Goal: Task Accomplishment & Management: Complete application form

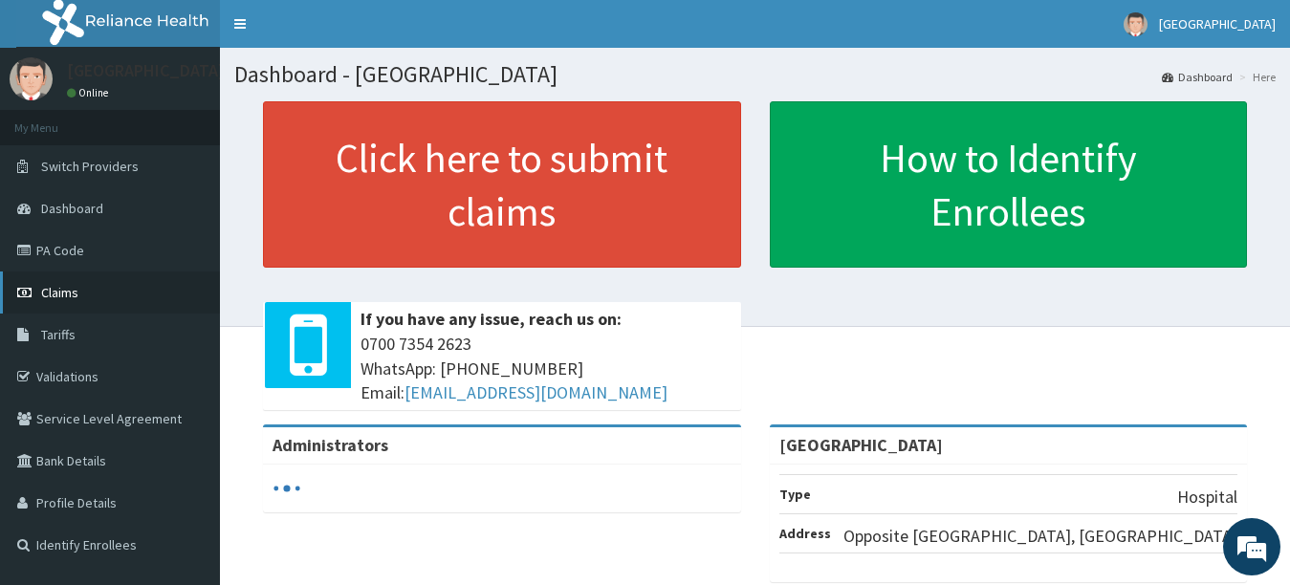
click at [81, 289] on link "Claims" at bounding box center [110, 293] width 220 height 42
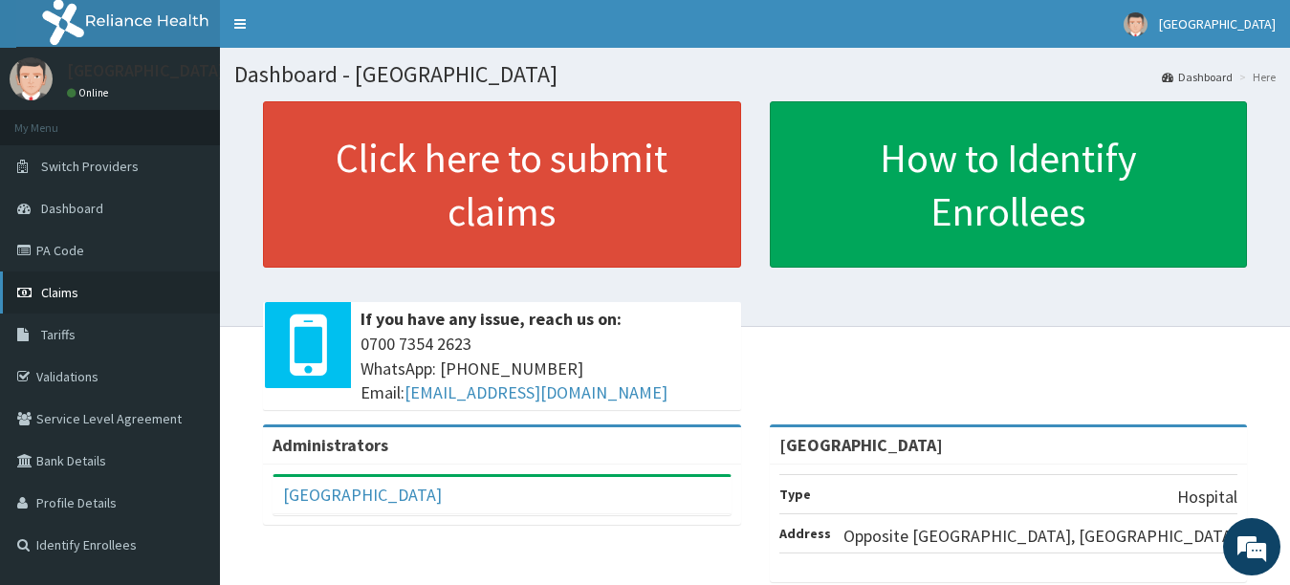
click at [105, 305] on link "Claims" at bounding box center [110, 293] width 220 height 42
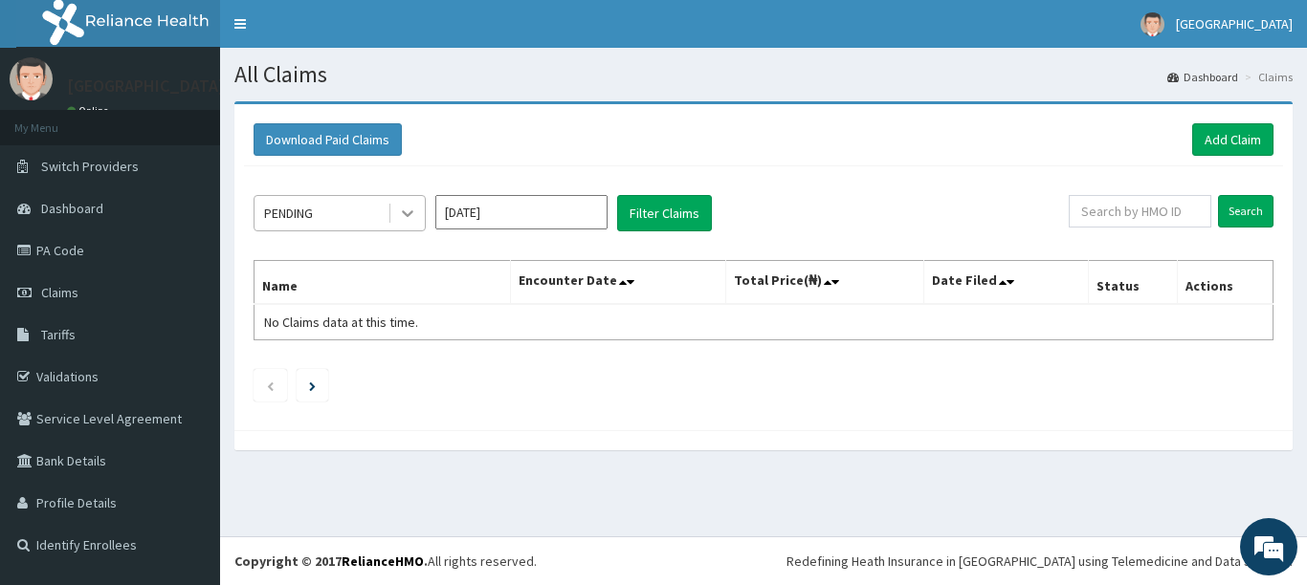
click at [409, 214] on icon at bounding box center [407, 214] width 11 height 7
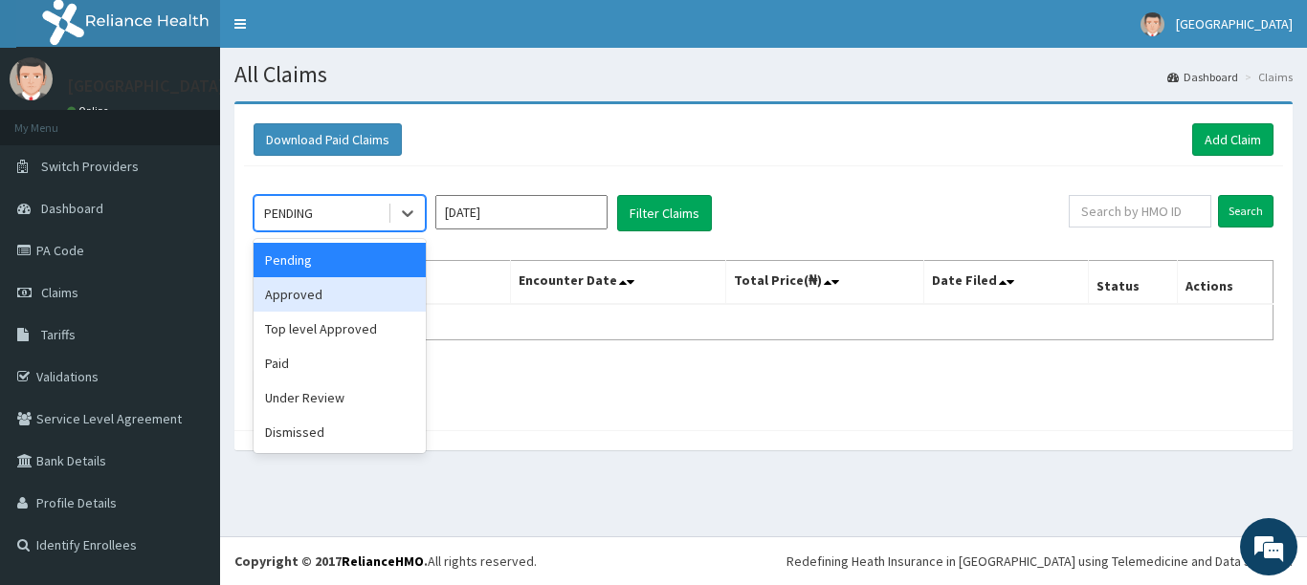
click at [321, 309] on div "Approved" at bounding box center [339, 294] width 172 height 34
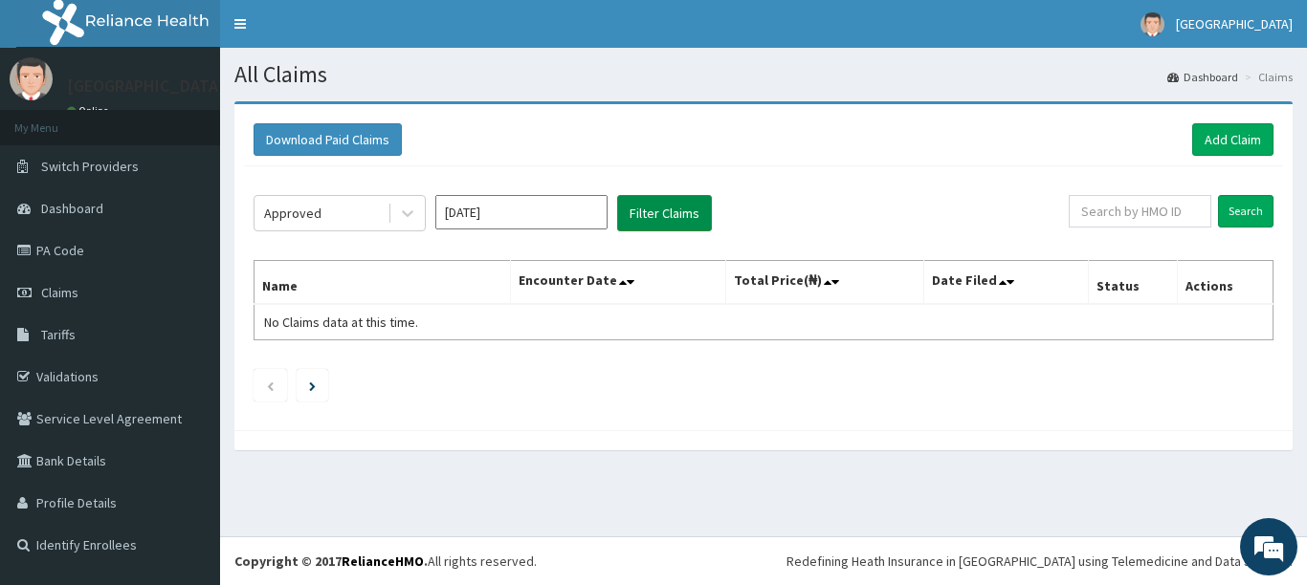
click at [651, 214] on button "Filter Claims" at bounding box center [664, 213] width 95 height 36
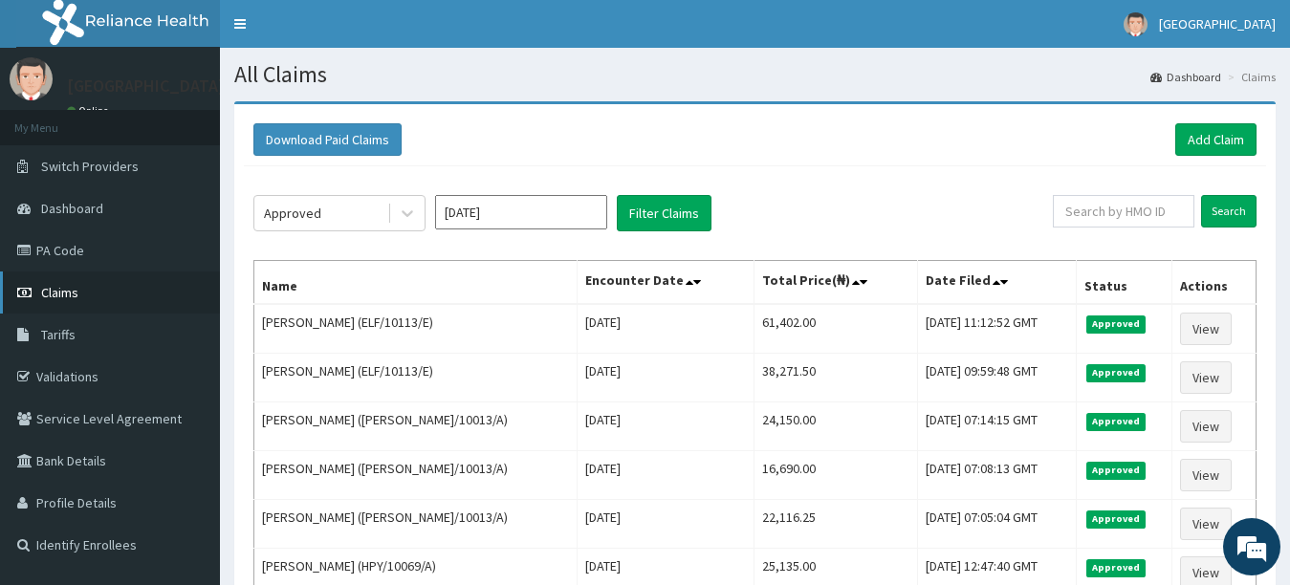
click at [60, 291] on span "Claims" at bounding box center [59, 292] width 37 height 17
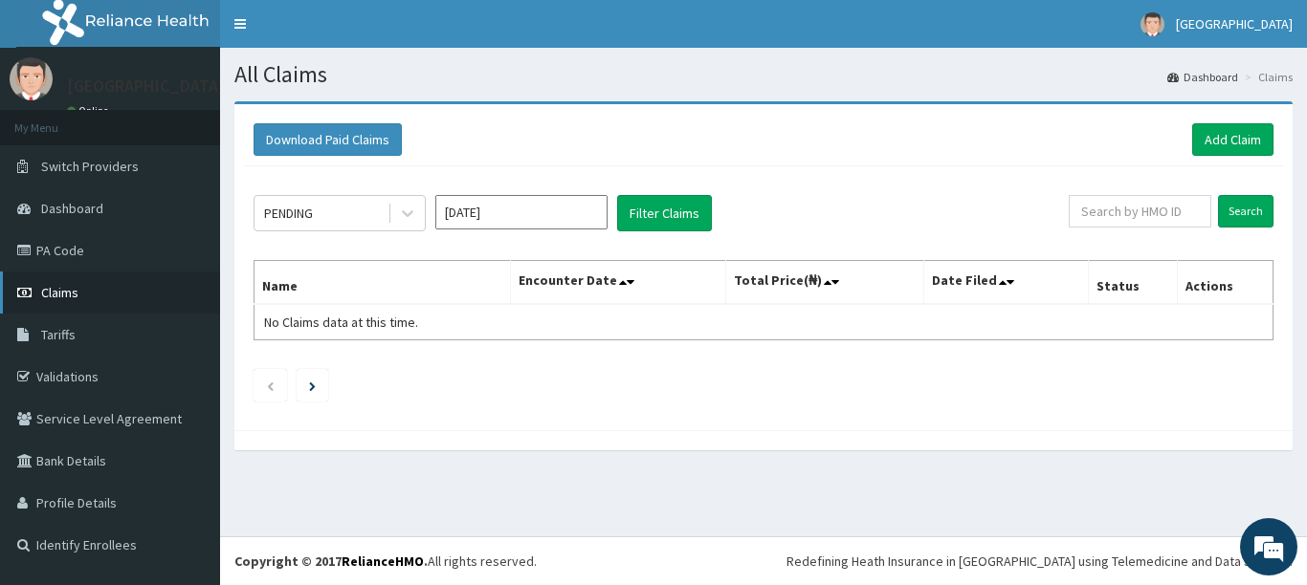
click at [78, 287] on link "Claims" at bounding box center [110, 293] width 220 height 42
click at [407, 211] on icon at bounding box center [407, 213] width 19 height 19
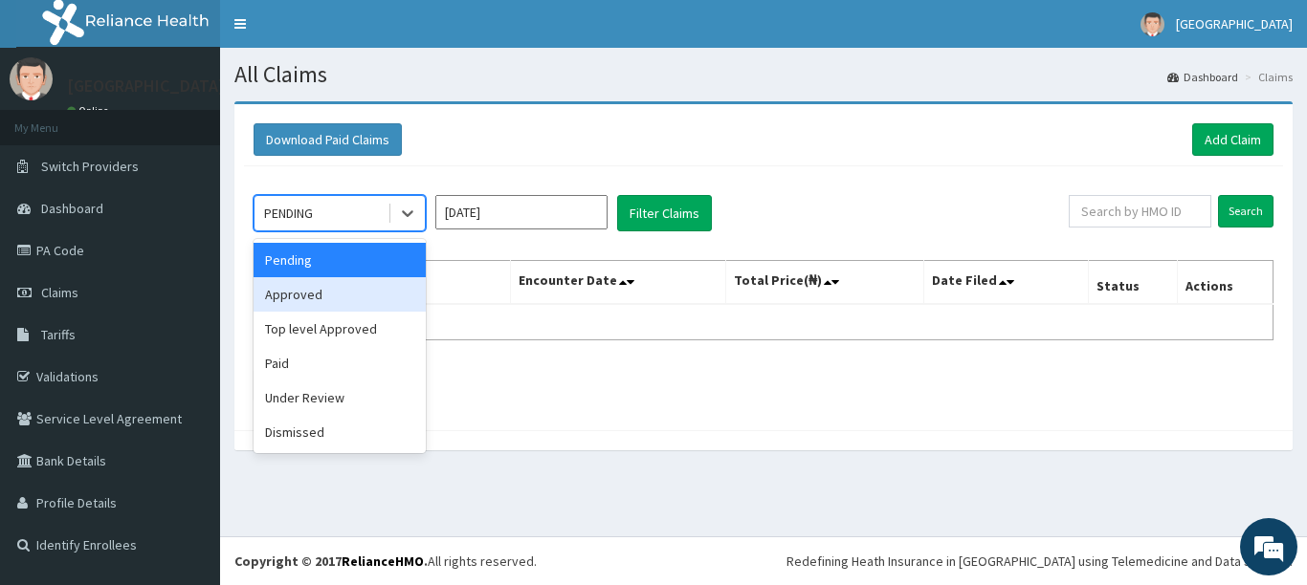
click at [375, 292] on div "Approved" at bounding box center [339, 294] width 172 height 34
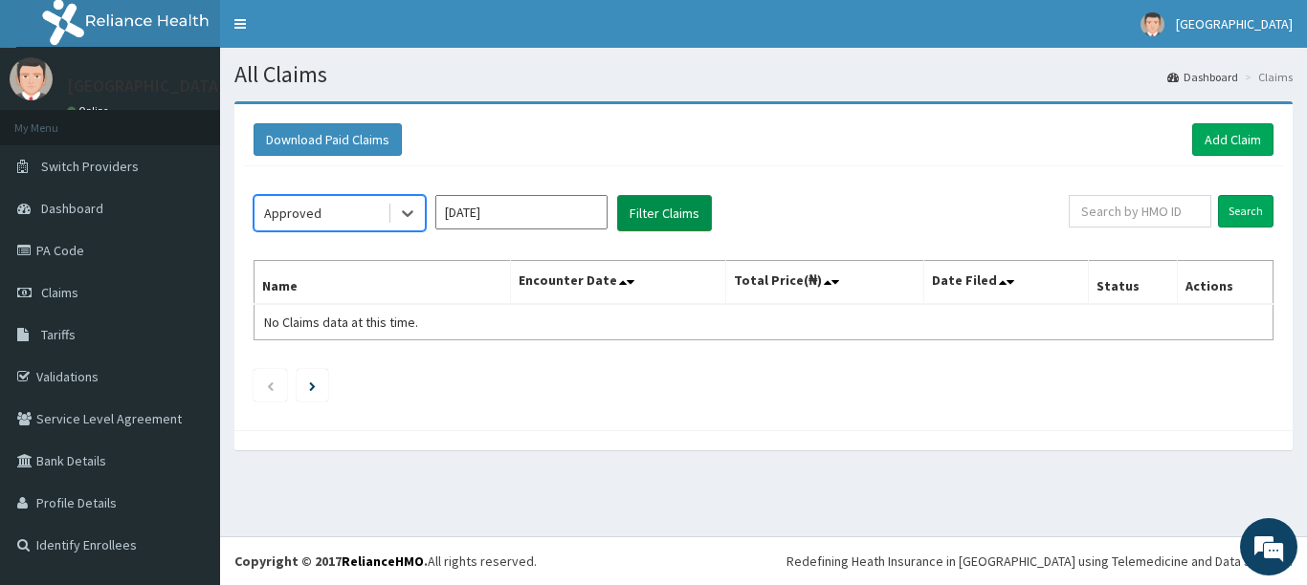
click at [674, 211] on button "Filter Claims" at bounding box center [664, 213] width 95 height 36
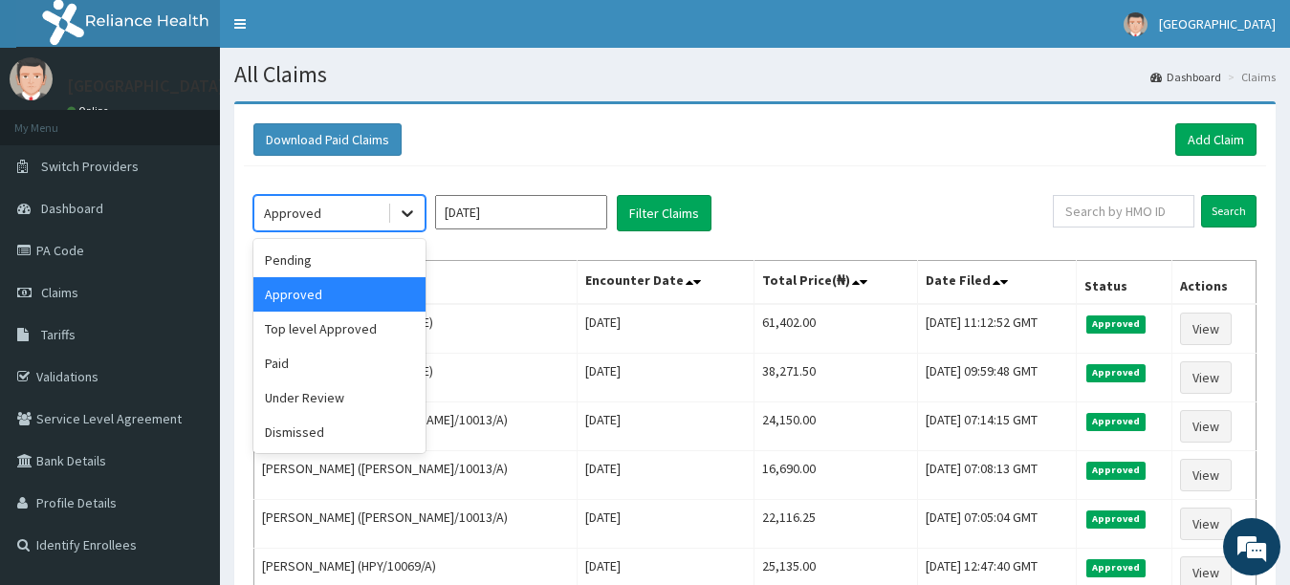
click at [405, 208] on icon at bounding box center [407, 213] width 19 height 19
click at [349, 396] on div "Under Review" at bounding box center [339, 398] width 172 height 34
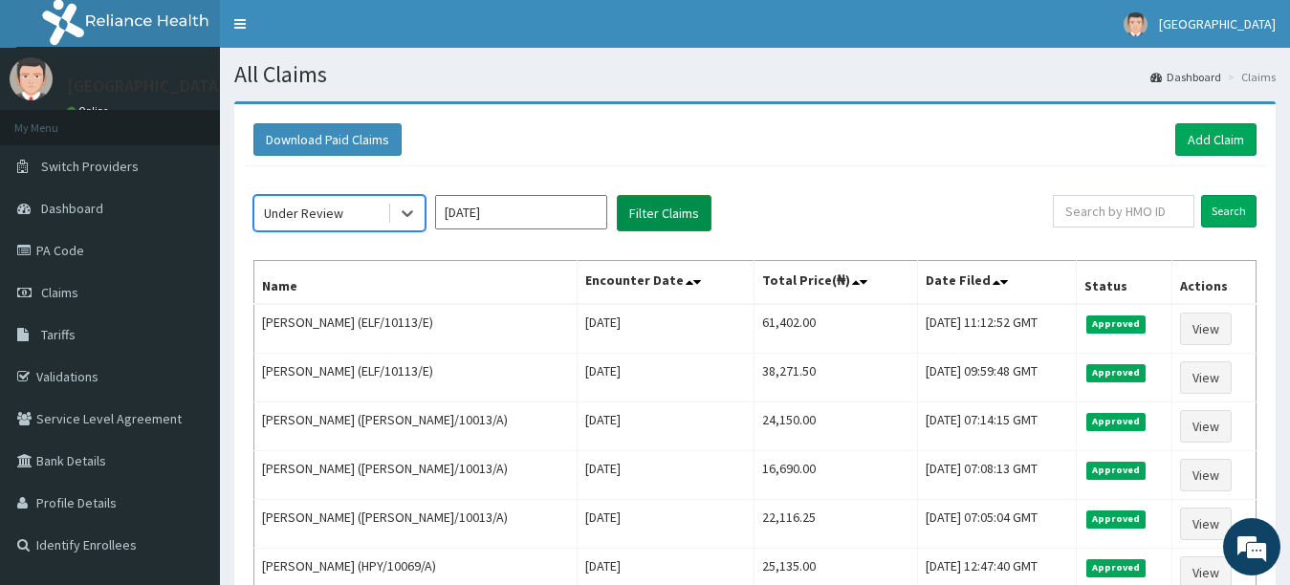
click at [668, 218] on button "Filter Claims" at bounding box center [664, 213] width 95 height 36
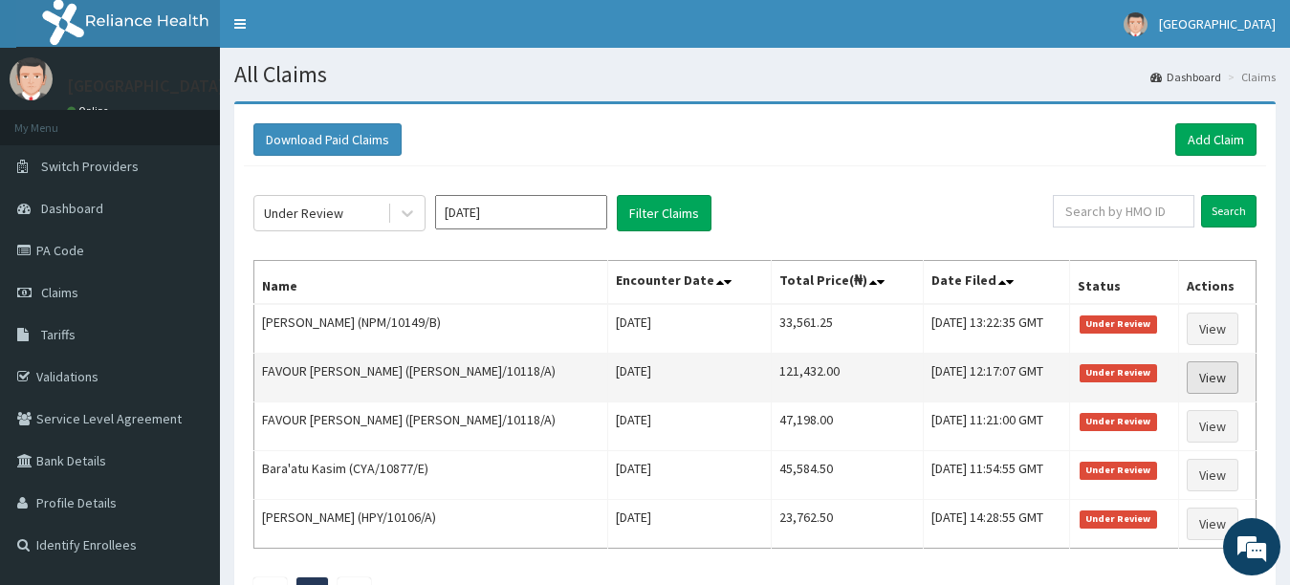
click at [1197, 376] on link "View" at bounding box center [1213, 378] width 52 height 33
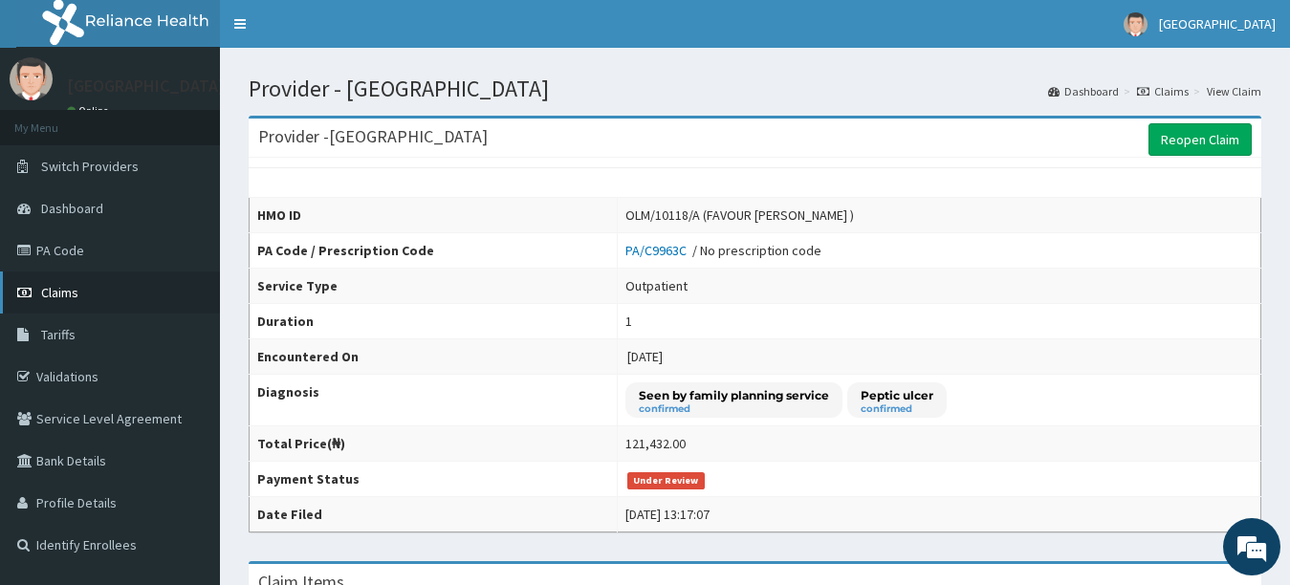
click at [80, 295] on link "Claims" at bounding box center [110, 293] width 220 height 42
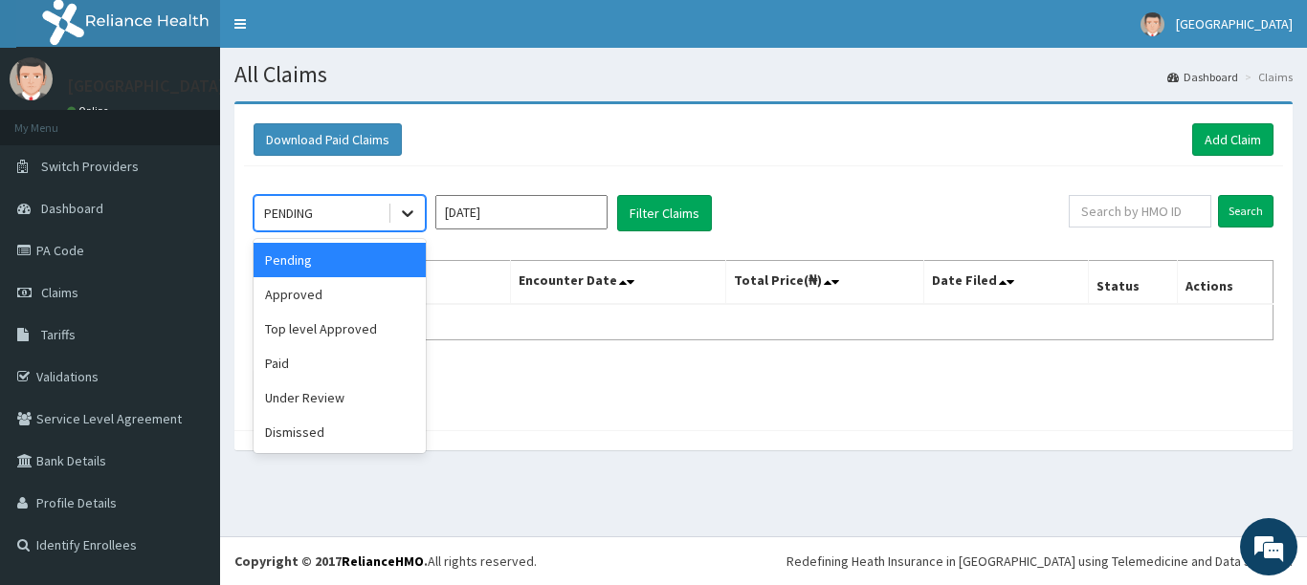
click at [406, 210] on icon at bounding box center [407, 213] width 19 height 19
click at [346, 384] on div "Under Review" at bounding box center [339, 398] width 172 height 34
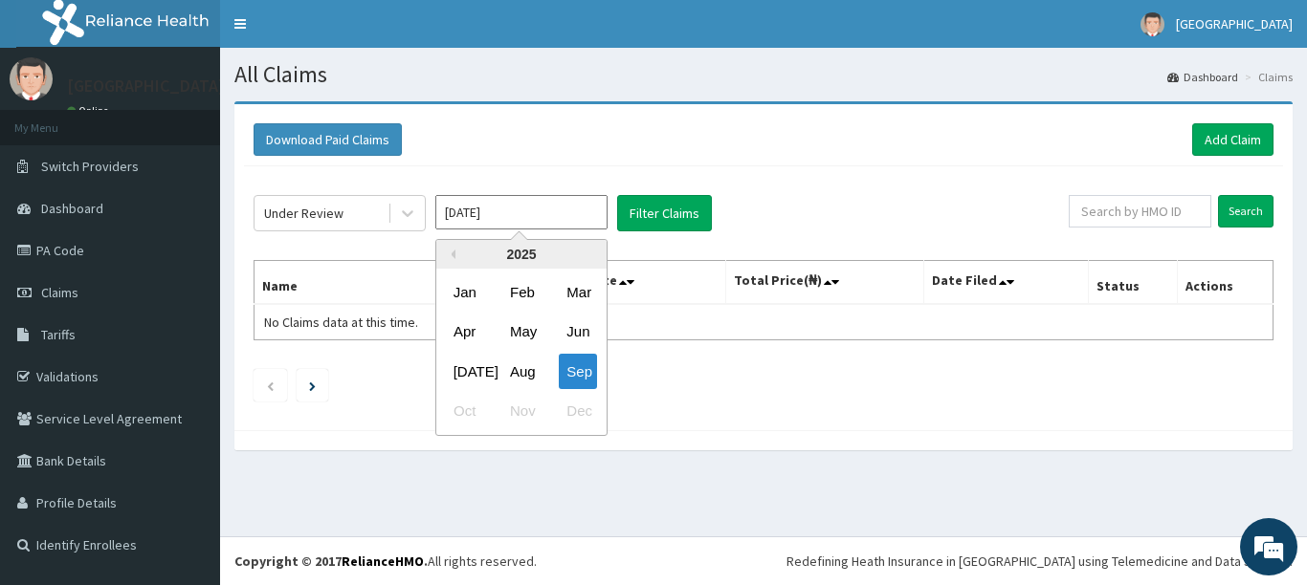
click at [529, 209] on input "Sep 2025" at bounding box center [521, 212] width 172 height 34
click at [522, 363] on div "Aug" at bounding box center [521, 371] width 38 height 35
type input "Aug 2025"
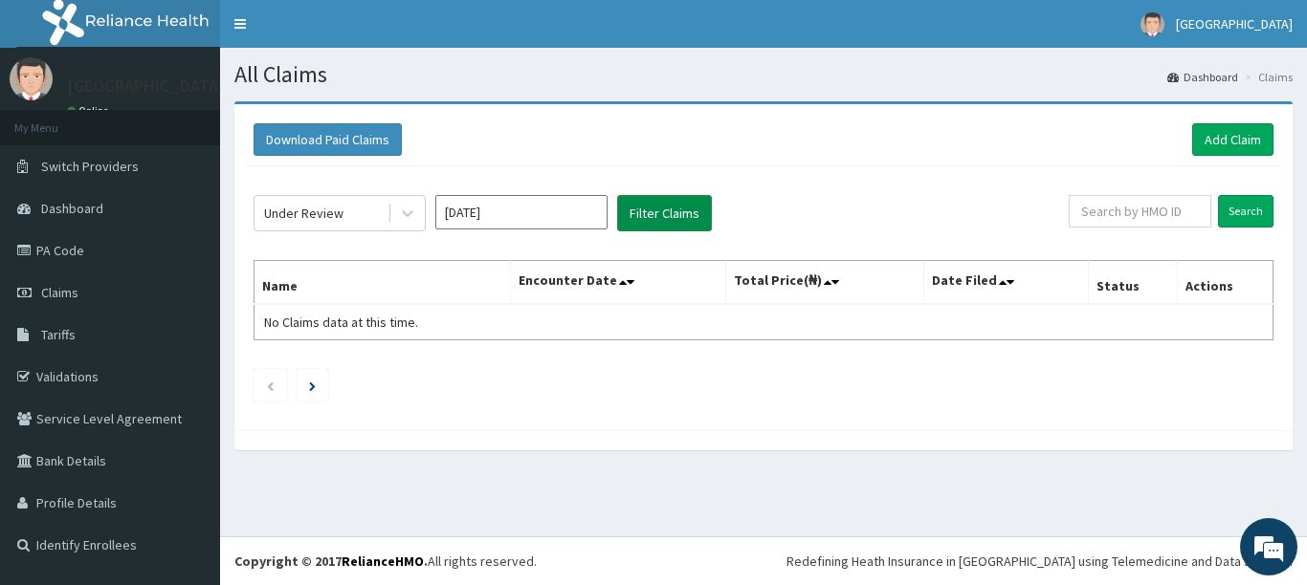
click at [664, 217] on button "Filter Claims" at bounding box center [664, 213] width 95 height 36
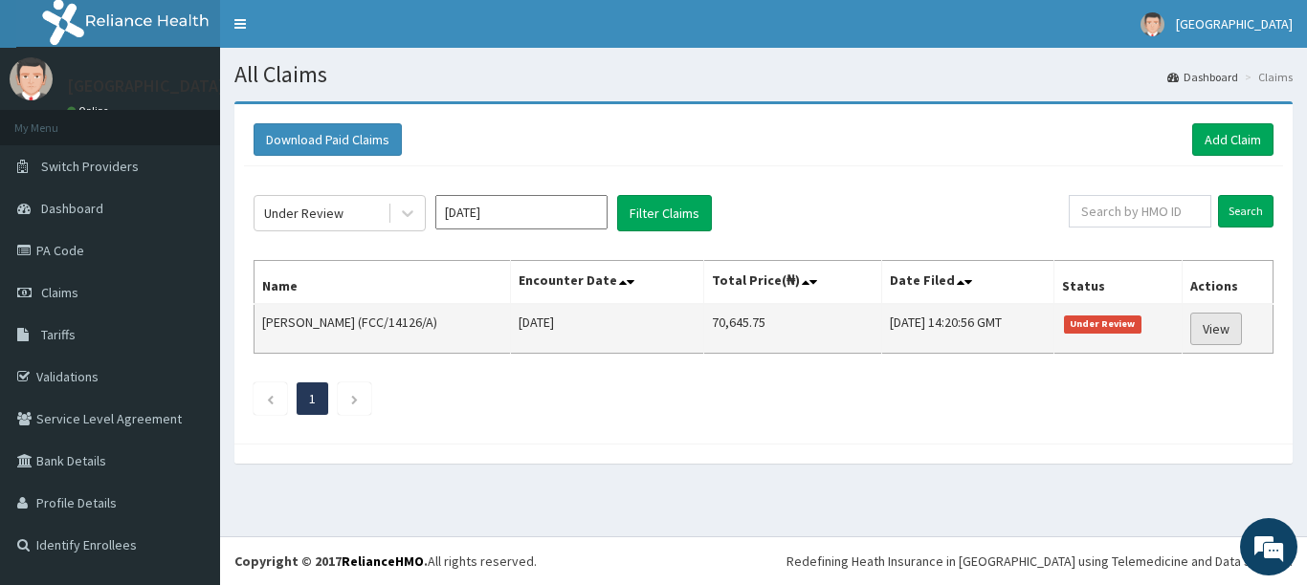
click at [1210, 324] on link "View" at bounding box center [1216, 329] width 52 height 33
click at [1211, 324] on link "View" at bounding box center [1216, 329] width 52 height 33
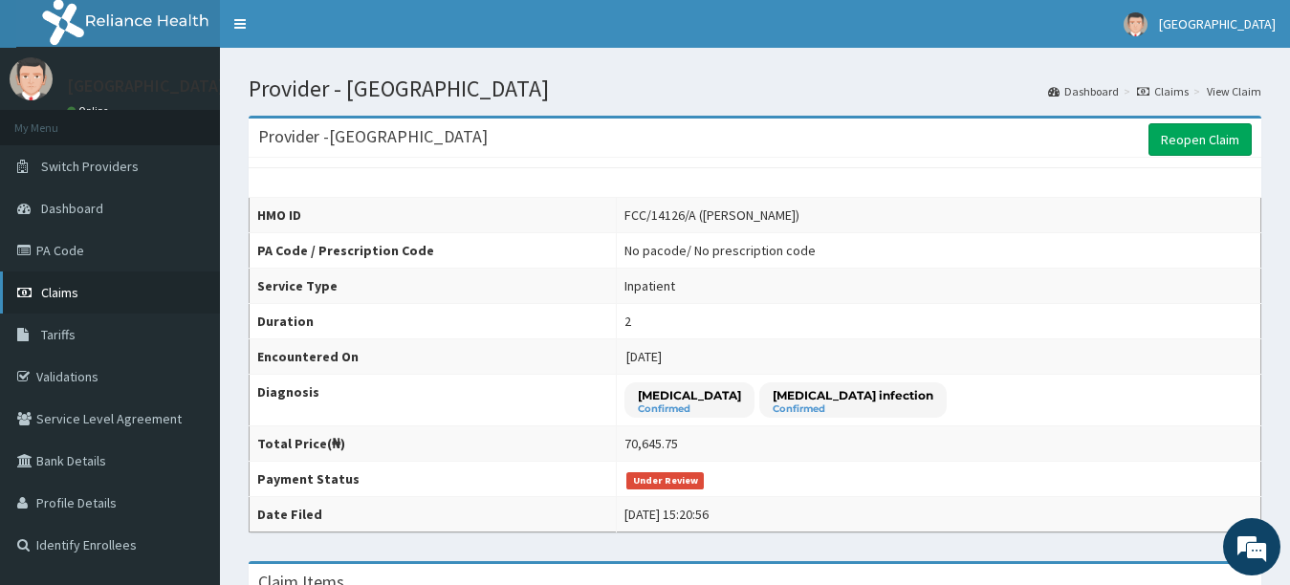
click at [117, 295] on link "Claims" at bounding box center [110, 293] width 220 height 42
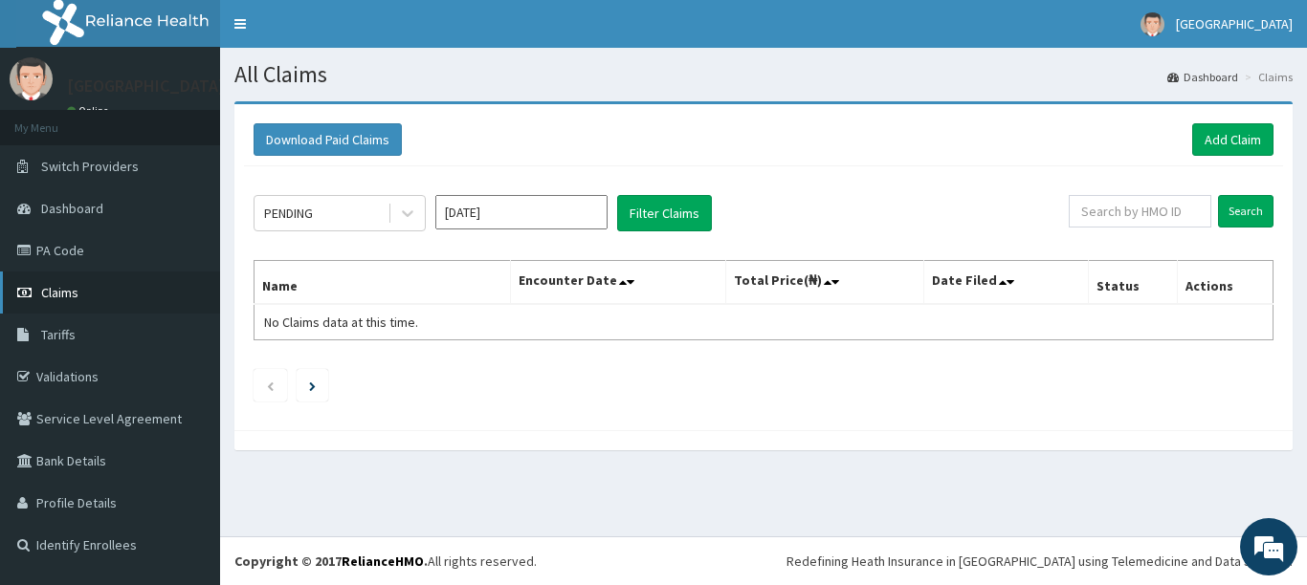
click at [52, 284] on span "Claims" at bounding box center [59, 292] width 37 height 17
click at [77, 295] on span "Claims" at bounding box center [59, 292] width 37 height 17
click at [75, 295] on span "Claims" at bounding box center [59, 292] width 37 height 17
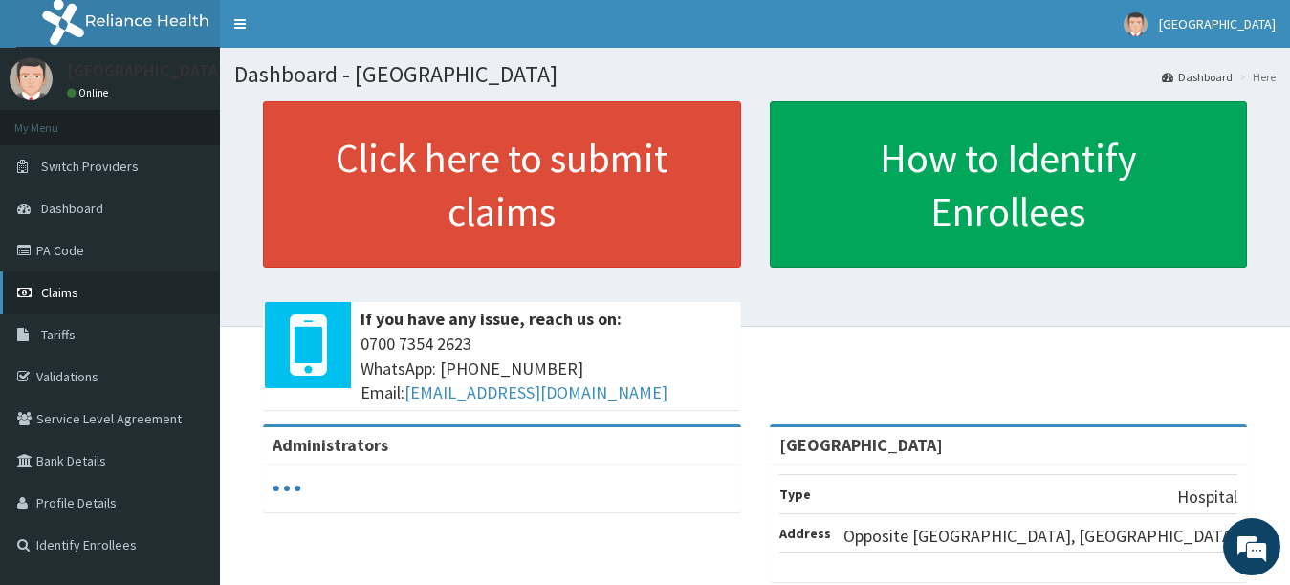
click at [68, 282] on link "Claims" at bounding box center [110, 293] width 220 height 42
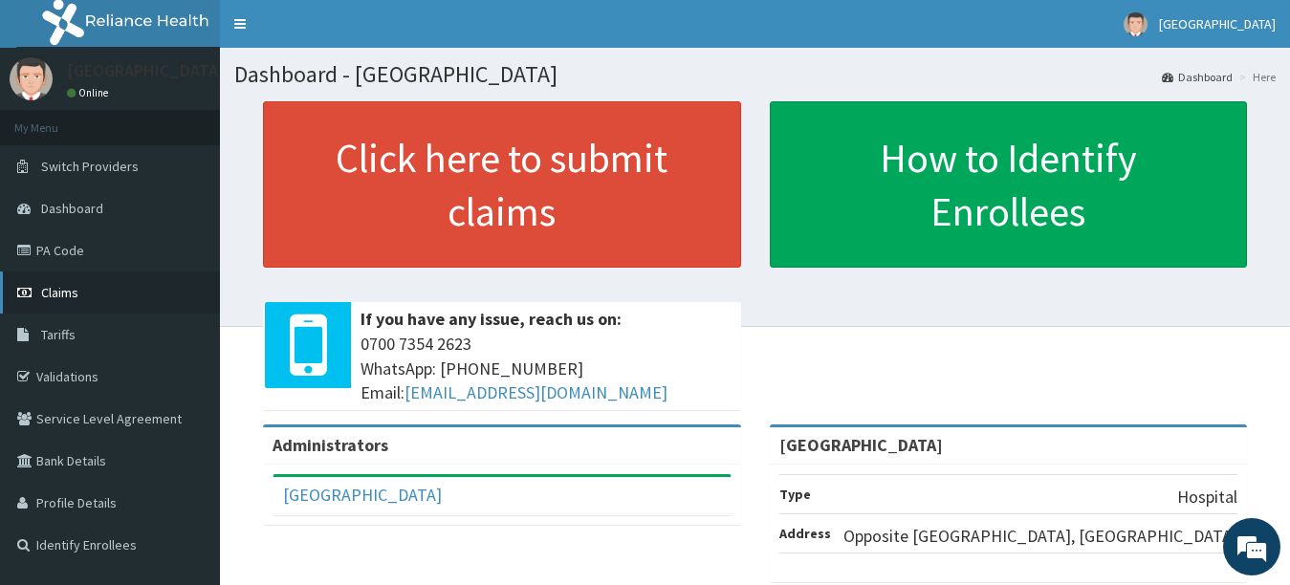
click at [99, 291] on link "Claims" at bounding box center [110, 293] width 220 height 42
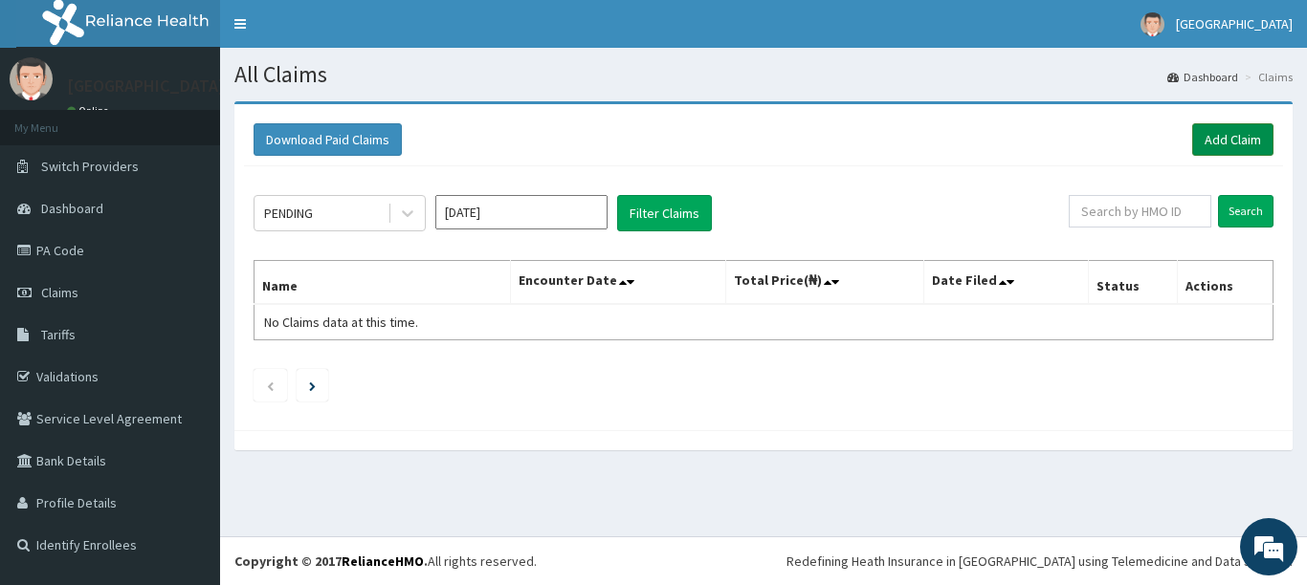
click at [1217, 147] on link "Add Claim" at bounding box center [1232, 139] width 81 height 33
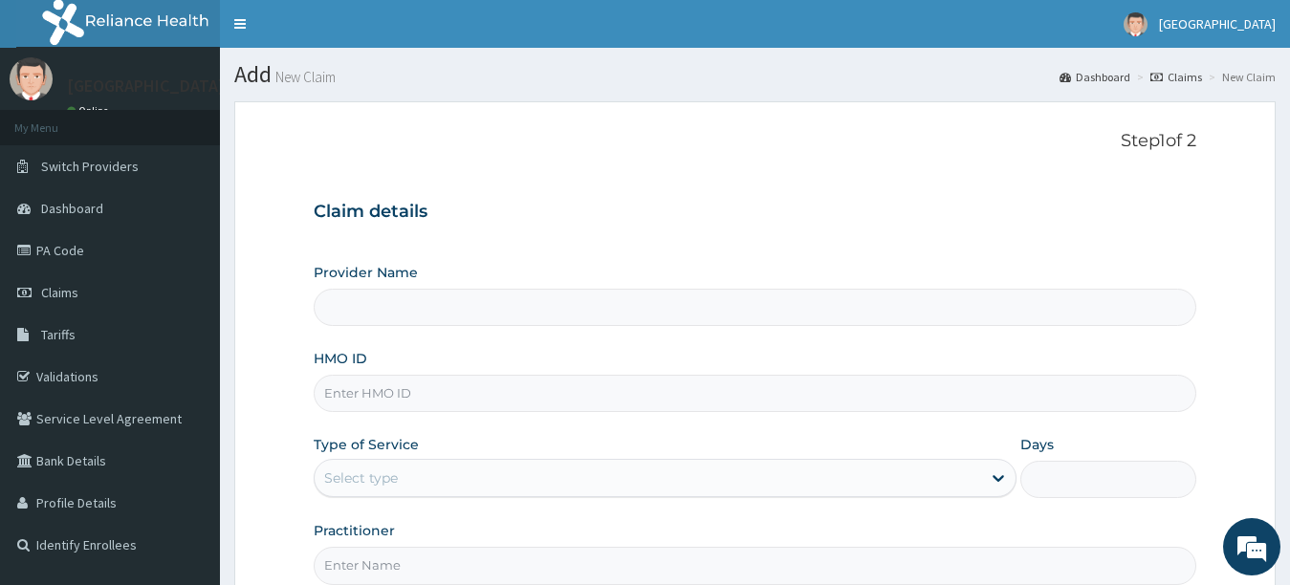
type input "[GEOGRAPHIC_DATA]"
click at [706, 394] on input "HMO ID" at bounding box center [756, 393] width 884 height 37
type input "hpy/10103/a"
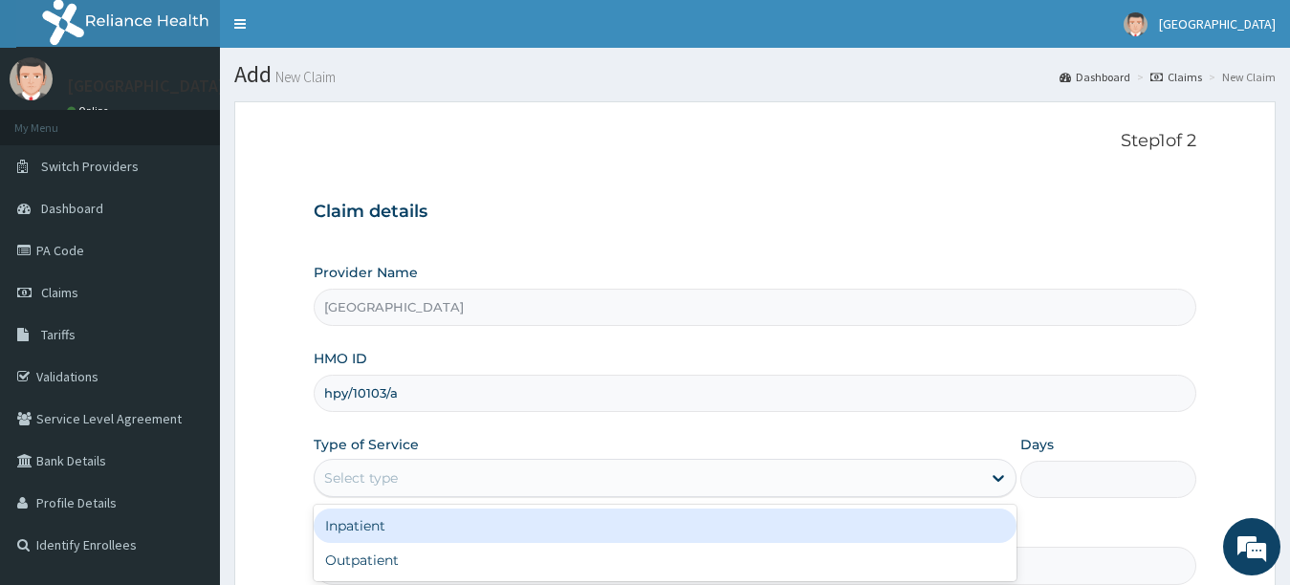
click at [715, 477] on div "Select type" at bounding box center [649, 478] width 668 height 31
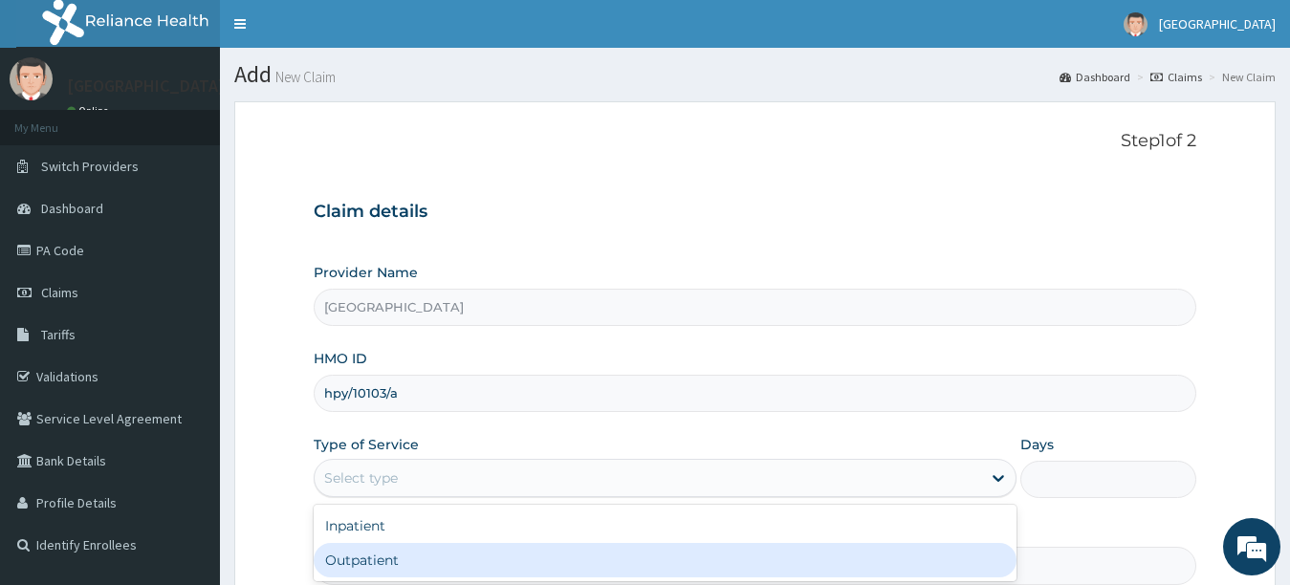
click at [736, 557] on div "Outpatient" at bounding box center [666, 560] width 704 height 34
type input "1"
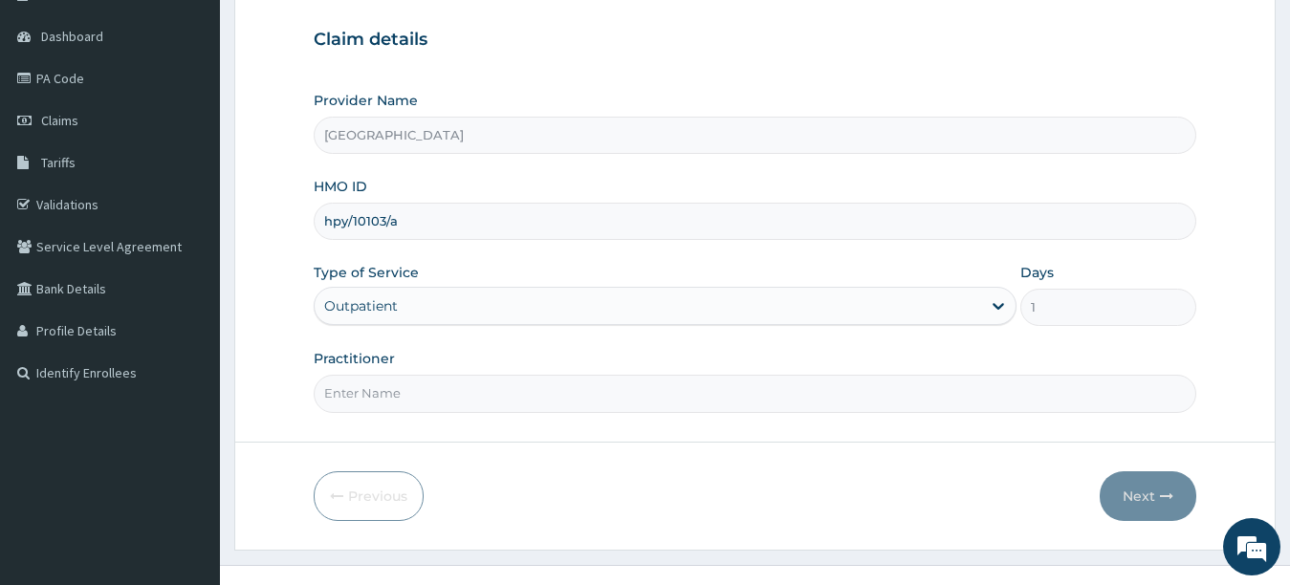
scroll to position [201, 0]
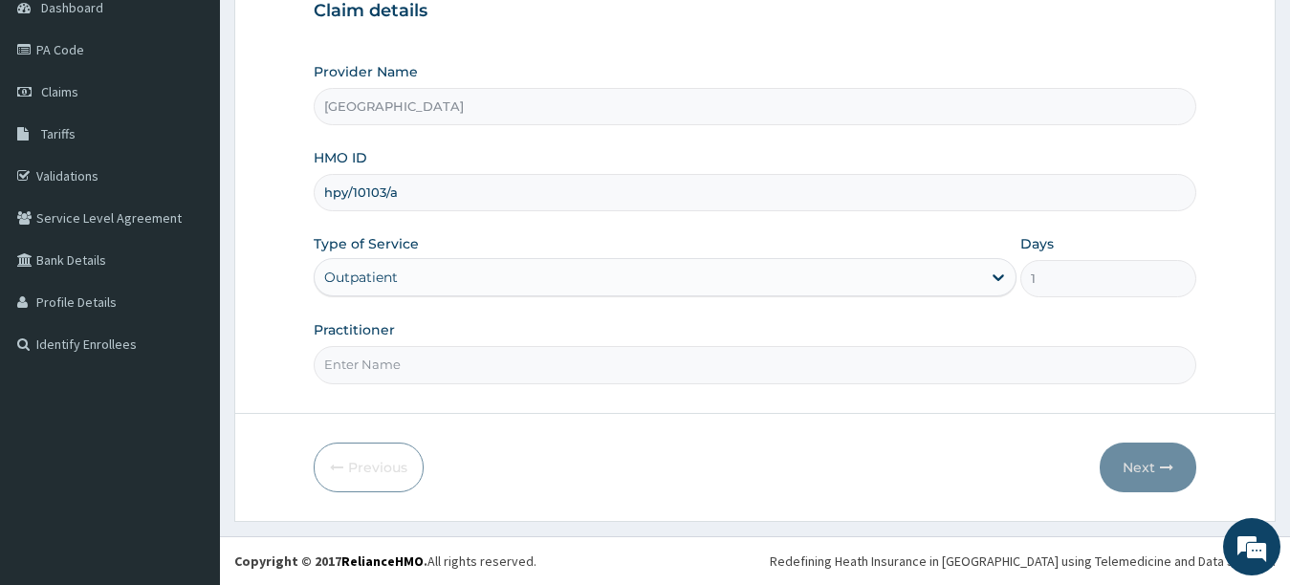
click at [903, 284] on div "Outpatient" at bounding box center [649, 277] width 668 height 31
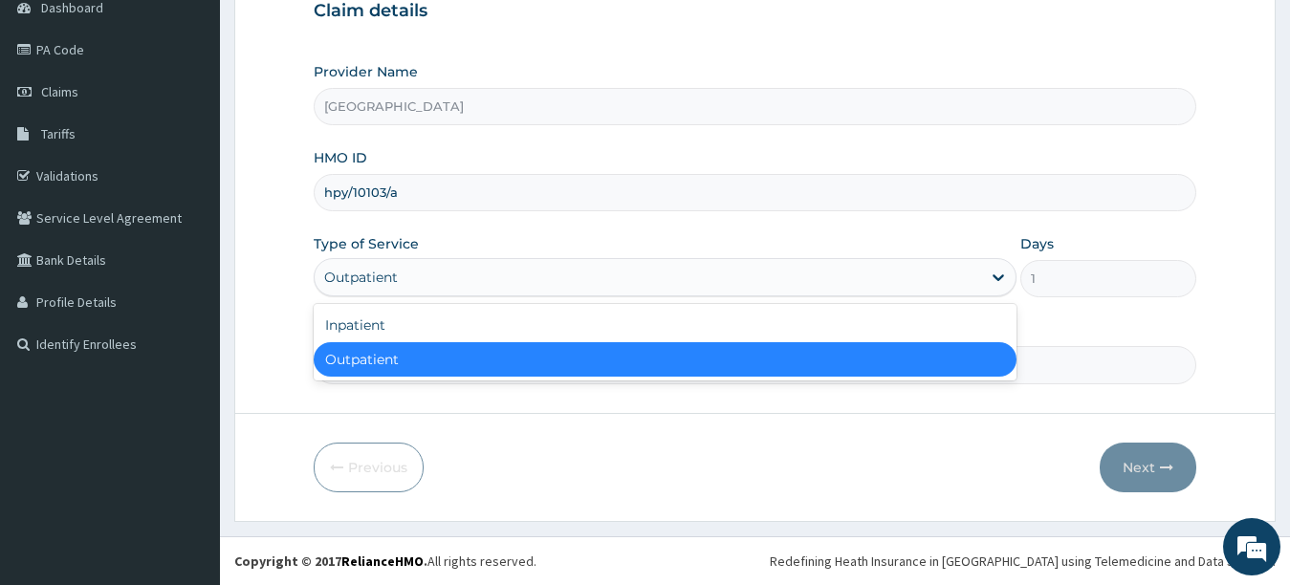
click at [893, 355] on div "Outpatient" at bounding box center [666, 359] width 704 height 34
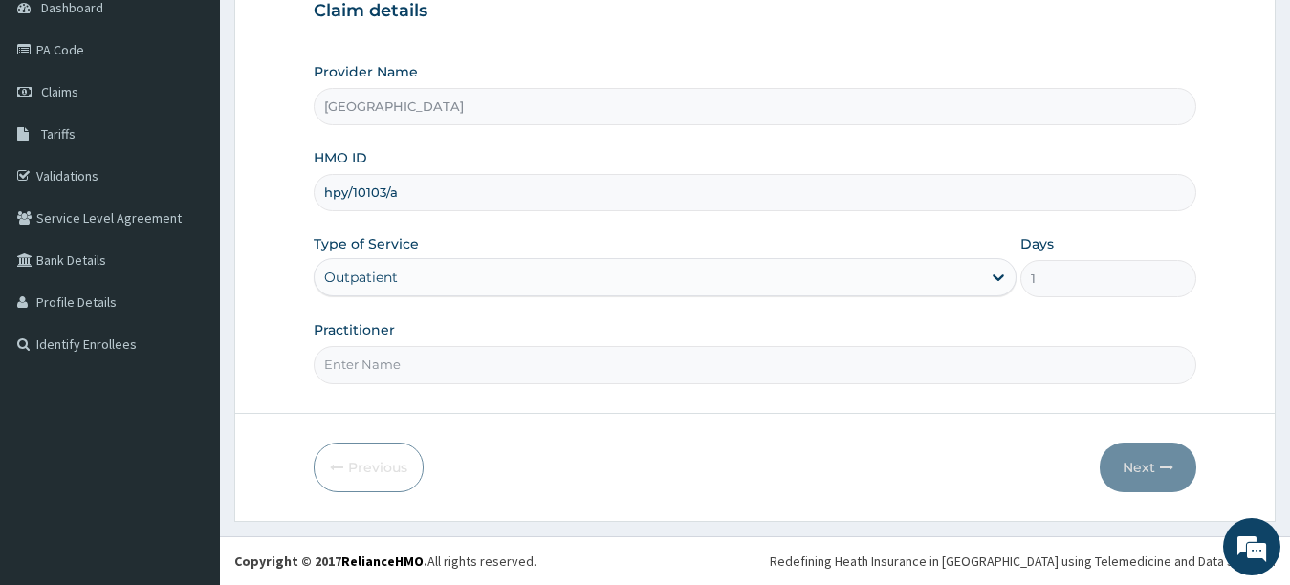
click at [817, 372] on input "Practitioner" at bounding box center [756, 364] width 884 height 37
type input "[PERSON_NAME]"
click at [1142, 465] on button "Next" at bounding box center [1148, 468] width 97 height 50
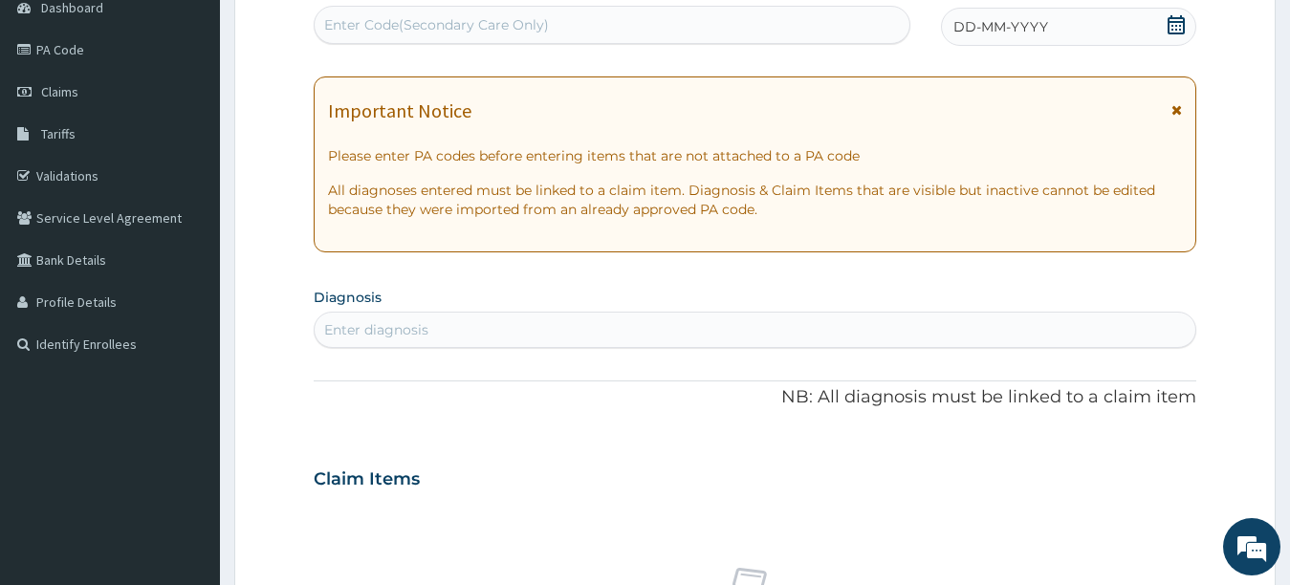
click at [1044, 32] on span "DD-MM-YYYY" at bounding box center [1001, 26] width 95 height 19
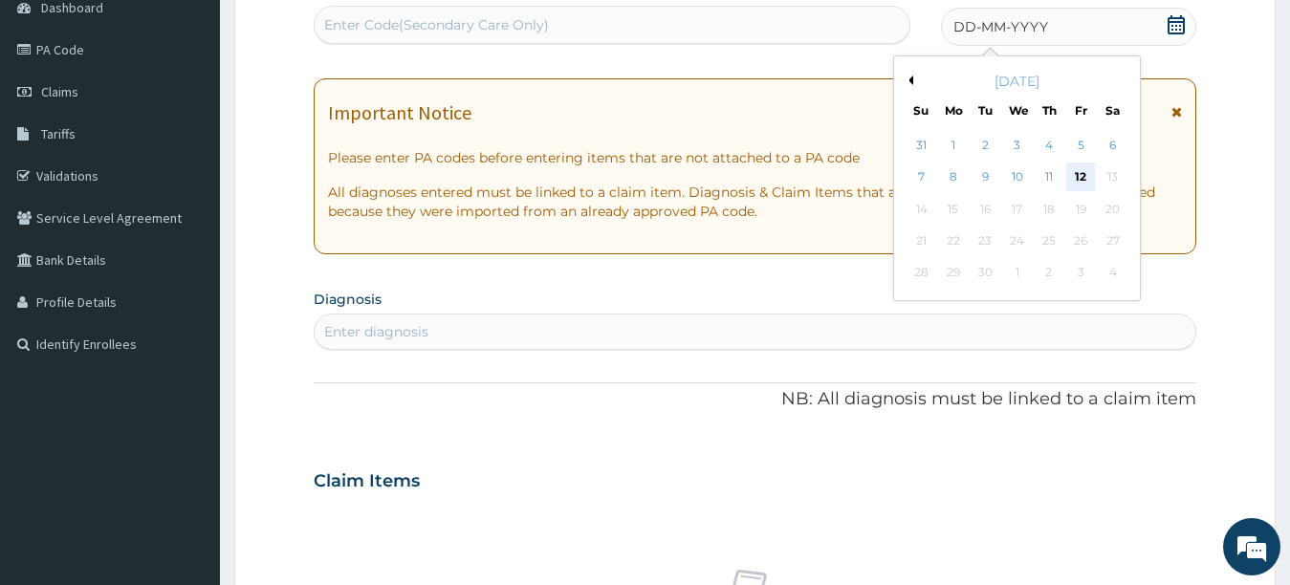
click at [1078, 167] on div "12" at bounding box center [1080, 178] width 29 height 29
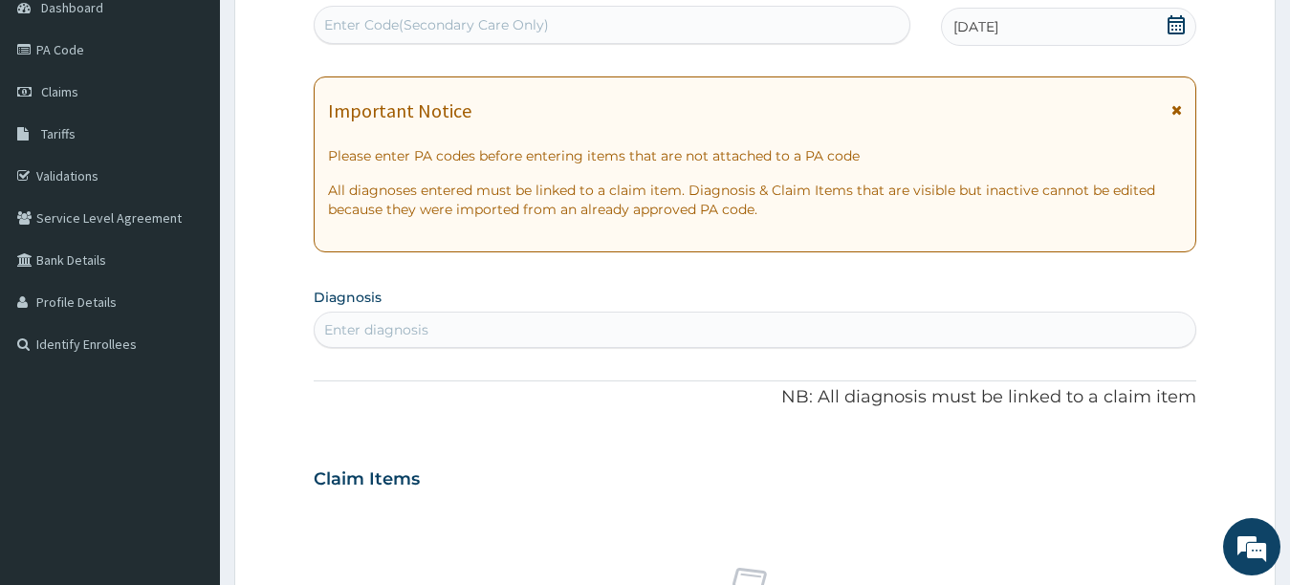
click at [1021, 332] on div "Enter diagnosis" at bounding box center [756, 330] width 882 height 31
type input "[MEDICAL_DATA]"
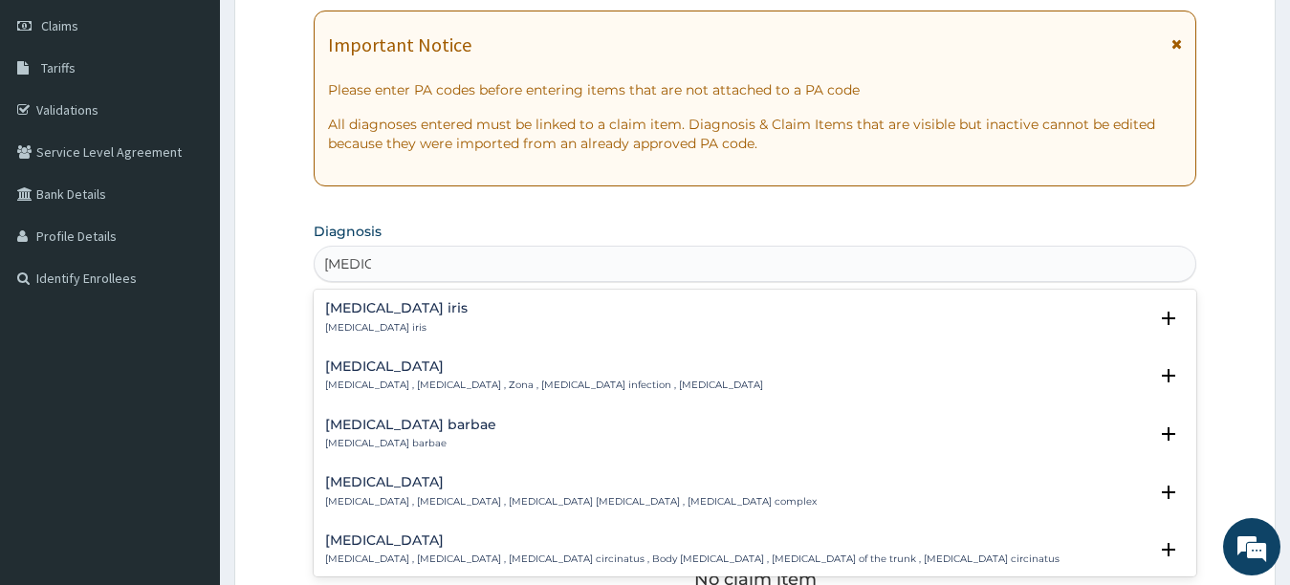
scroll to position [277, 0]
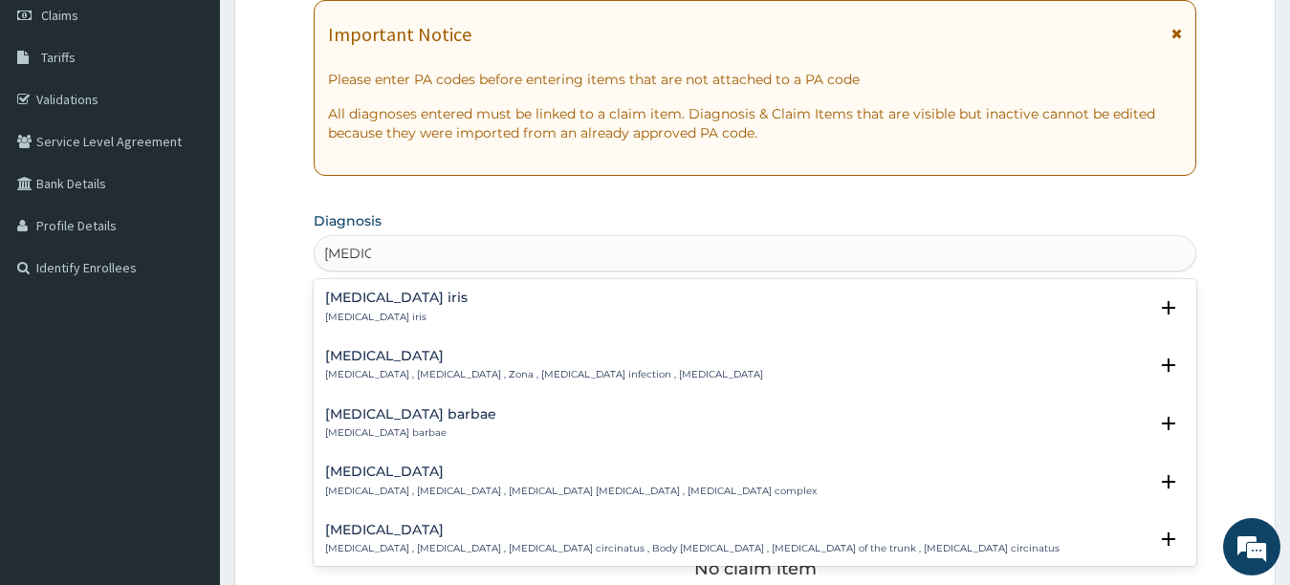
click at [732, 494] on p "[MEDICAL_DATA] , [MEDICAL_DATA] , [MEDICAL_DATA] [MEDICAL_DATA] , [MEDICAL_DATA…" at bounding box center [571, 491] width 492 height 13
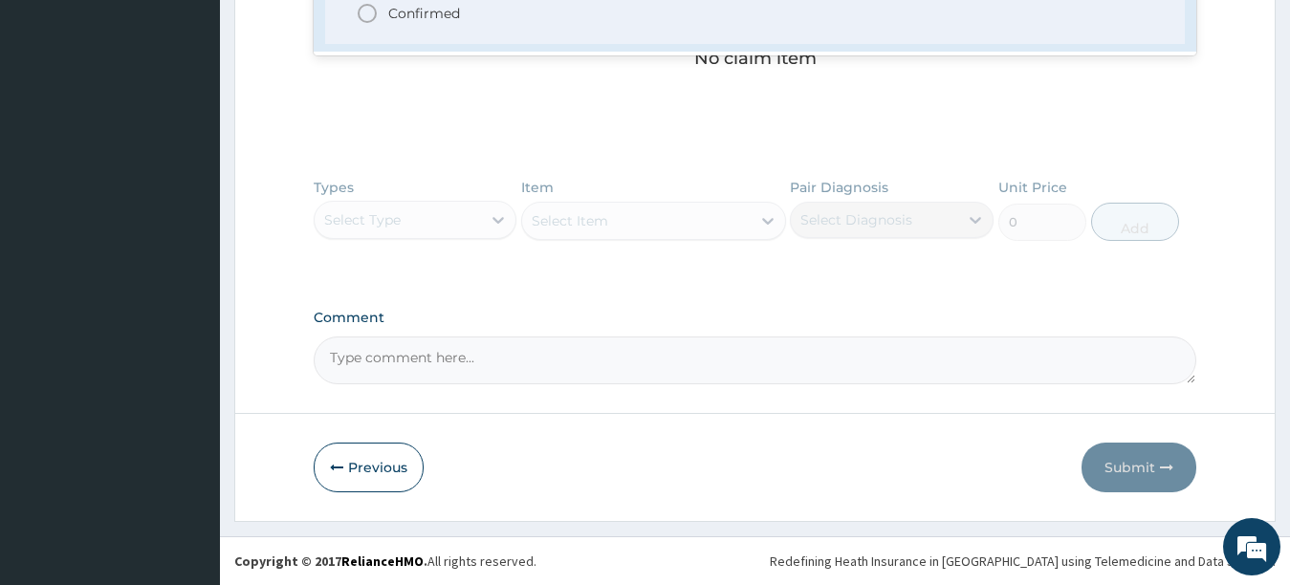
scroll to position [77, 0]
click at [365, 15] on icon "status option filled" at bounding box center [367, 11] width 23 height 23
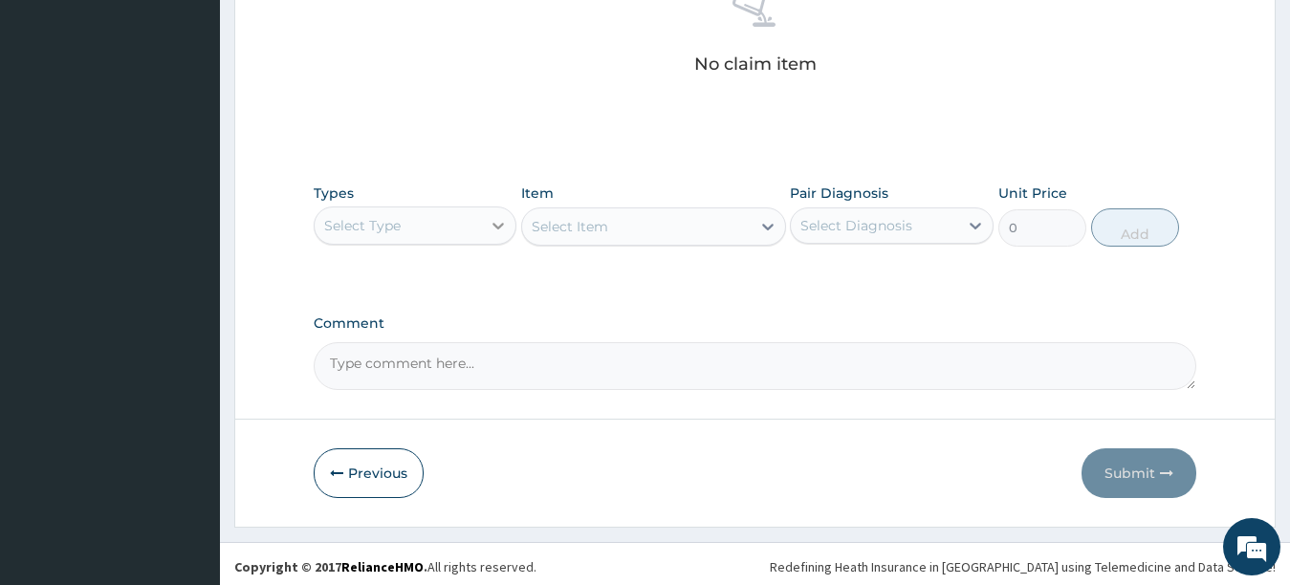
click at [498, 231] on icon at bounding box center [498, 225] width 19 height 19
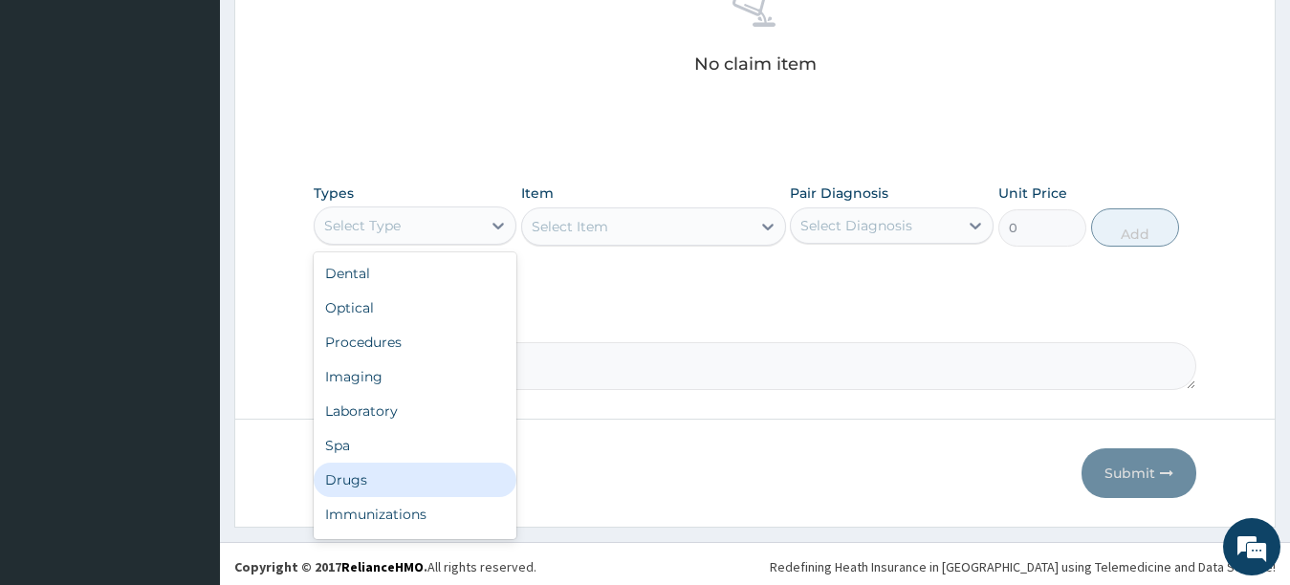
click at [400, 472] on div "Drugs" at bounding box center [416, 480] width 204 height 34
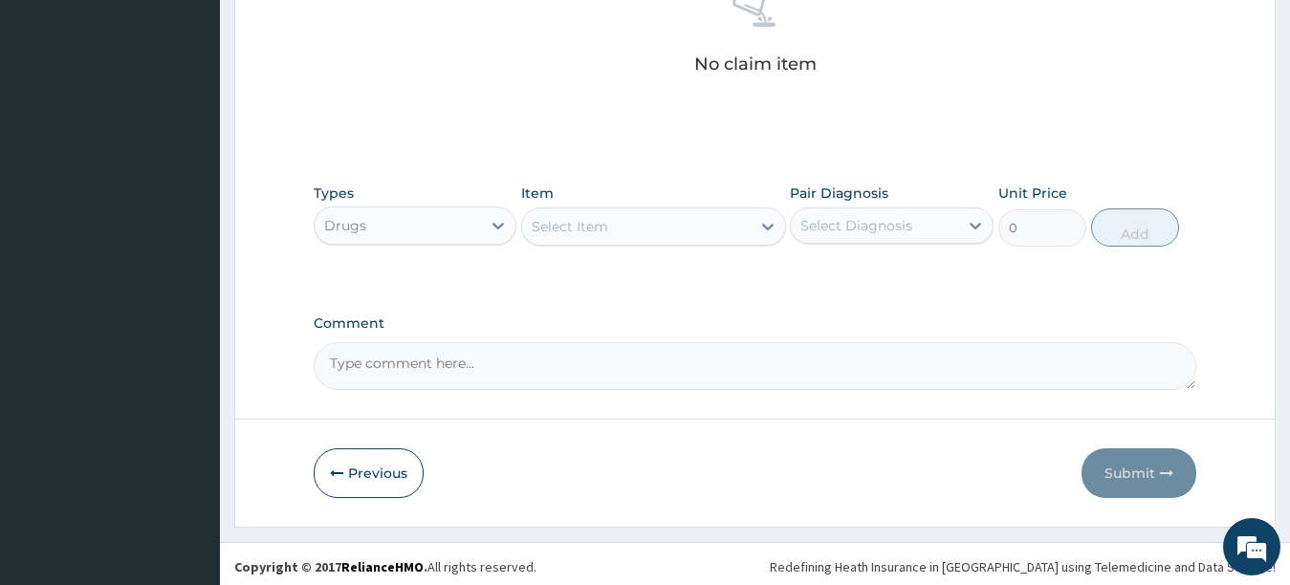
click at [676, 236] on div "Select Item" at bounding box center [636, 226] width 229 height 31
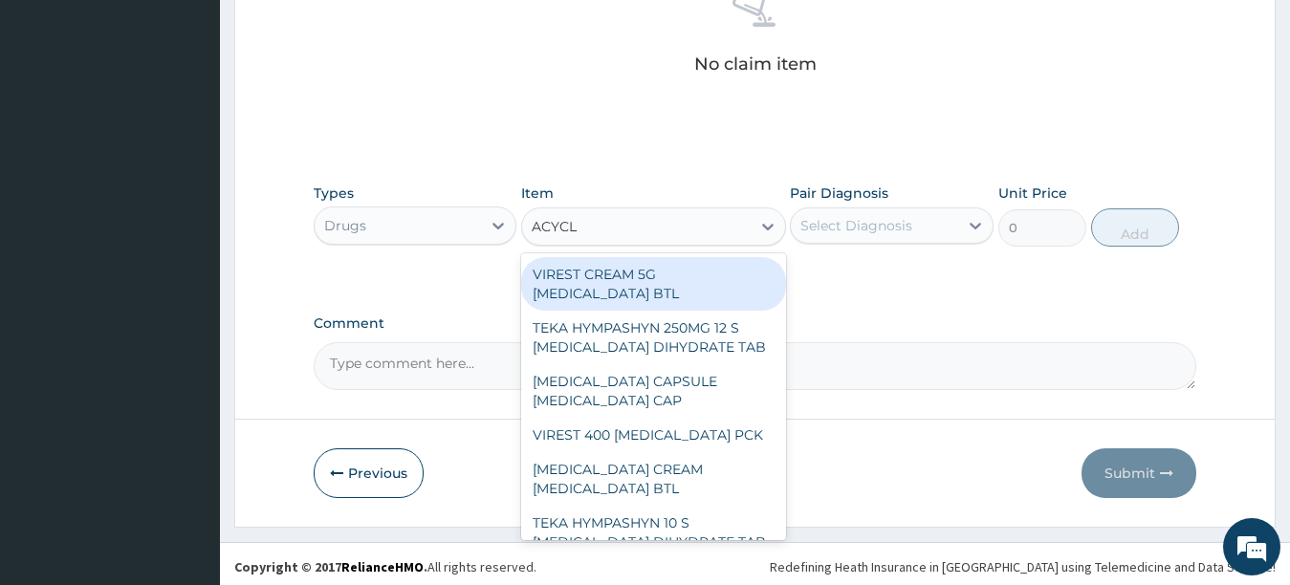
type input "ACYCLO"
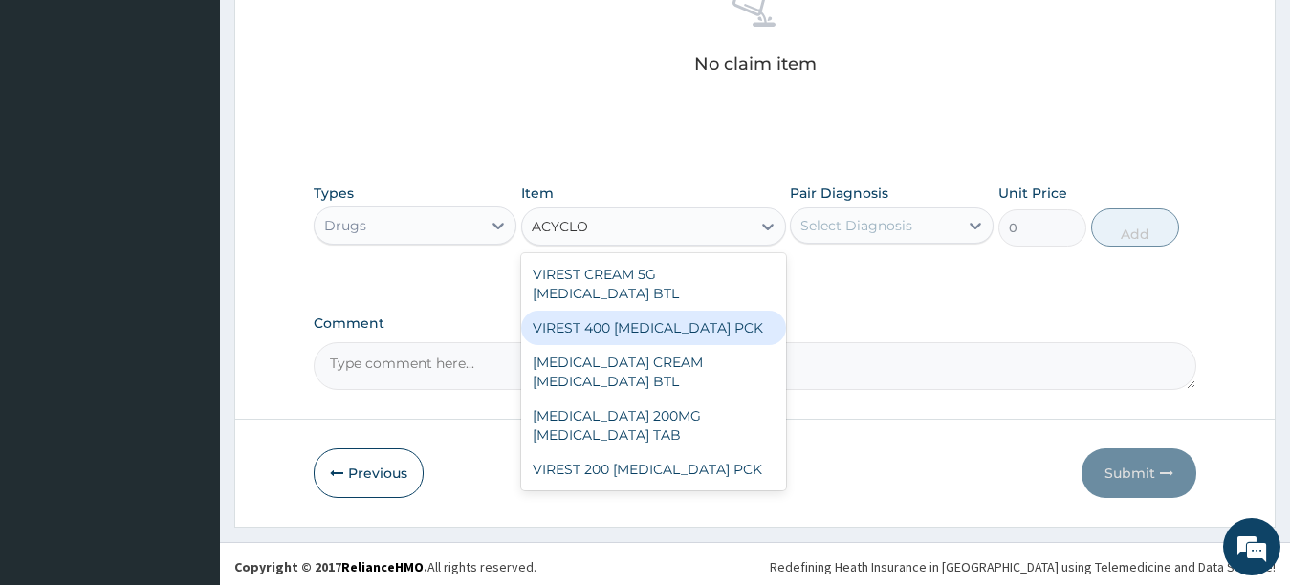
click at [675, 311] on div "VIREST 400 ACYCLOVIR PCK" at bounding box center [653, 328] width 265 height 34
type input "9142.5"
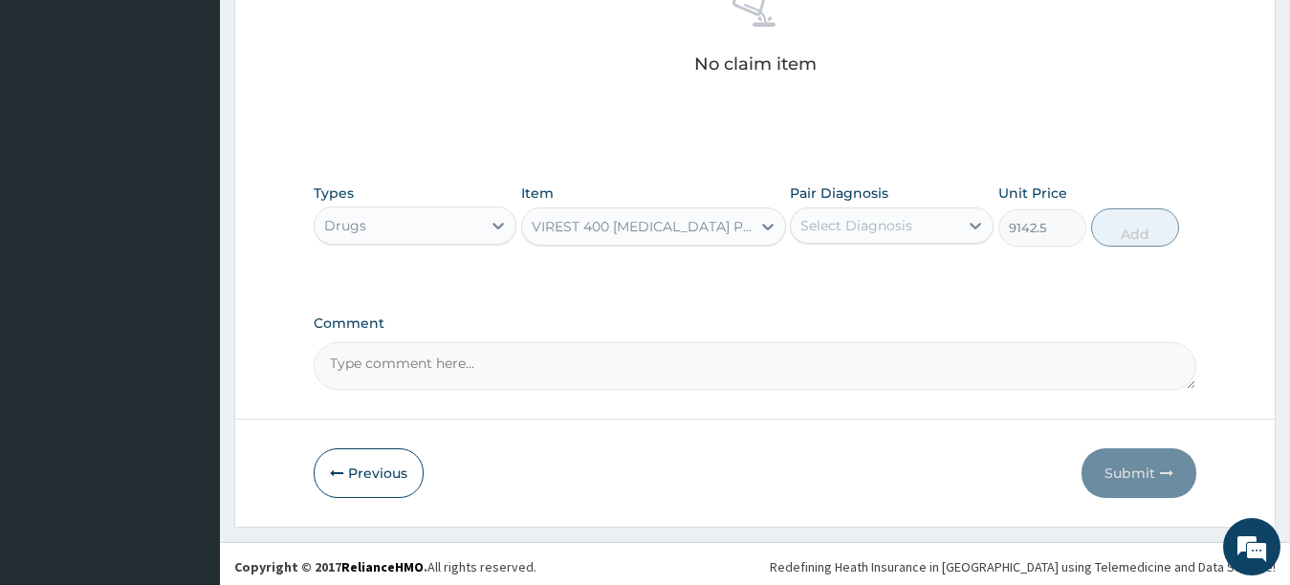
click at [749, 226] on div "VIREST 400 ACYCLOVIR PCK" at bounding box center [636, 226] width 229 height 31
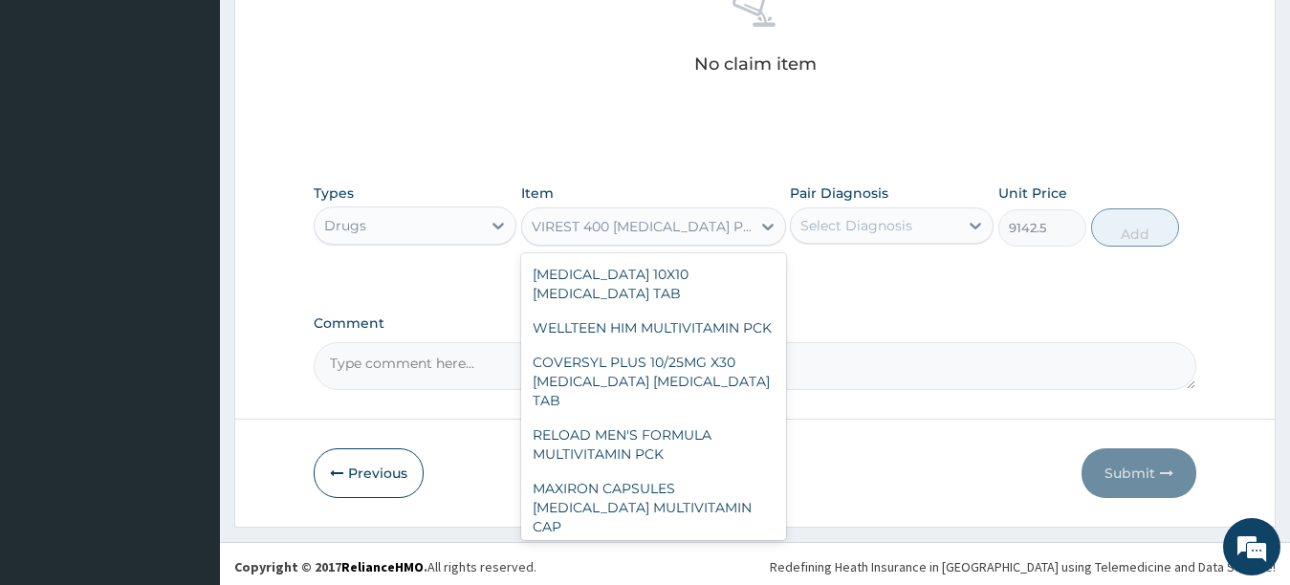
scroll to position [15116, 0]
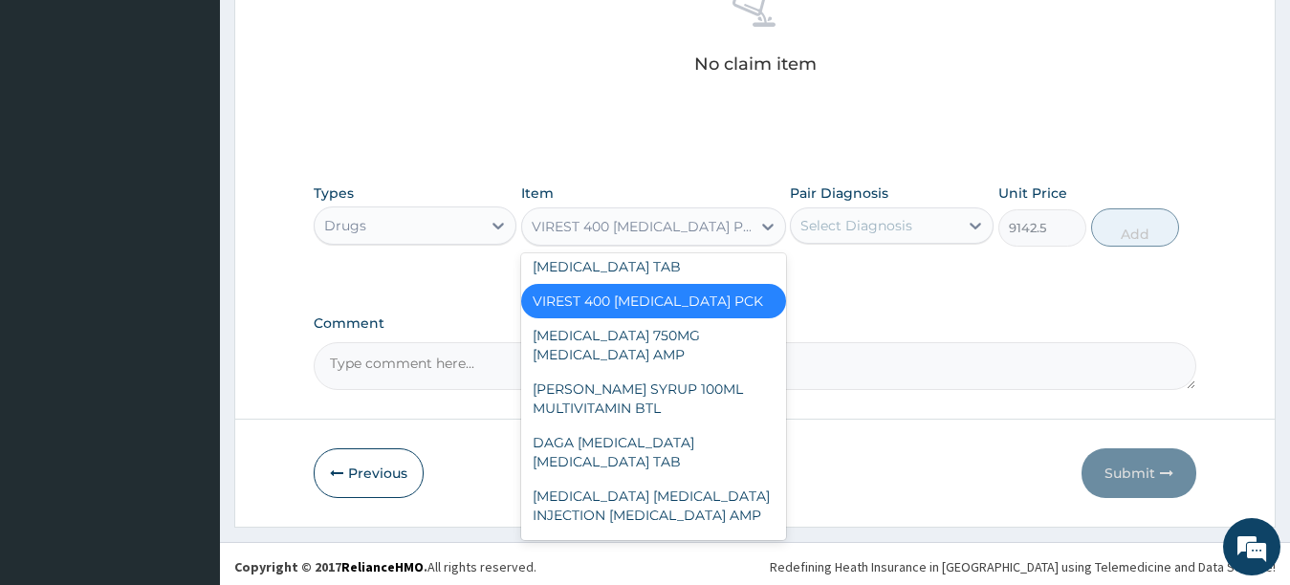
type input "A"
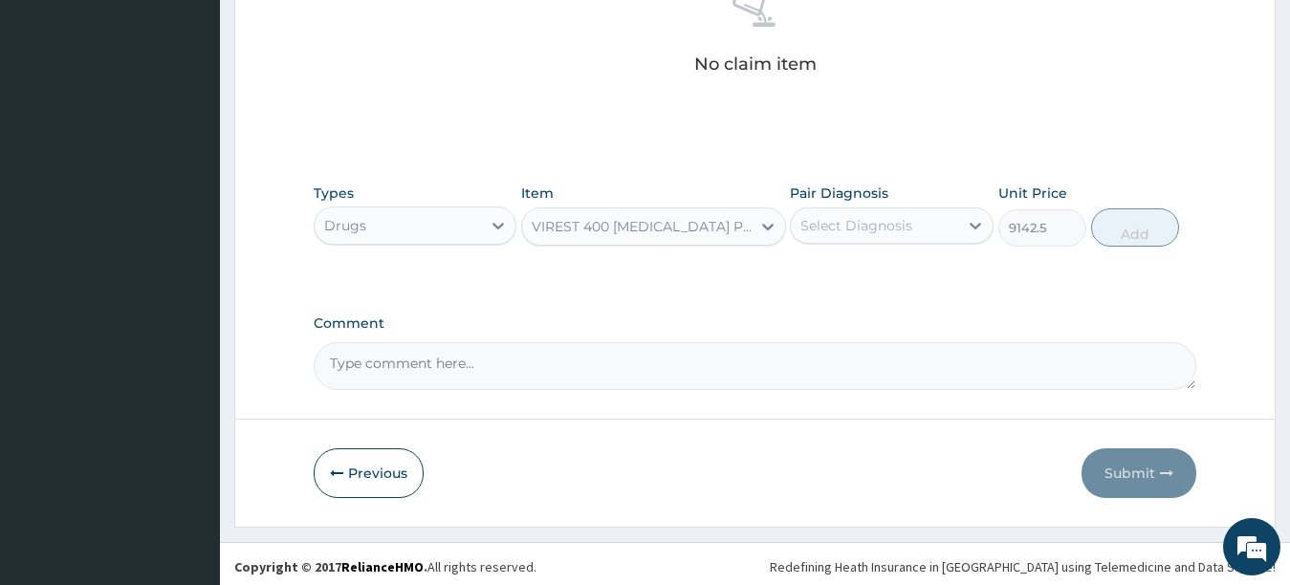
click at [750, 226] on div "VIREST 400 ACYCLOVIR PCK" at bounding box center [636, 226] width 229 height 31
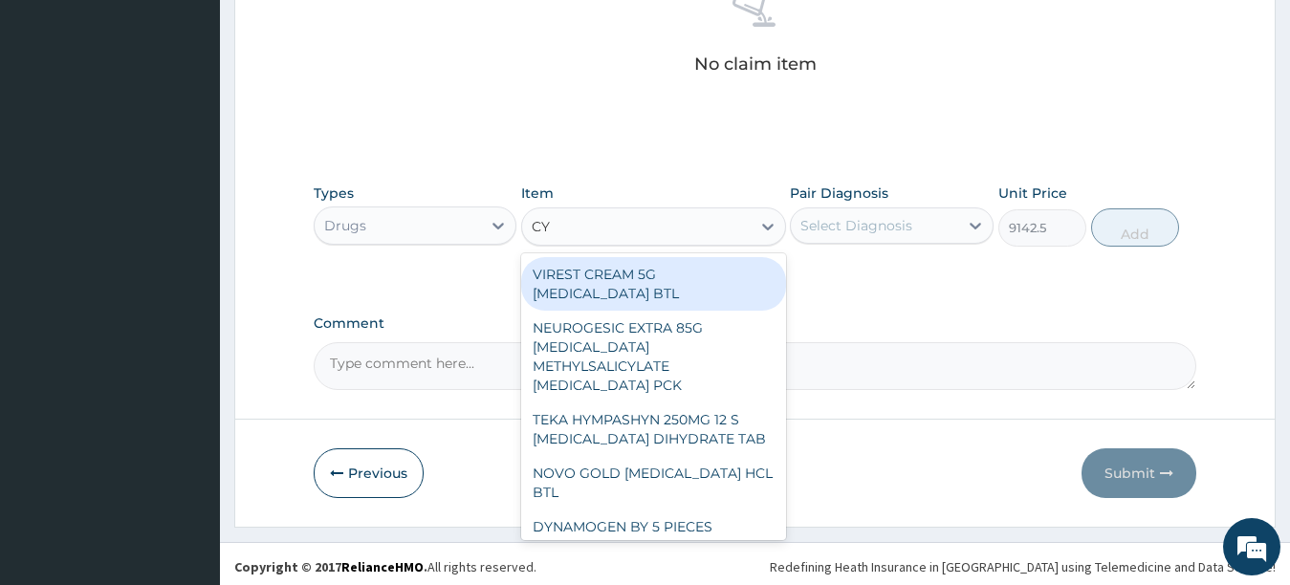
type input "C"
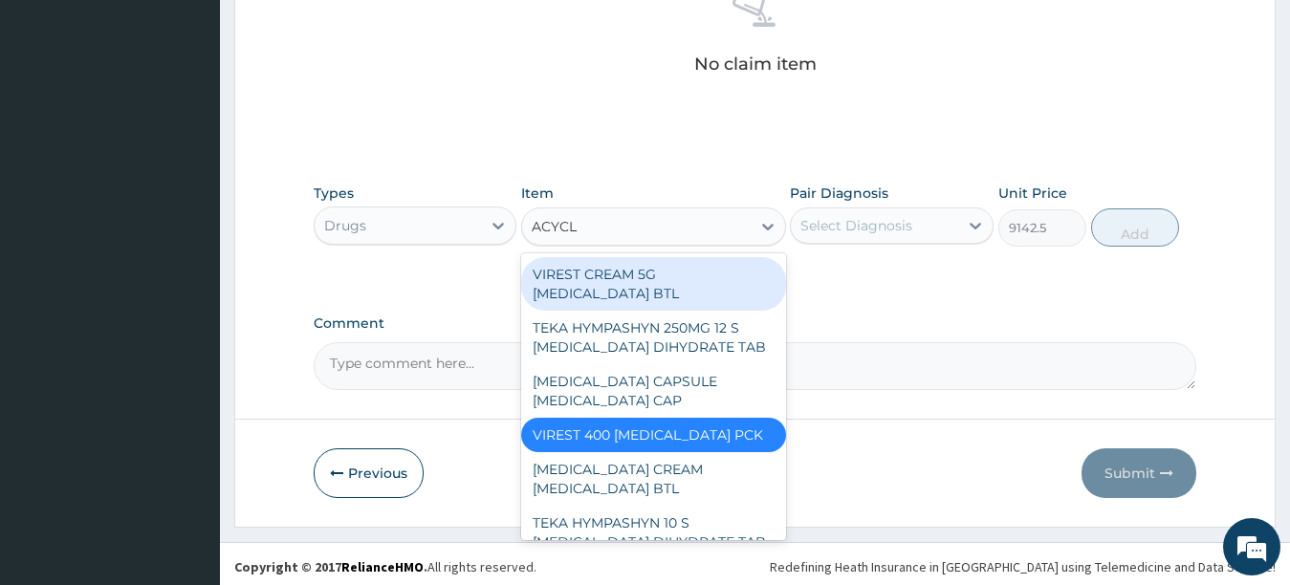
type input "ACYCLO"
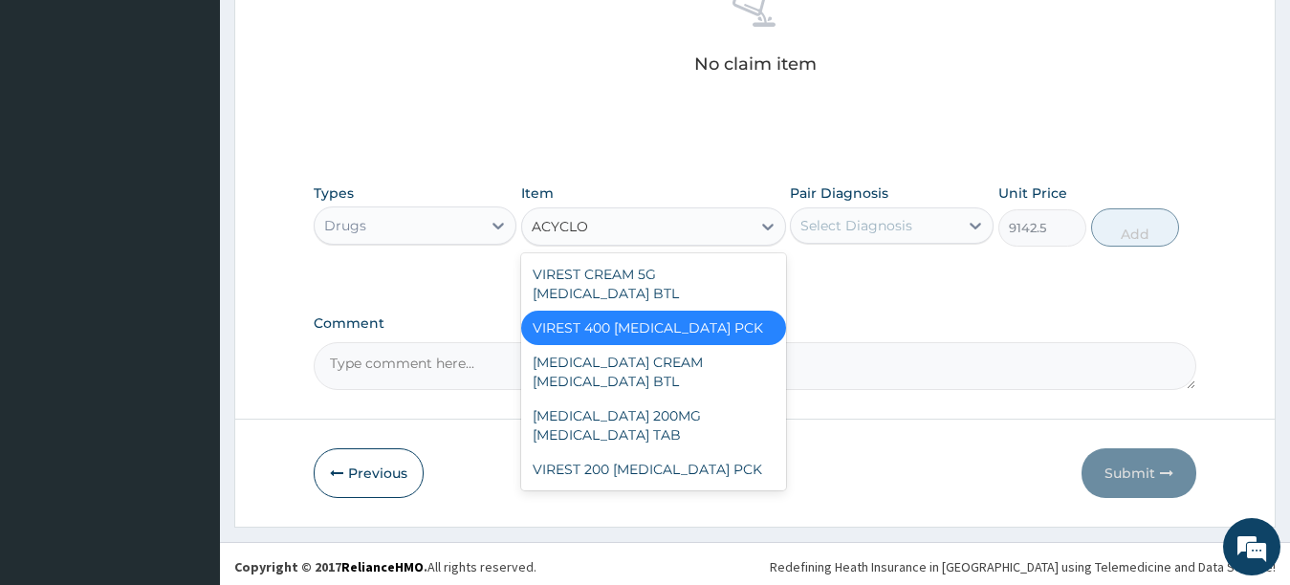
click at [739, 313] on div "VIREST 400 ACYCLOVIR PCK" at bounding box center [653, 328] width 265 height 34
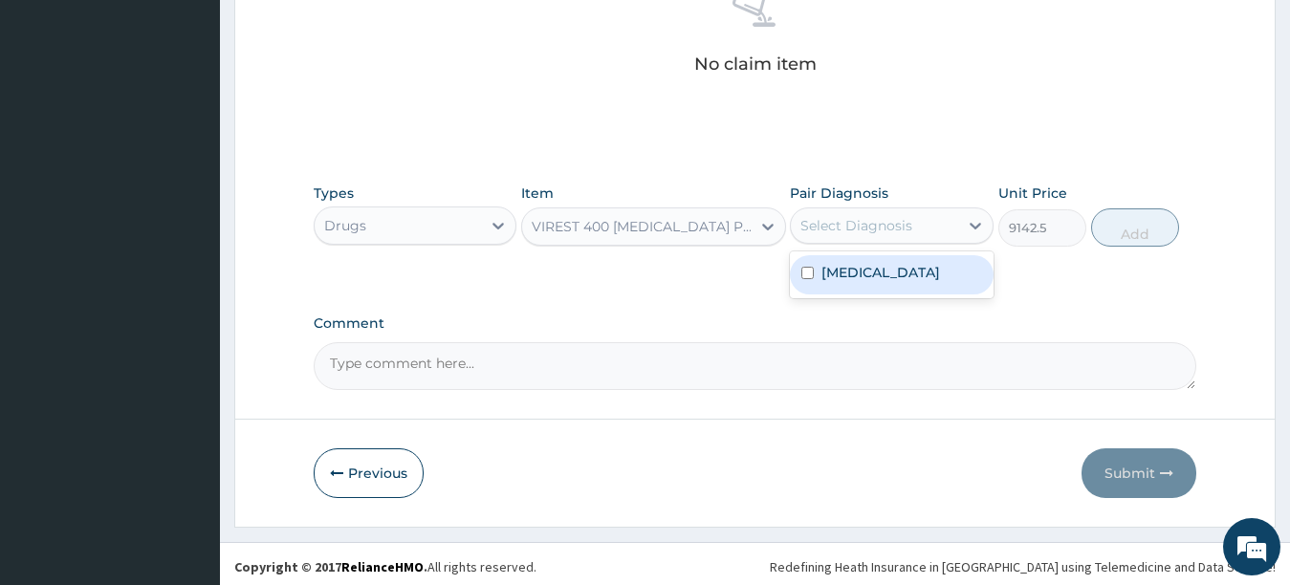
click at [841, 232] on div "Select Diagnosis" at bounding box center [857, 225] width 112 height 19
click at [912, 220] on div "Select Diagnosis" at bounding box center [857, 225] width 112 height 19
click at [806, 272] on input "checkbox" at bounding box center [808, 273] width 12 height 12
checkbox input "true"
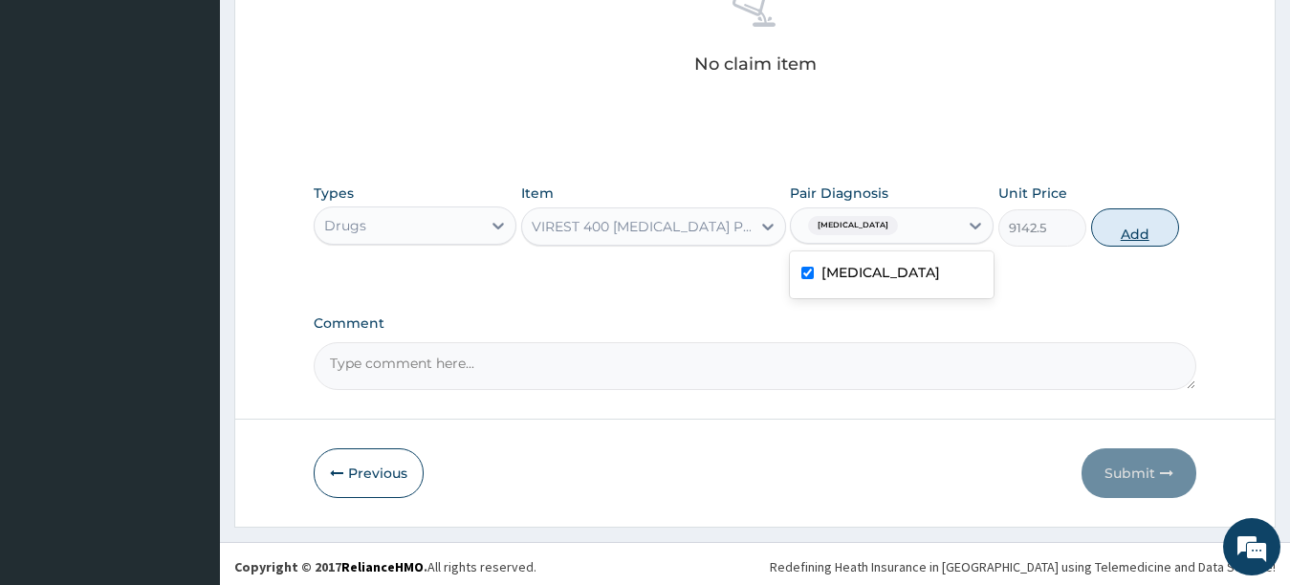
click at [1122, 235] on button "Add" at bounding box center [1135, 228] width 88 height 38
type input "0"
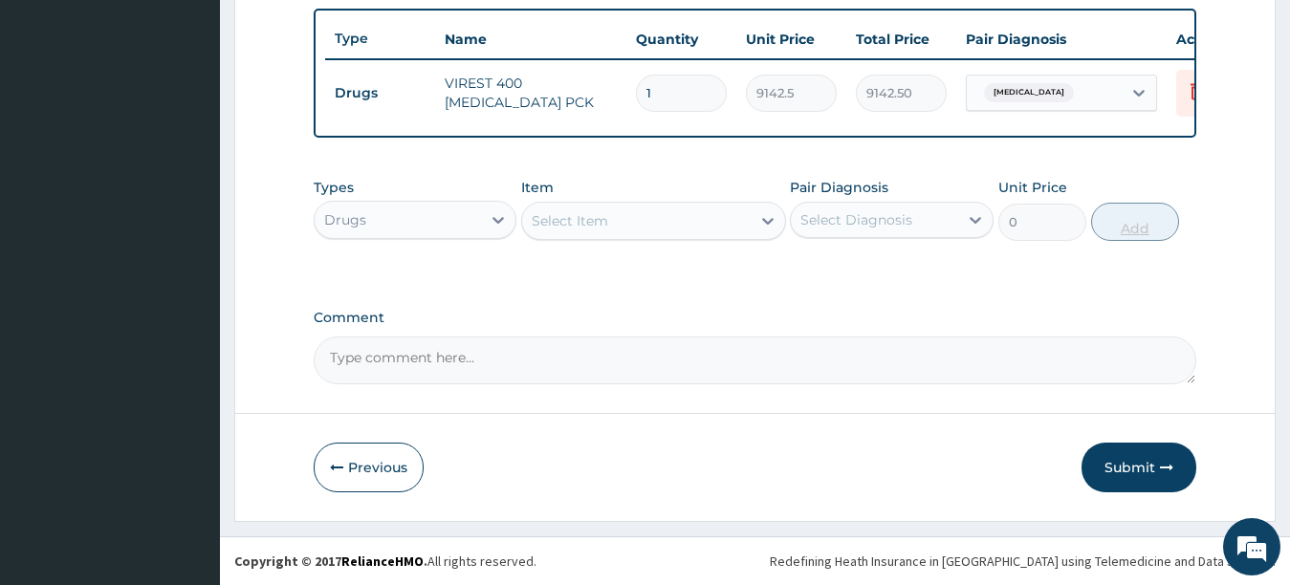
scroll to position [719, 0]
click at [551, 222] on div "Select Item" at bounding box center [570, 220] width 77 height 19
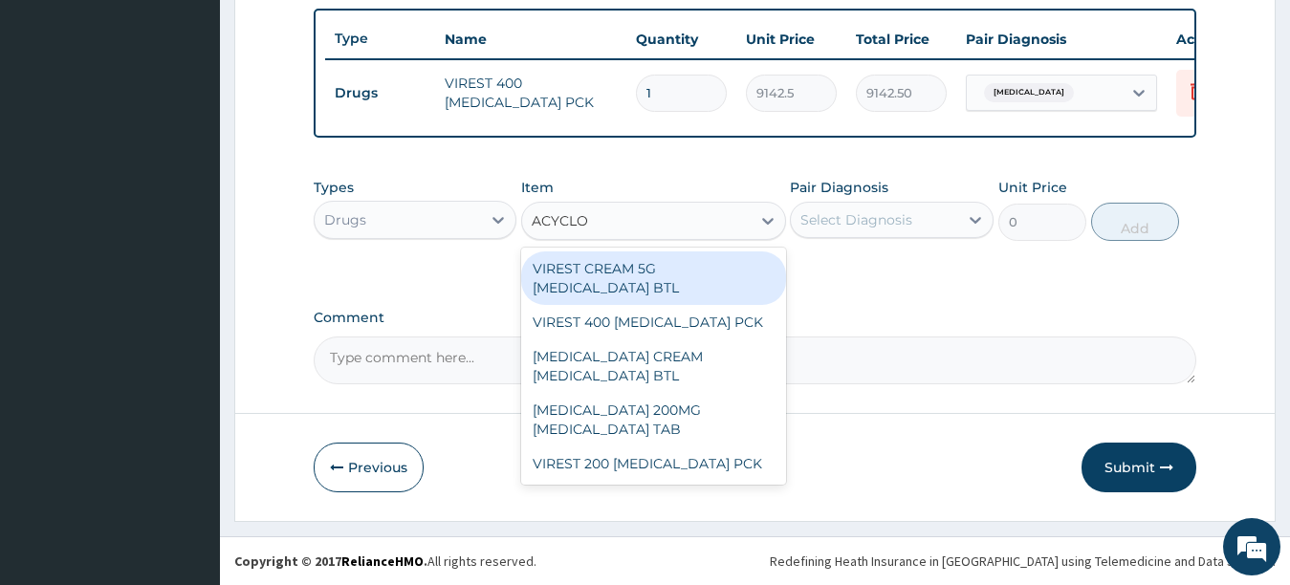
type input "ACYCLOV"
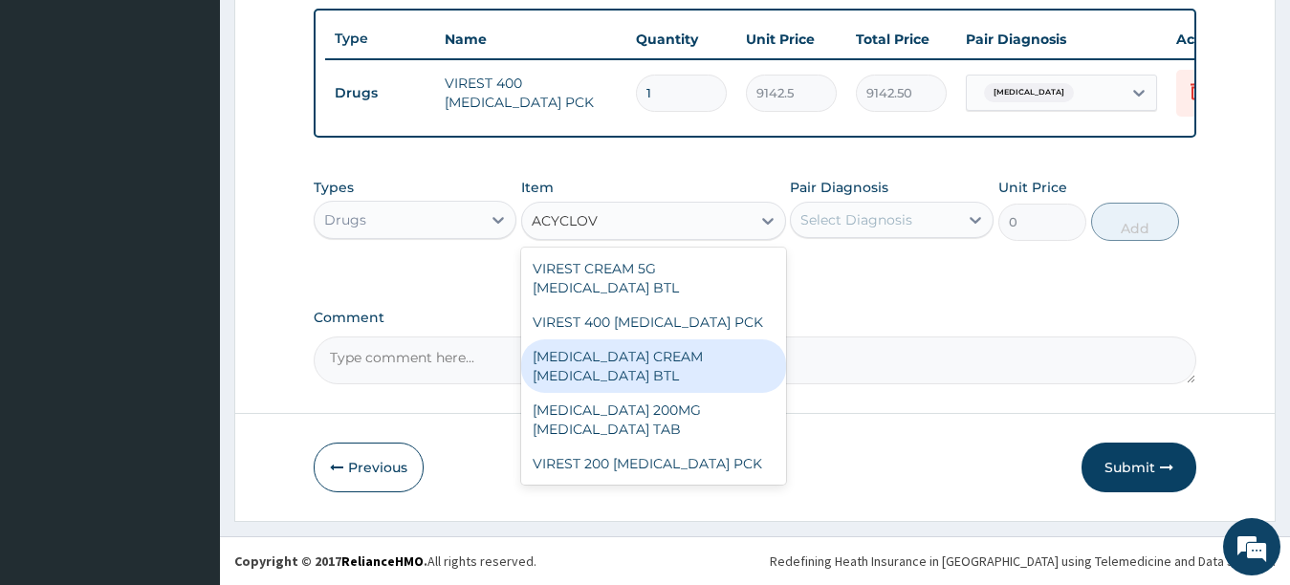
click at [600, 340] on div "ACYCLOVIR CREAM ACYCLOVIR BTL" at bounding box center [653, 367] width 265 height 54
type input "6037.5"
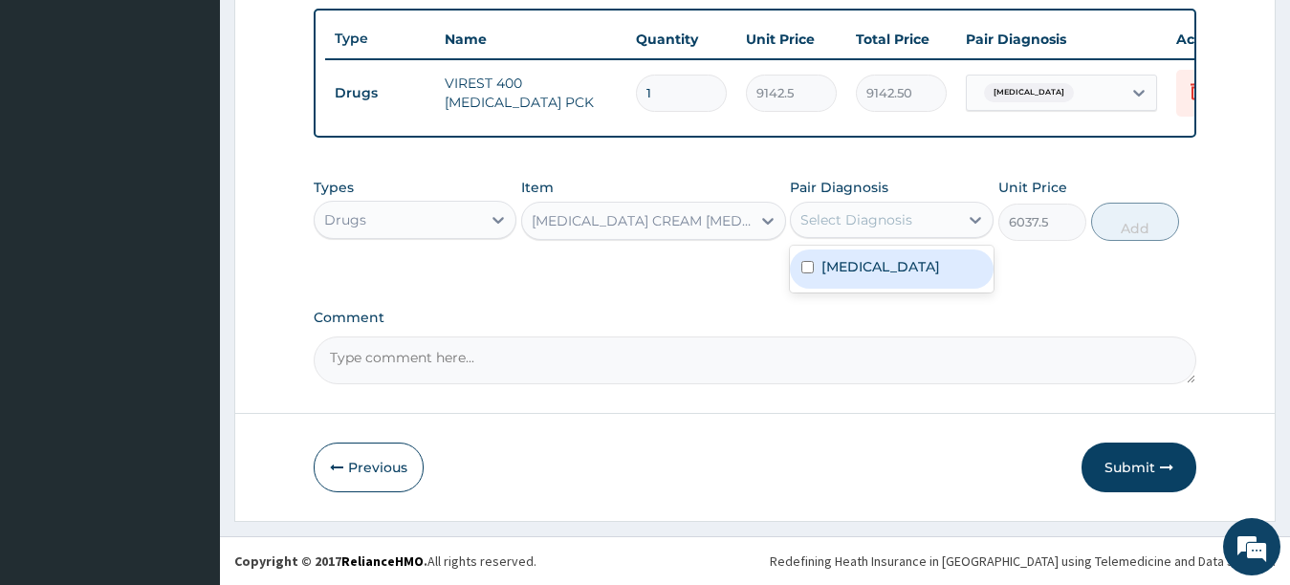
click at [905, 215] on div "Select Diagnosis" at bounding box center [857, 219] width 112 height 19
click at [807, 264] on input "checkbox" at bounding box center [808, 267] width 12 height 12
checkbox input "true"
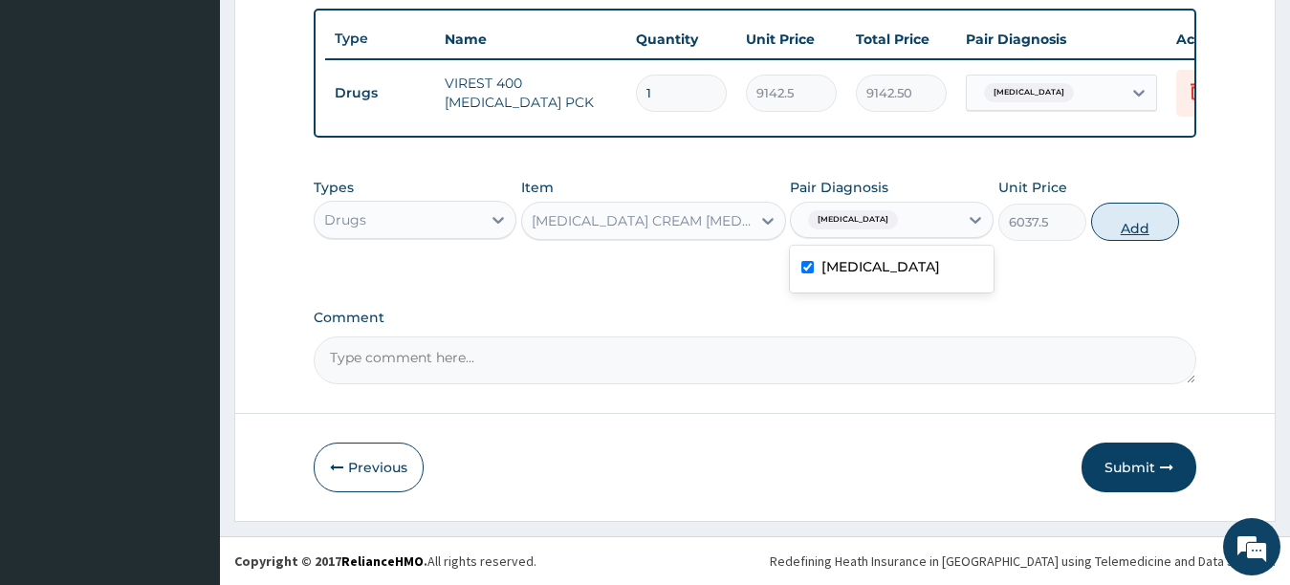
click at [1116, 236] on button "Add" at bounding box center [1135, 222] width 88 height 38
type input "0"
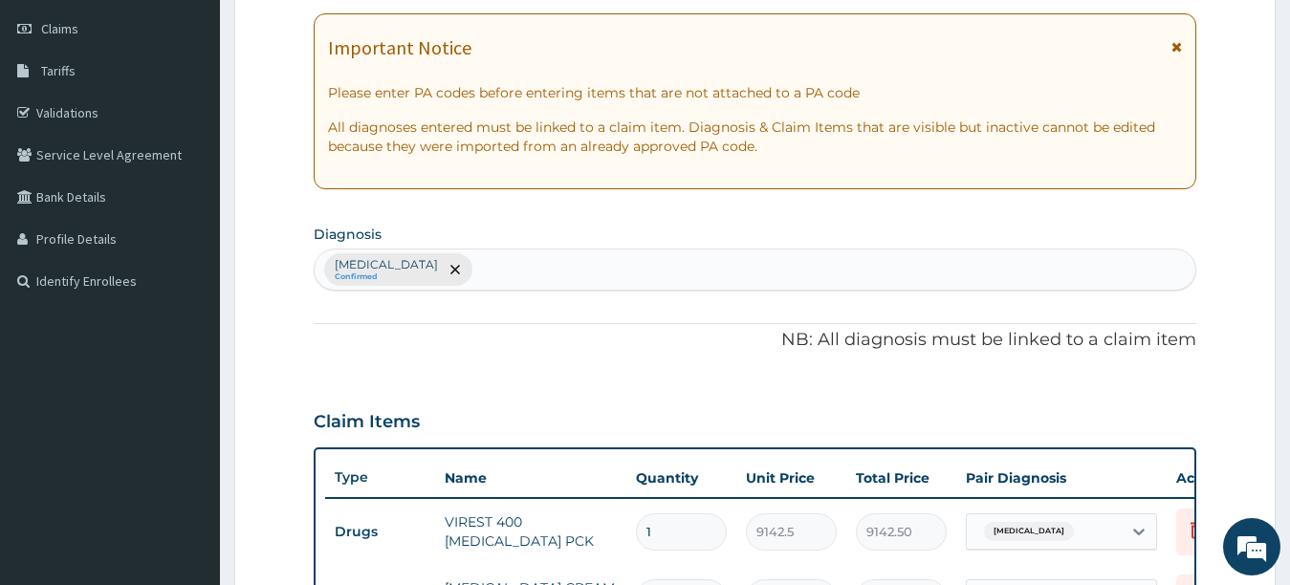
scroll to position [260, 0]
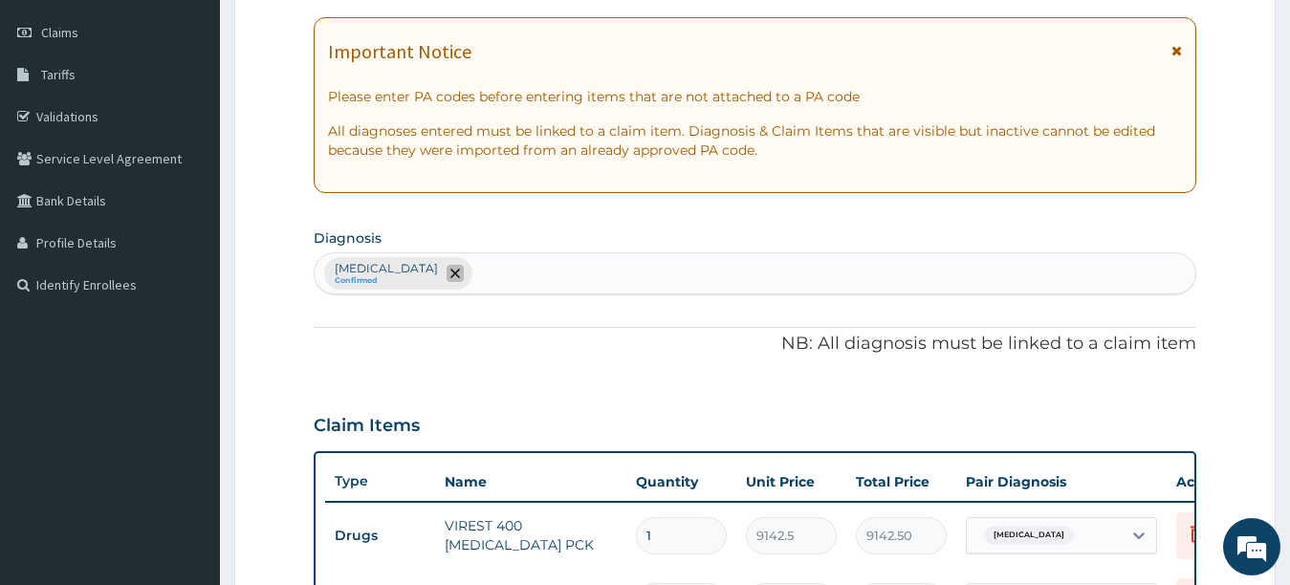
click at [451, 271] on icon "remove selection option" at bounding box center [456, 274] width 10 height 10
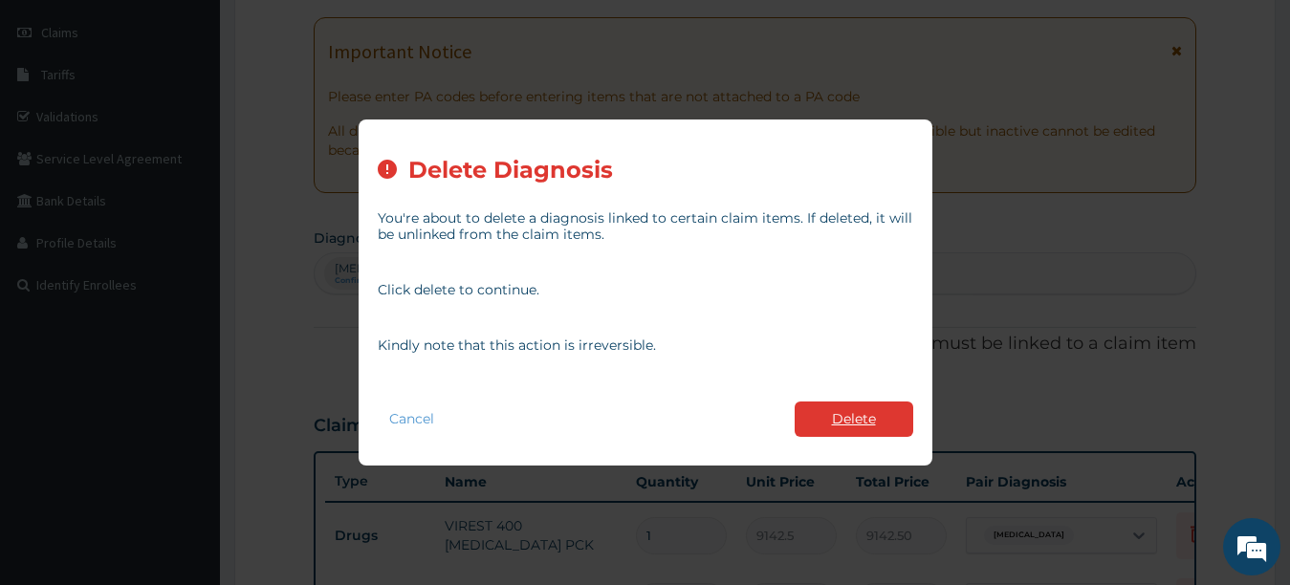
click at [826, 422] on button "Delete" at bounding box center [854, 419] width 119 height 35
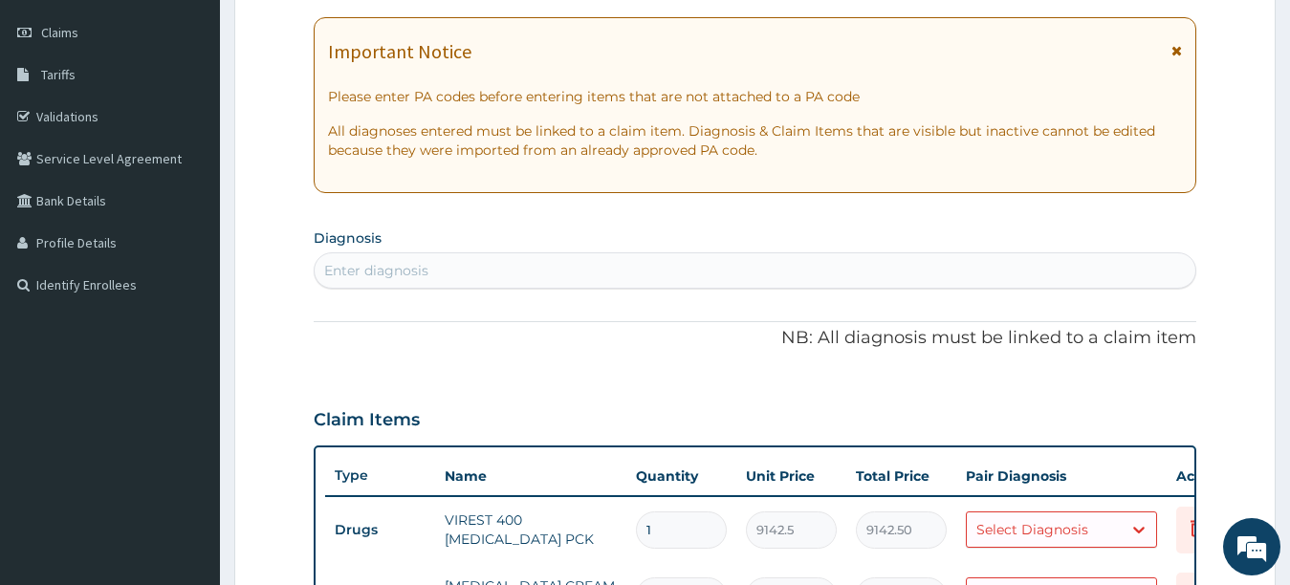
click at [572, 256] on div "Enter diagnosis" at bounding box center [756, 270] width 882 height 31
type input "HERPES"
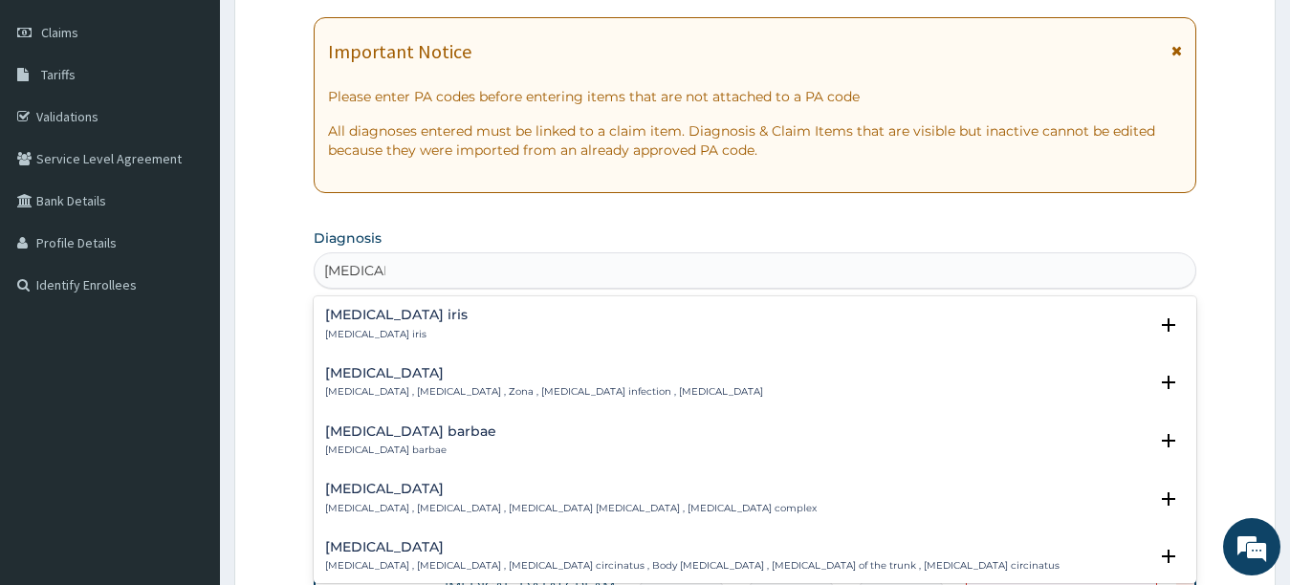
click at [545, 502] on p "Herpes simplex , Herpes simplex infection , Herpes simplex viral infection , He…" at bounding box center [571, 508] width 492 height 13
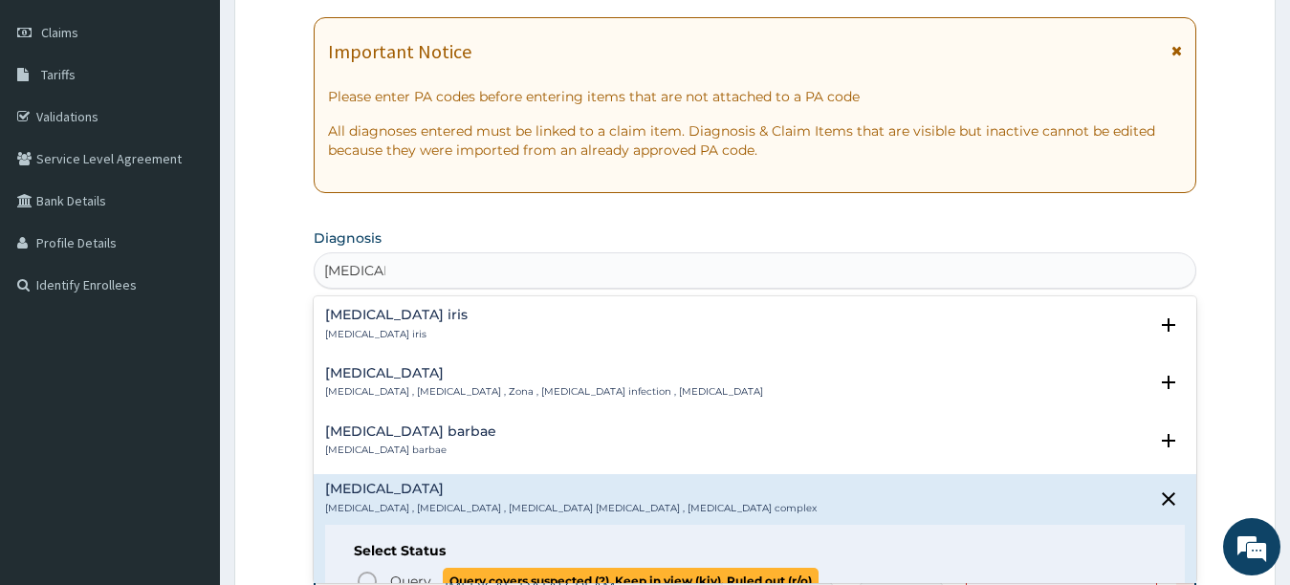
click at [369, 578] on icon "status option query" at bounding box center [367, 581] width 23 height 23
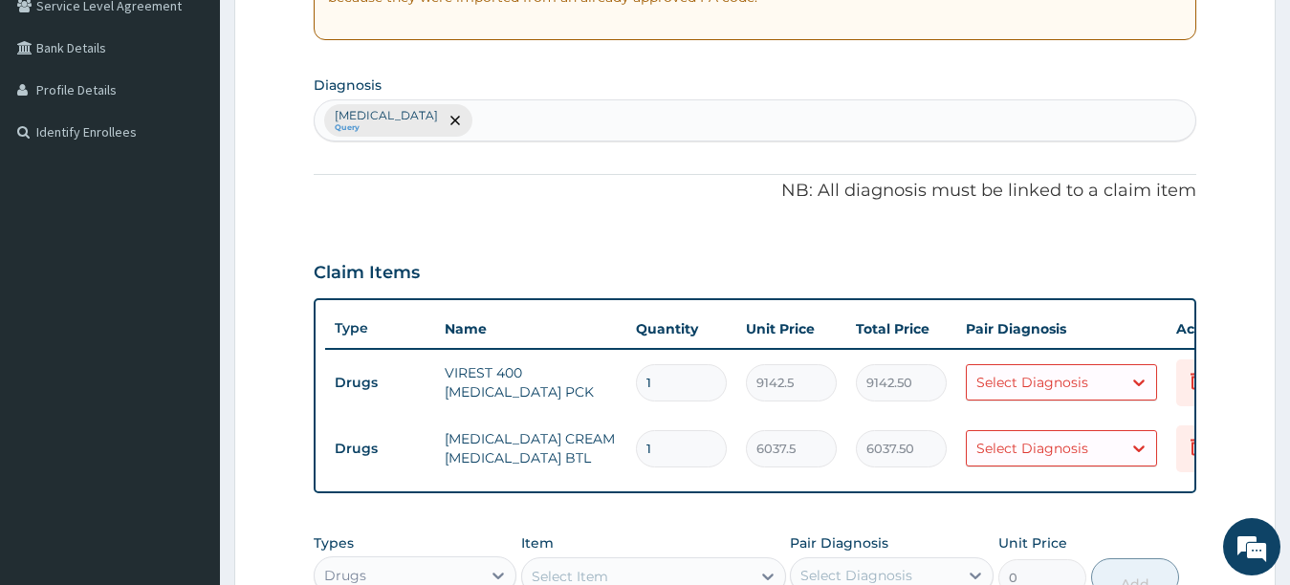
scroll to position [509, 0]
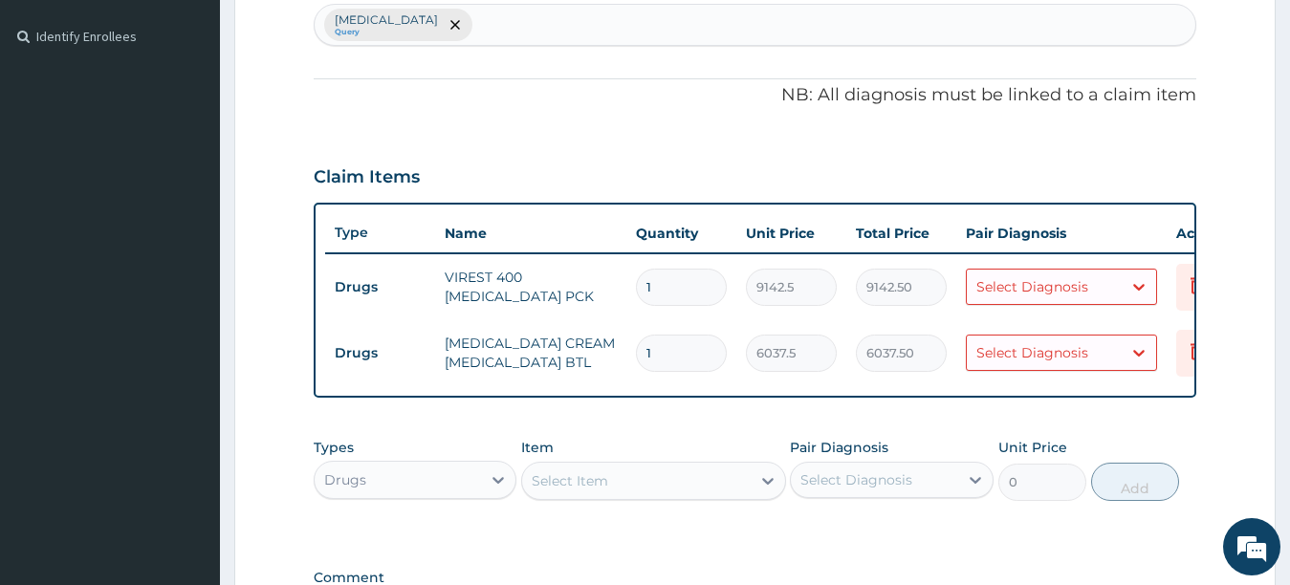
click at [1102, 291] on div "Select Diagnosis" at bounding box center [1044, 287] width 155 height 31
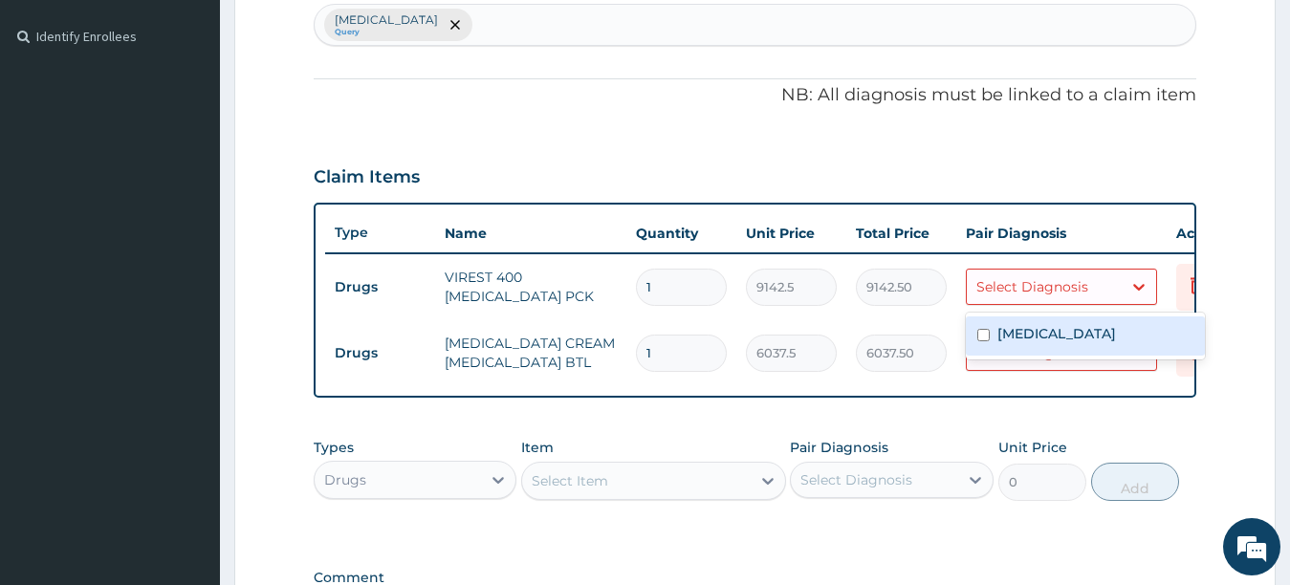
click at [983, 335] on input "checkbox" at bounding box center [984, 335] width 12 height 12
checkbox input "true"
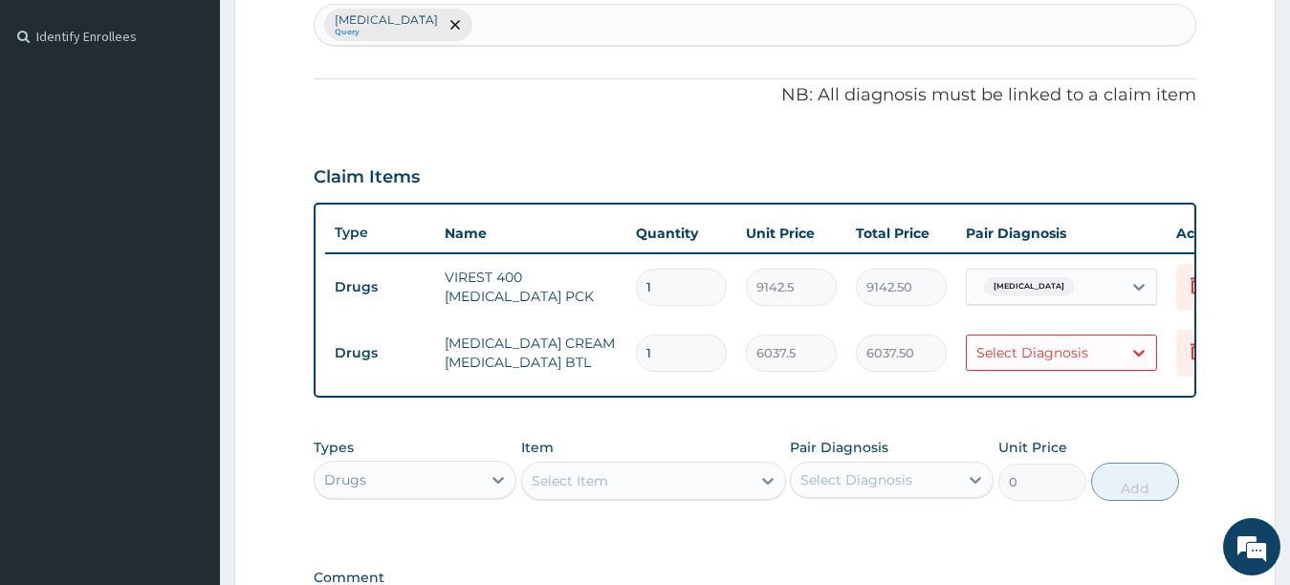
click at [1170, 371] on td "Delete" at bounding box center [1215, 353] width 96 height 66
click at [1136, 348] on icon at bounding box center [1139, 352] width 19 height 19
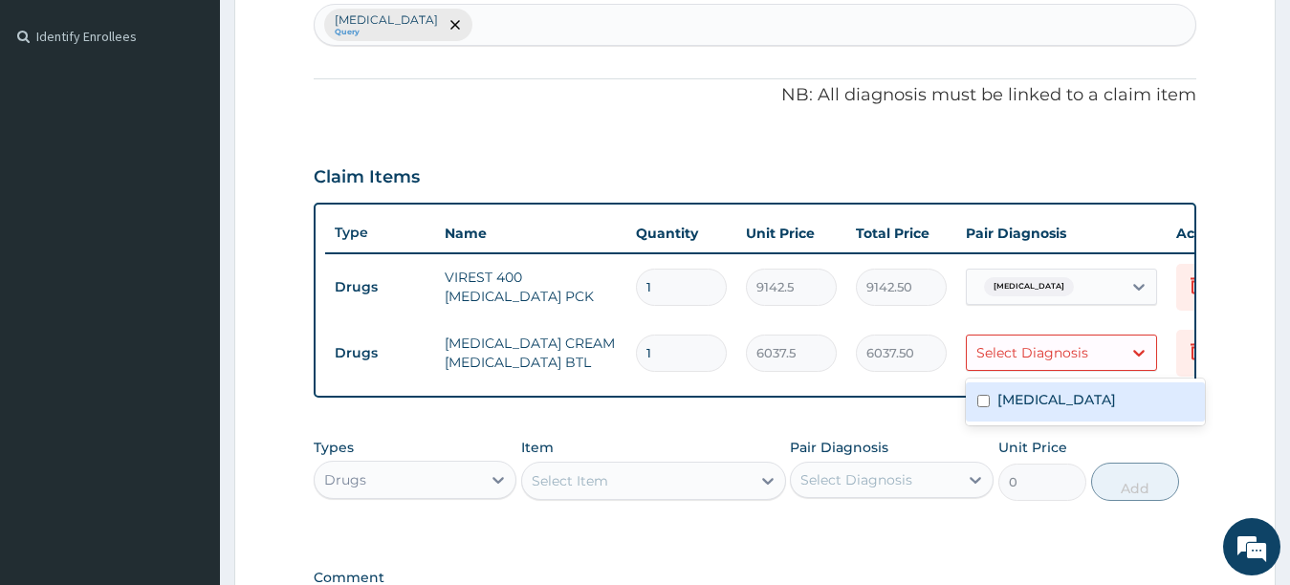
click at [979, 401] on input "checkbox" at bounding box center [984, 401] width 12 height 12
checkbox input "true"
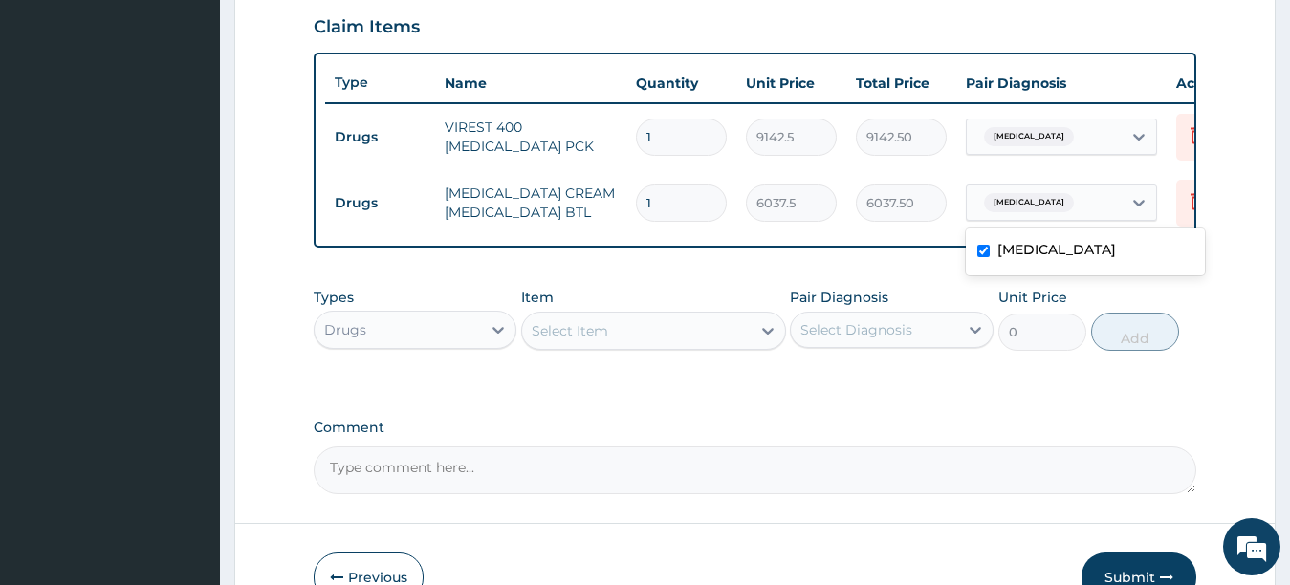
scroll to position [662, 0]
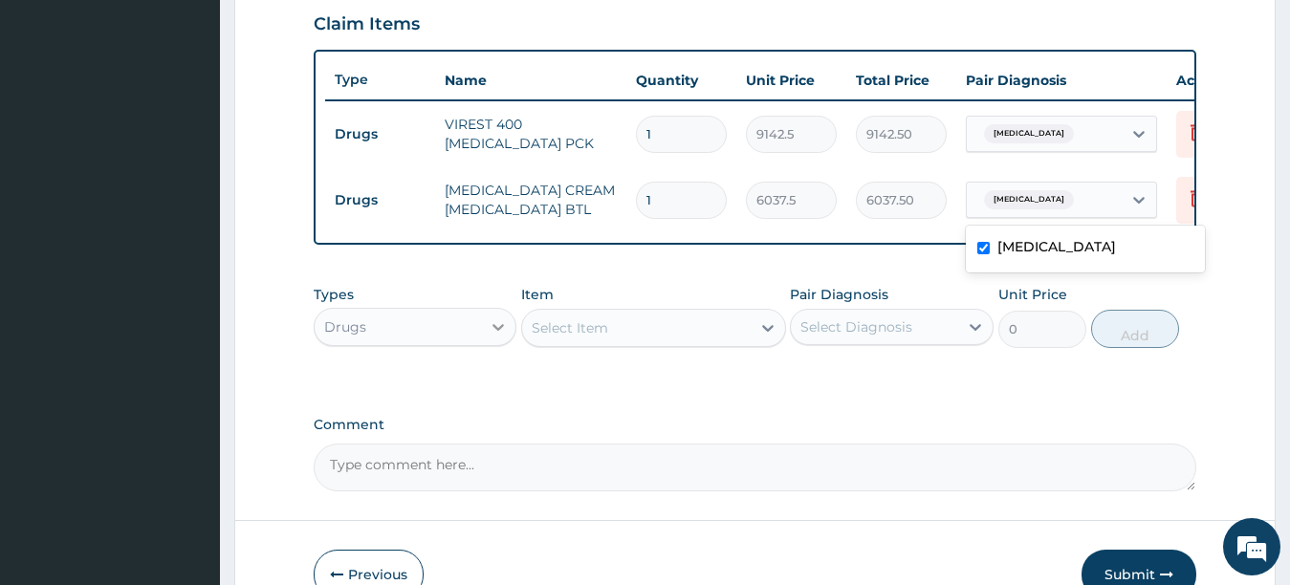
click at [501, 331] on icon at bounding box center [498, 327] width 11 height 7
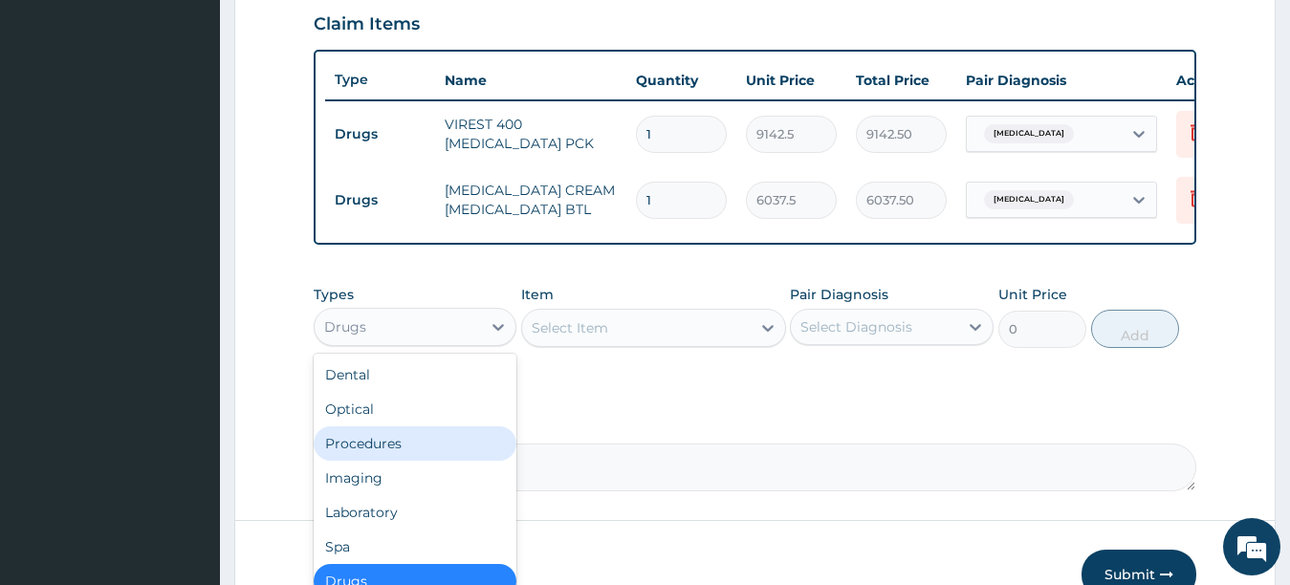
click at [365, 456] on div "Procedures" at bounding box center [416, 444] width 204 height 34
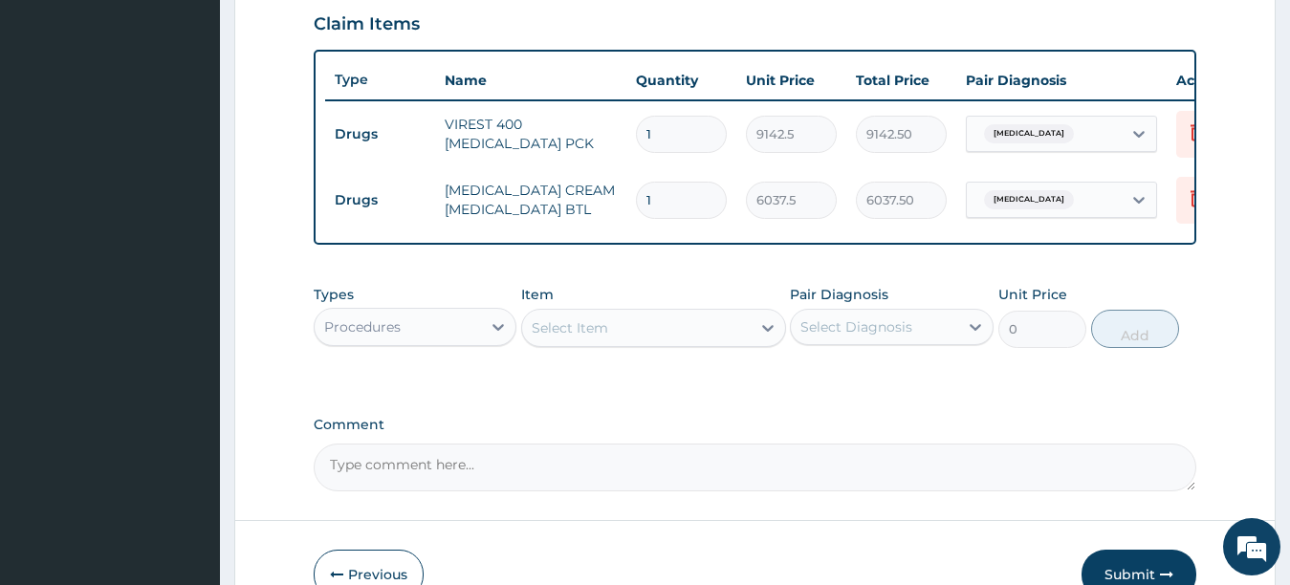
click at [759, 338] on icon at bounding box center [768, 328] width 19 height 19
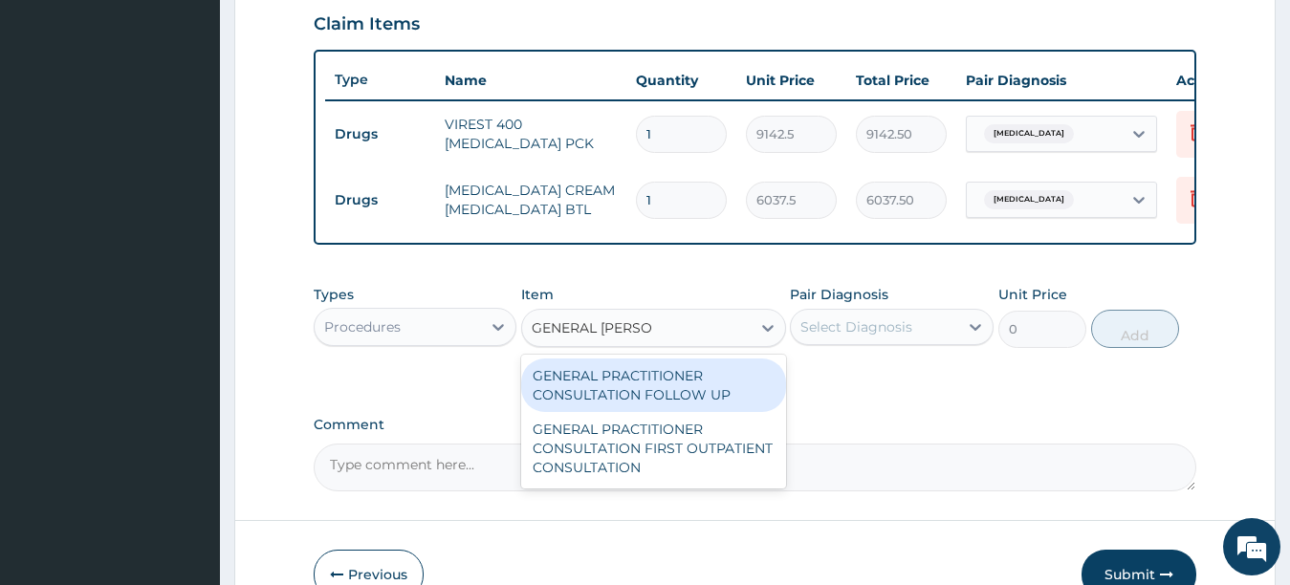
type input "GENERAL PRACT"
click at [747, 412] on div "GENERAL PRACTITIONER CONSULTATION FOLLOW UP" at bounding box center [653, 386] width 265 height 54
type input "2200"
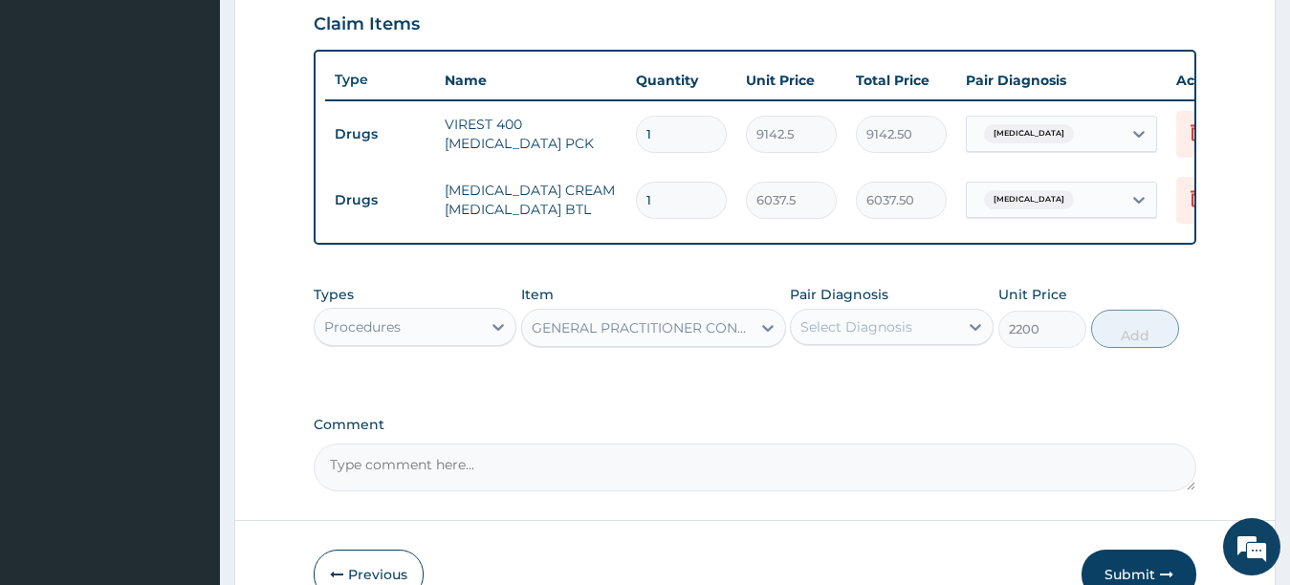
click at [926, 342] on div "Select Diagnosis" at bounding box center [874, 327] width 167 height 31
click at [808, 381] on input "checkbox" at bounding box center [808, 374] width 12 height 12
checkbox input "true"
click at [1147, 337] on button "Add" at bounding box center [1135, 329] width 88 height 38
type input "0"
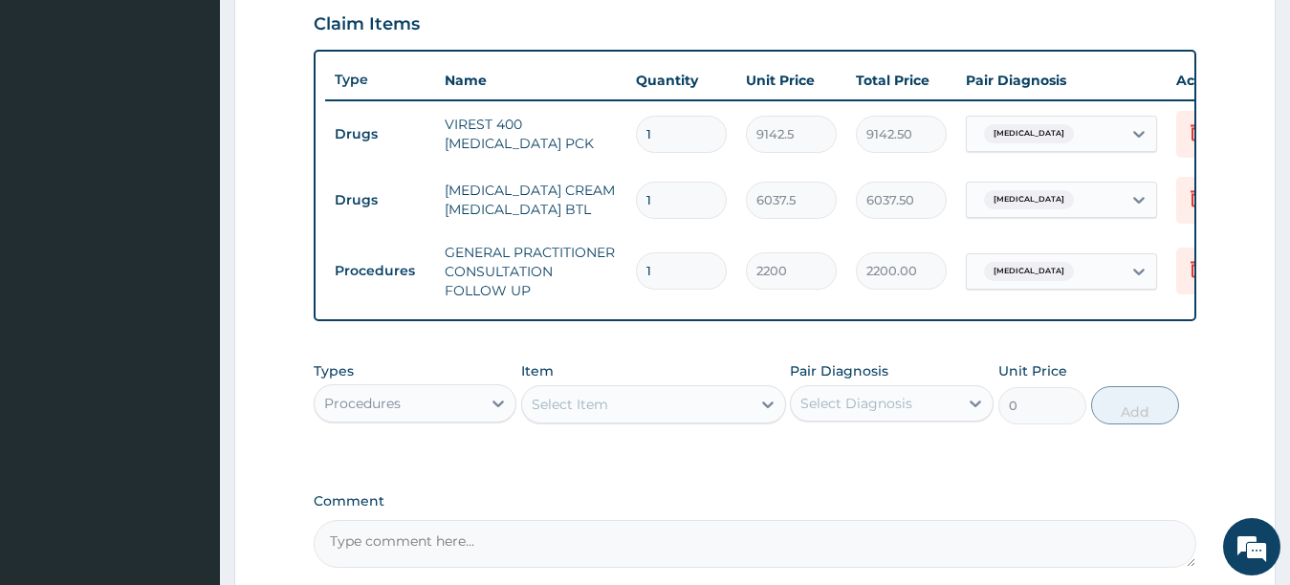
click at [673, 420] on div "Select Item" at bounding box center [636, 404] width 229 height 31
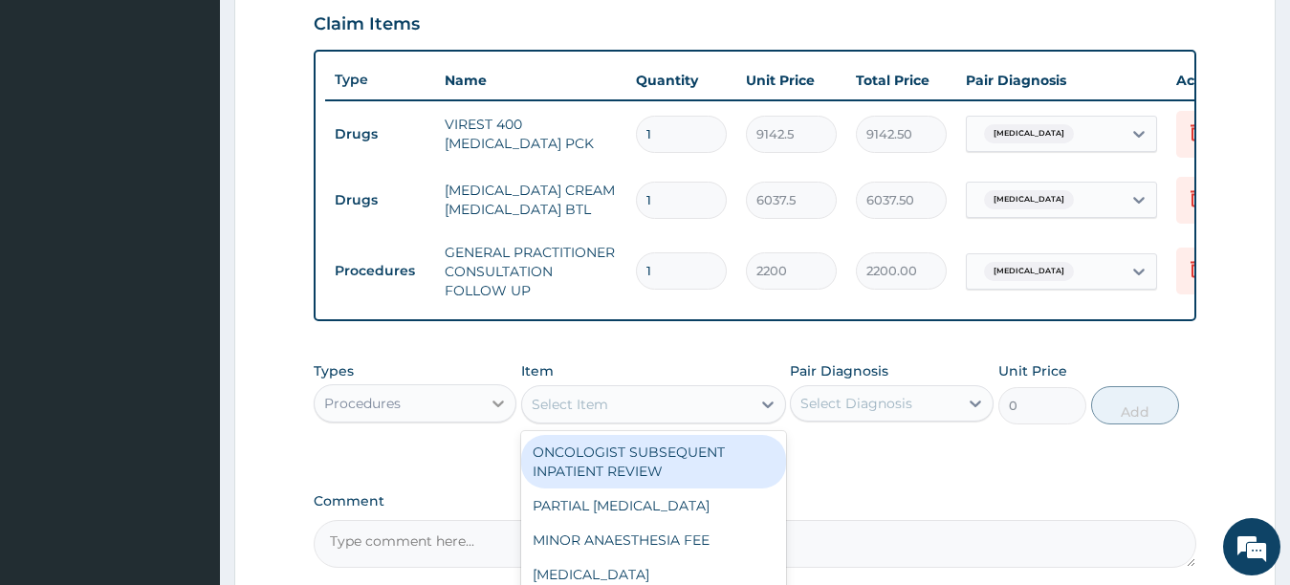
click at [489, 413] on icon at bounding box center [498, 403] width 19 height 19
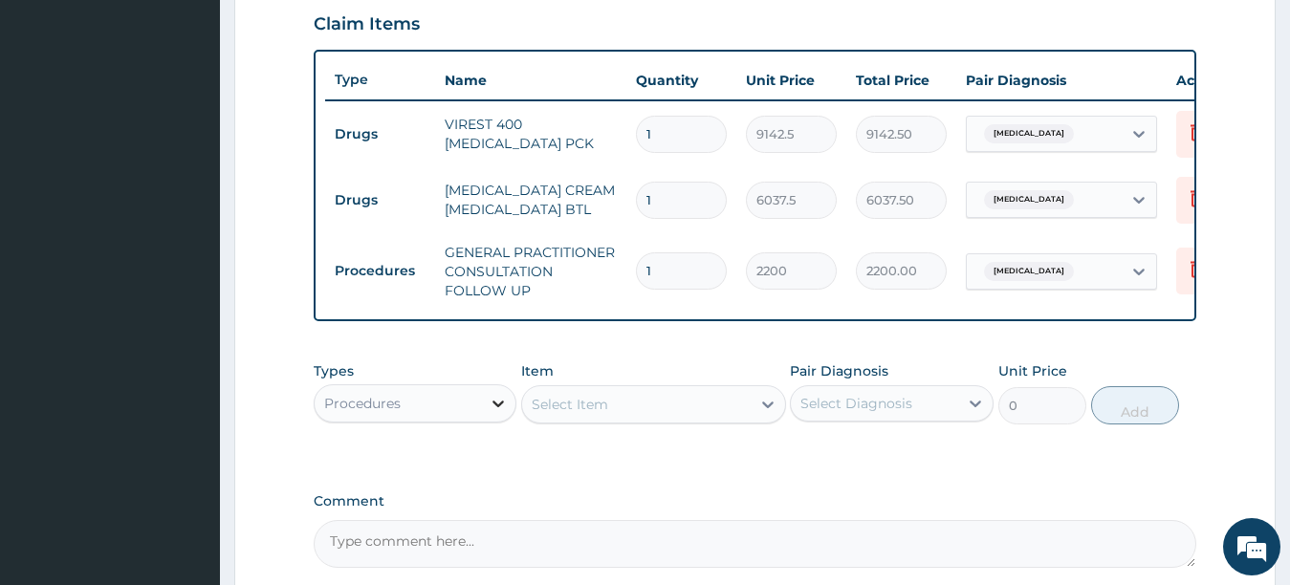
click at [489, 413] on icon at bounding box center [498, 403] width 19 height 19
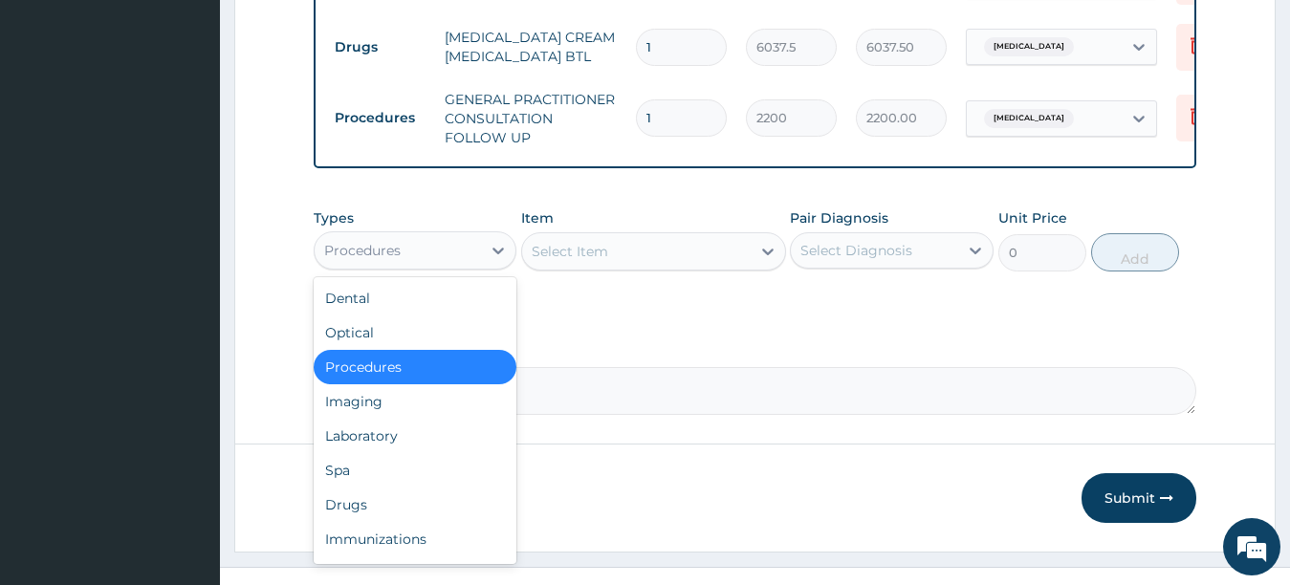
scroll to position [862, 0]
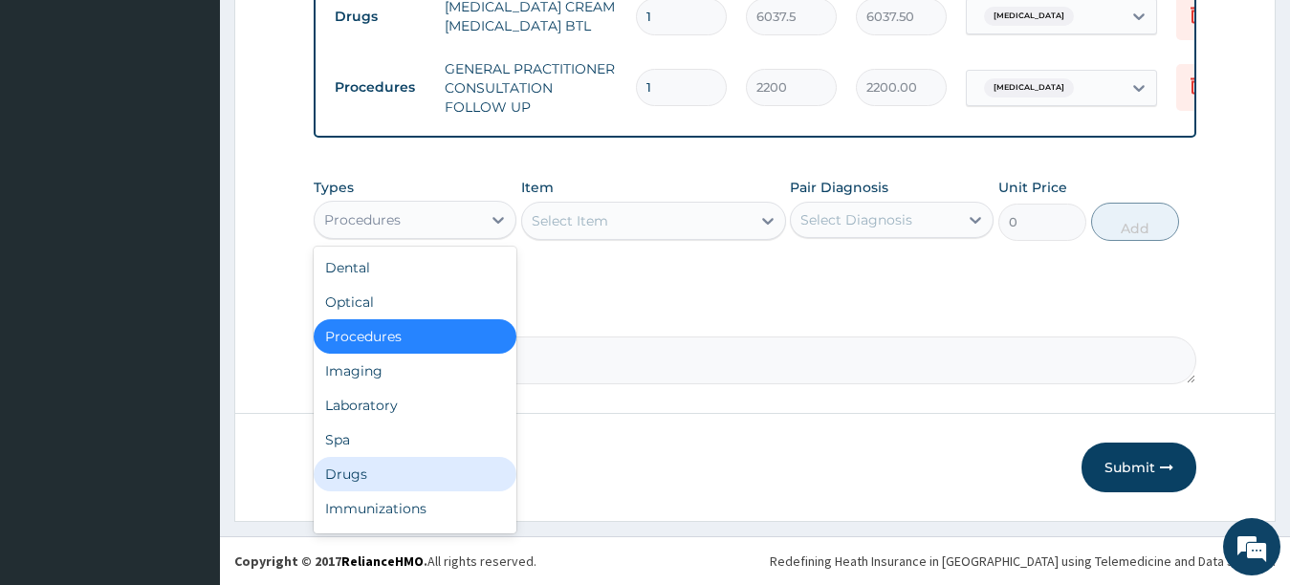
click at [356, 467] on div "Drugs" at bounding box center [416, 474] width 204 height 34
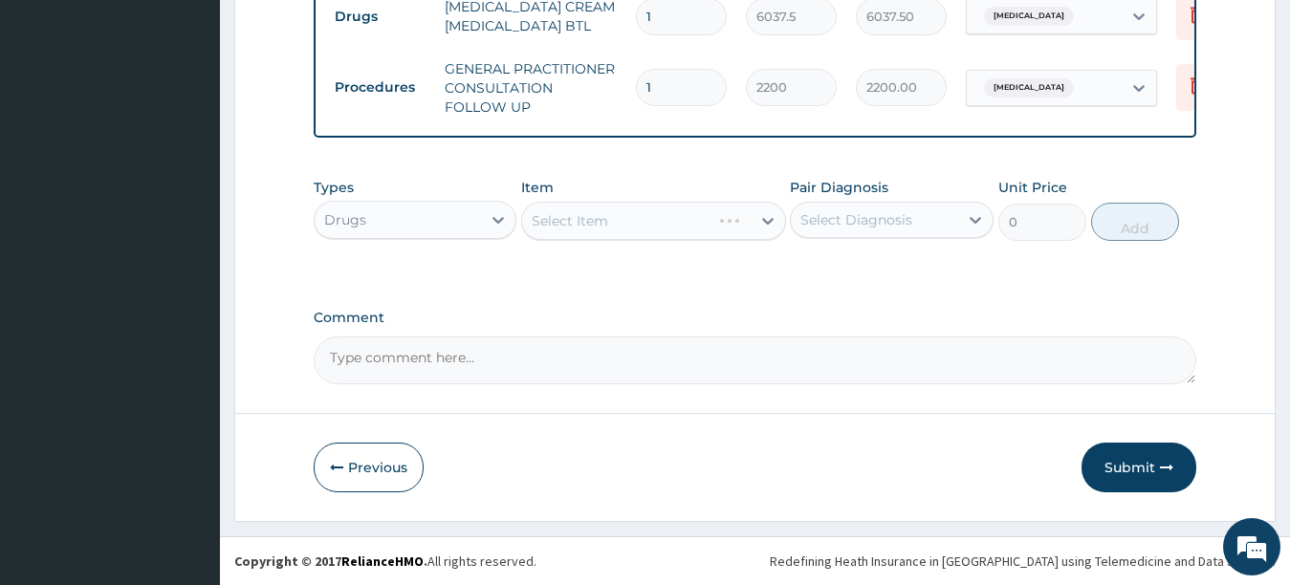
click at [758, 224] on div "Select Item" at bounding box center [653, 221] width 265 height 38
click at [766, 226] on icon at bounding box center [768, 220] width 19 height 19
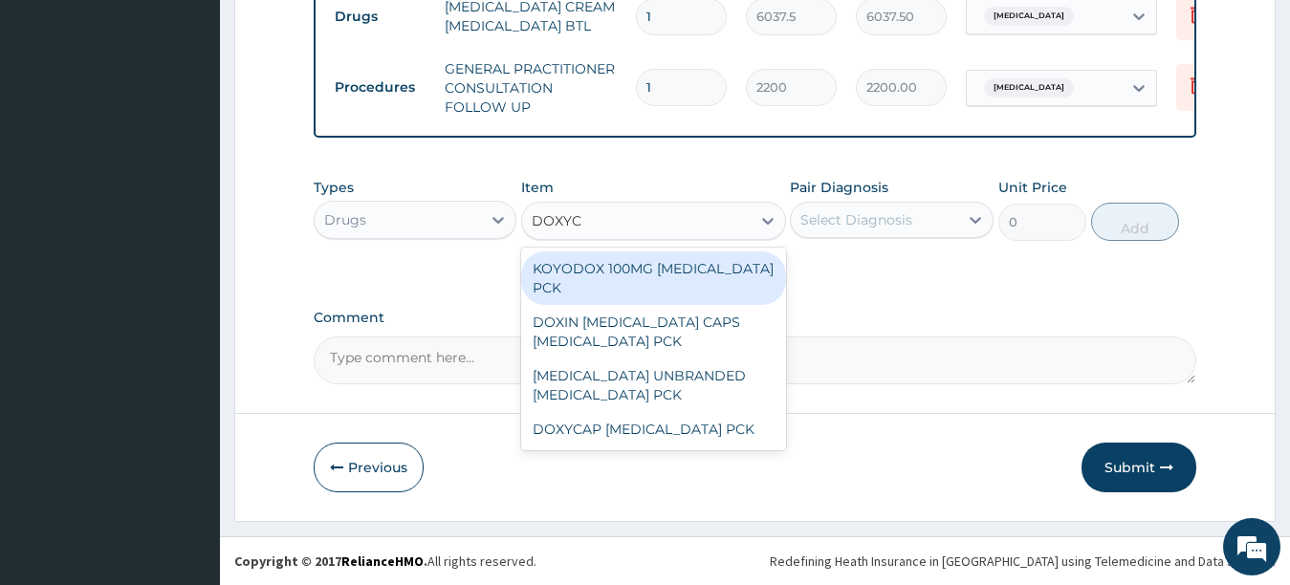
type input "DOXYCY"
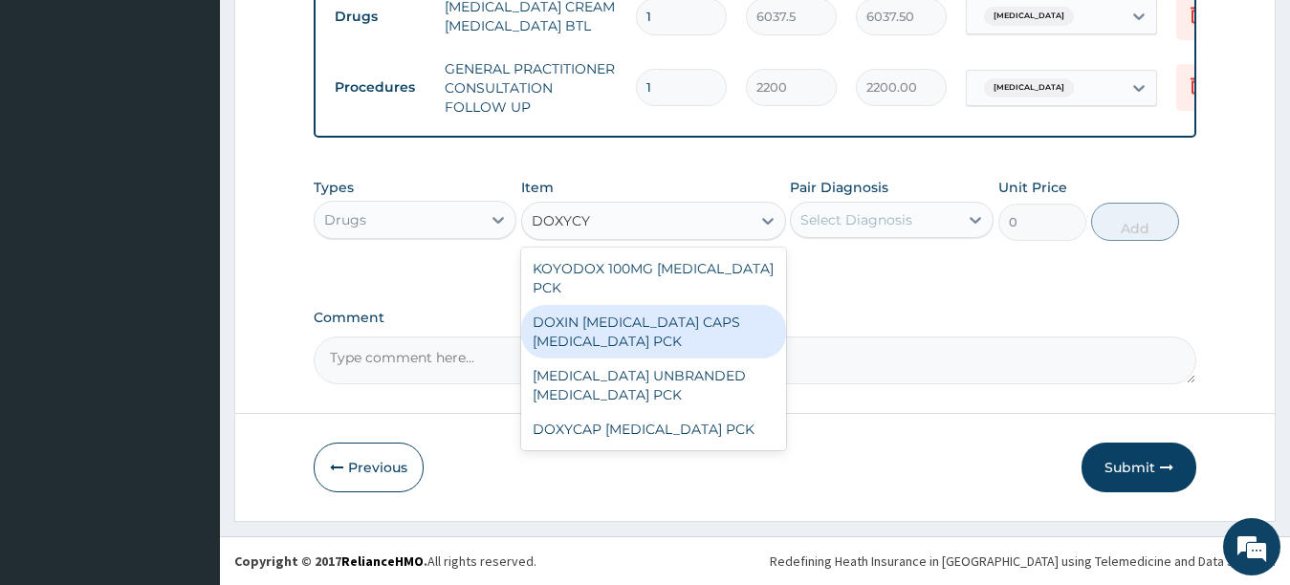
click at [606, 335] on div "DOXIN [MEDICAL_DATA] CAPS [MEDICAL_DATA] PCK" at bounding box center [653, 332] width 265 height 54
type input "2415"
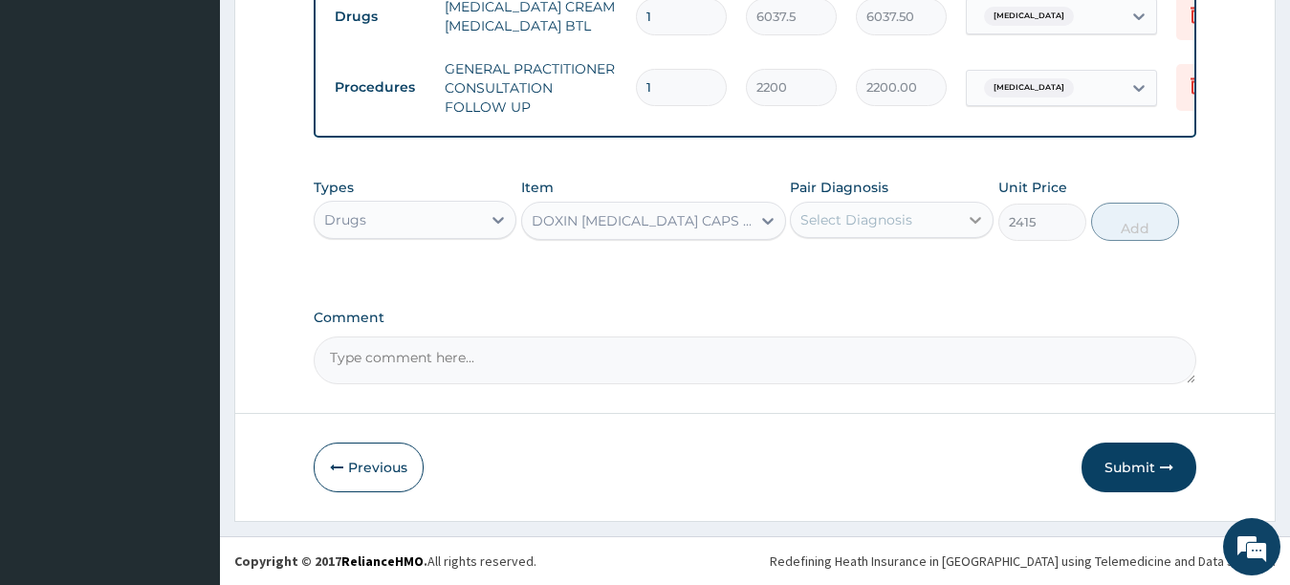
click at [972, 212] on icon at bounding box center [975, 219] width 19 height 19
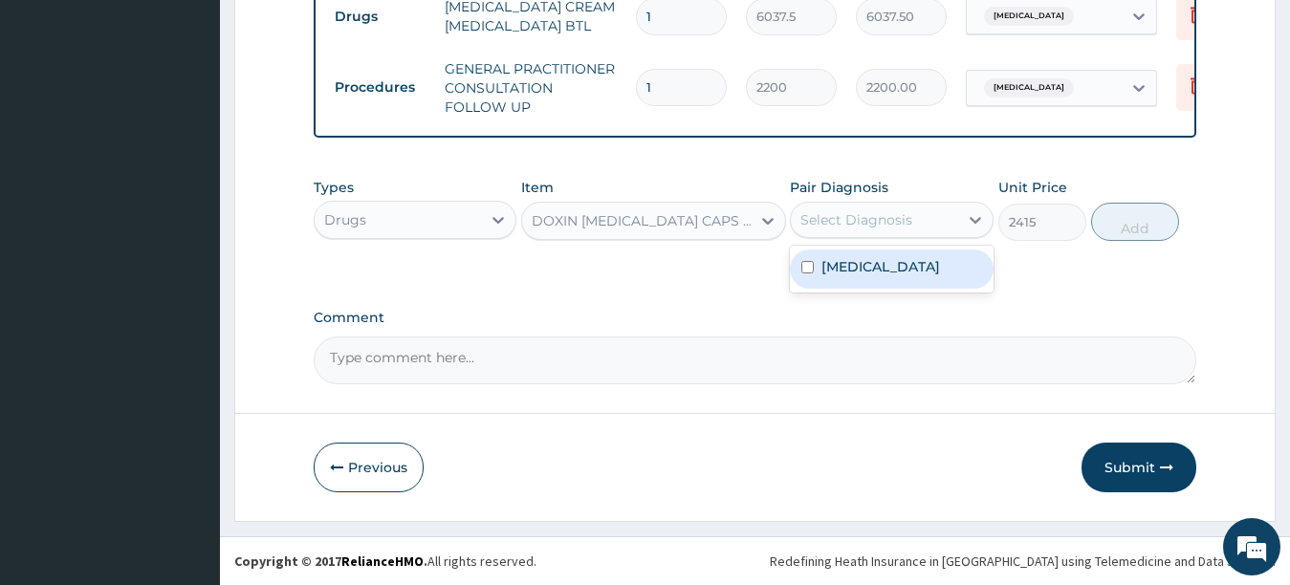
click at [802, 264] on input "checkbox" at bounding box center [808, 267] width 12 height 12
checkbox input "true"
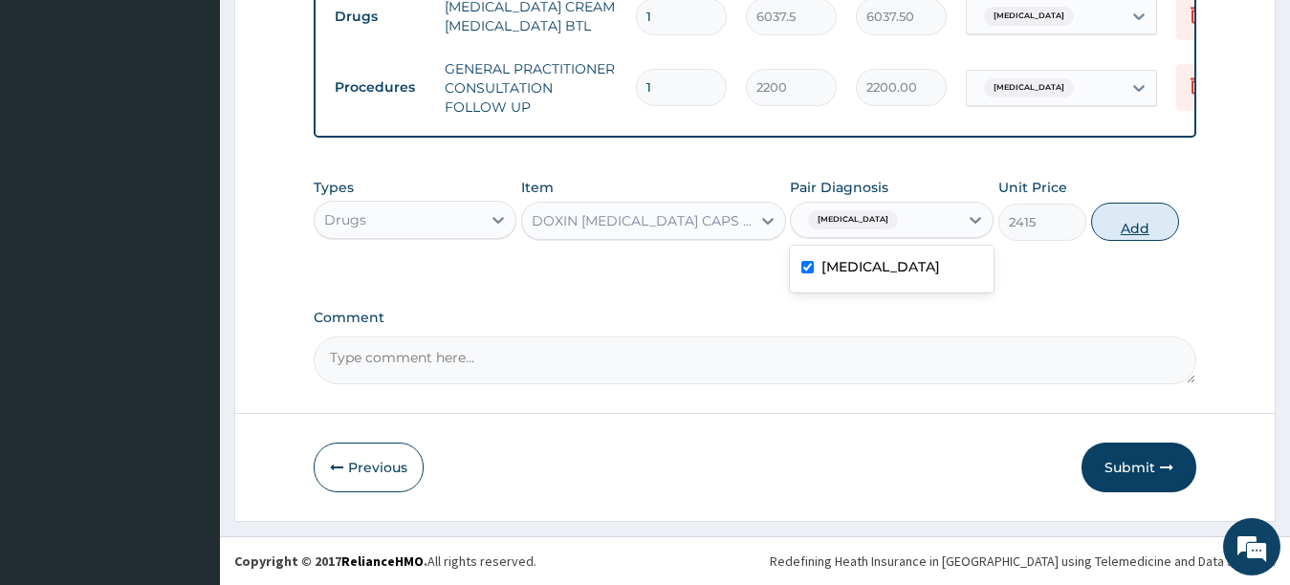
click at [1127, 216] on button "Add" at bounding box center [1135, 222] width 88 height 38
type input "0"
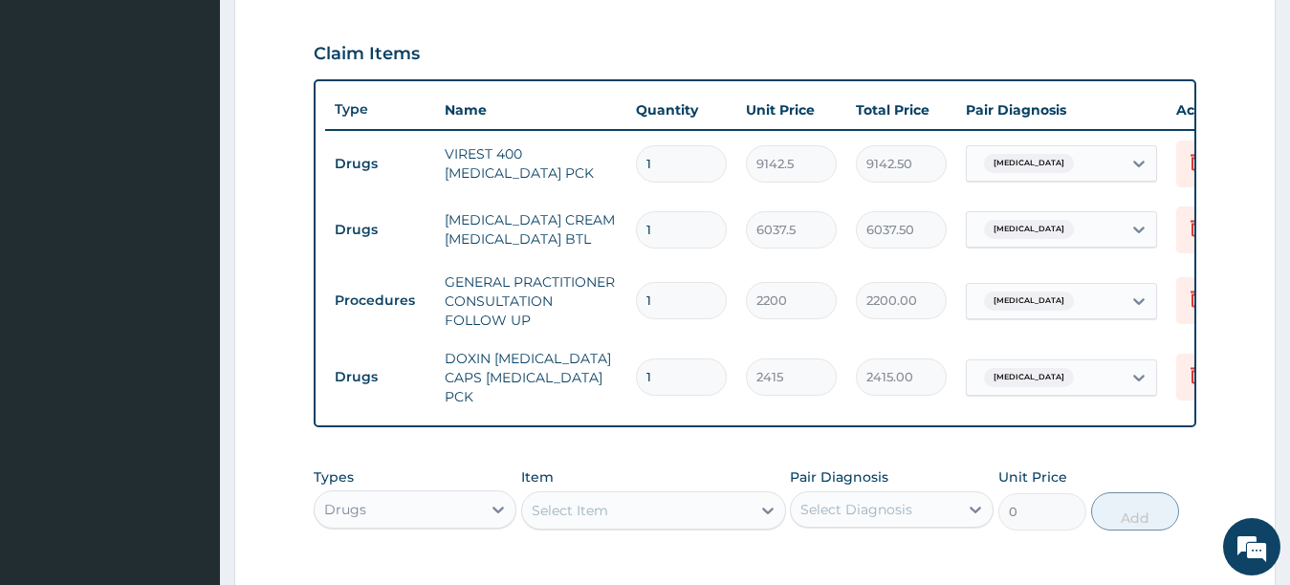
scroll to position [556, 0]
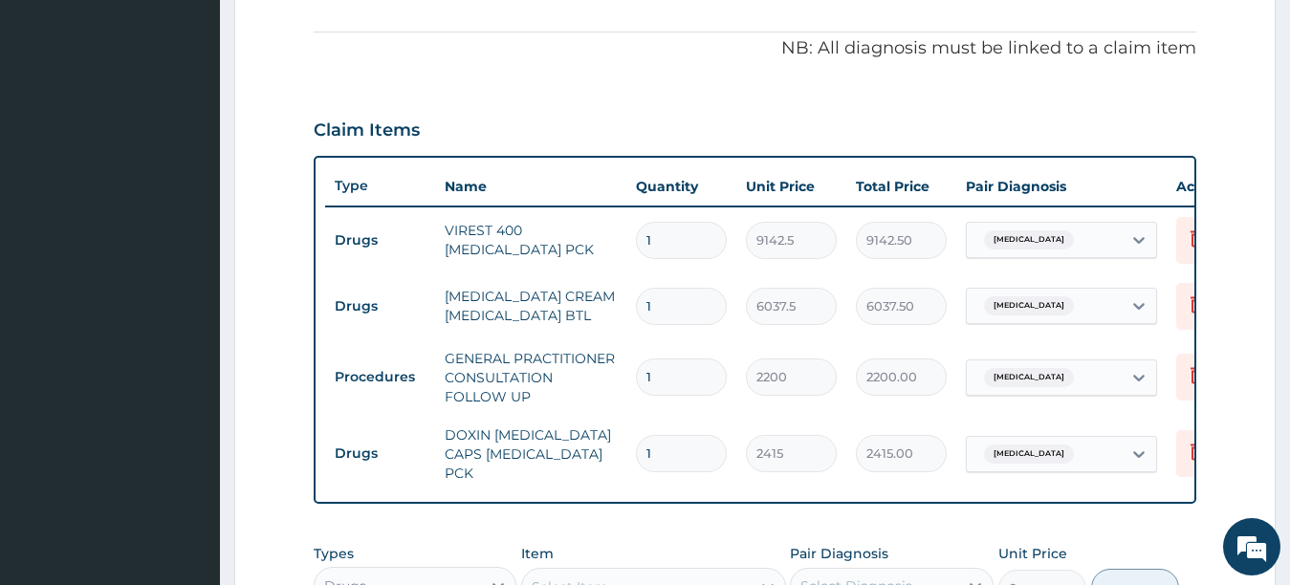
type input "10"
type input "24150.00"
type input "1"
type input "2415.00"
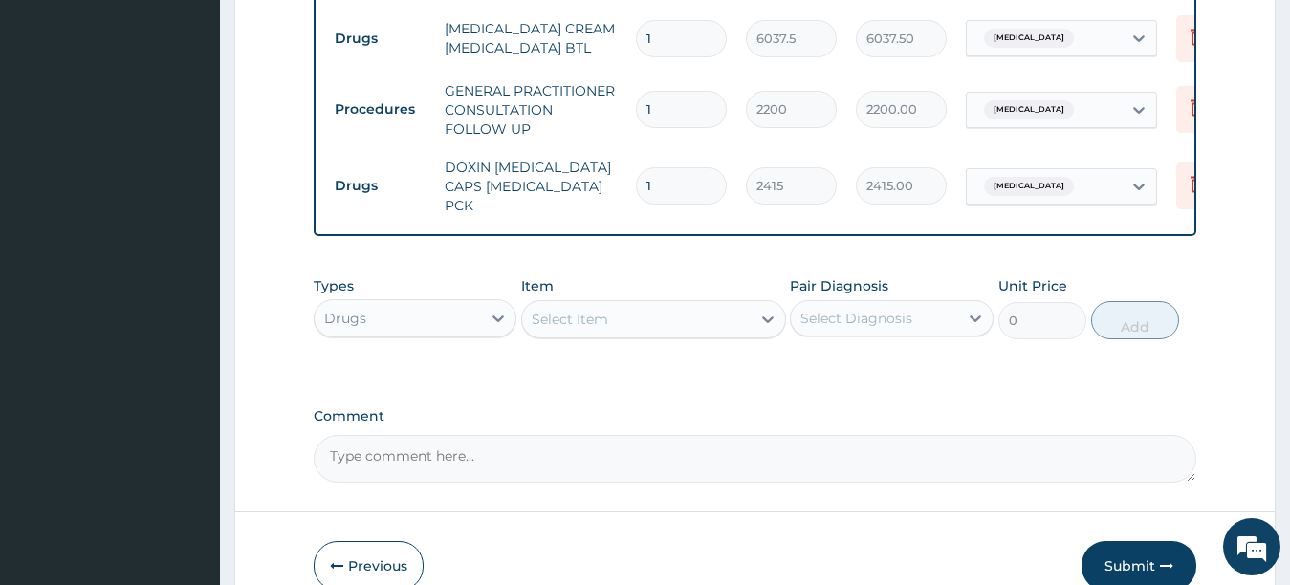
scroll to position [928, 0]
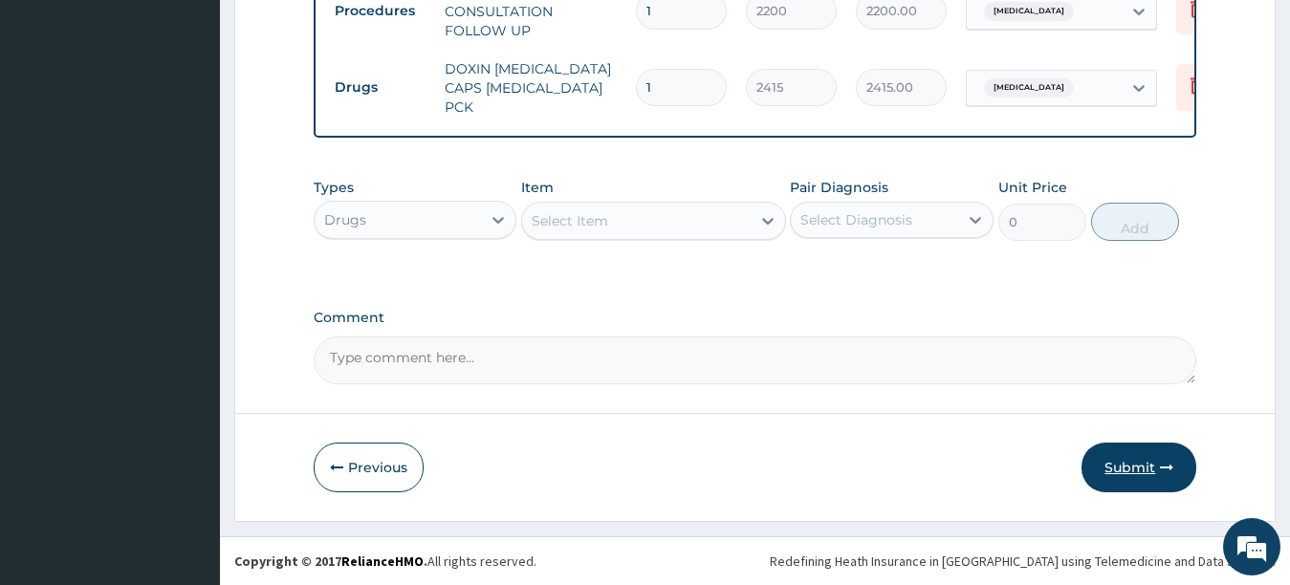
click at [1117, 462] on button "Submit" at bounding box center [1139, 468] width 115 height 50
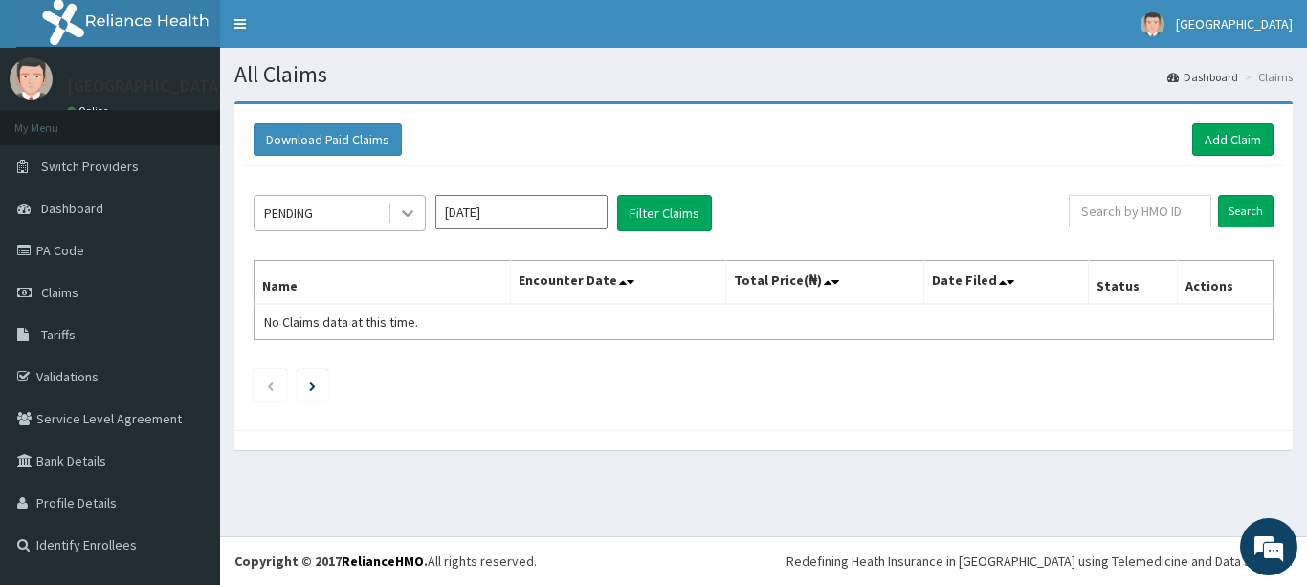
click at [407, 207] on icon at bounding box center [407, 213] width 19 height 19
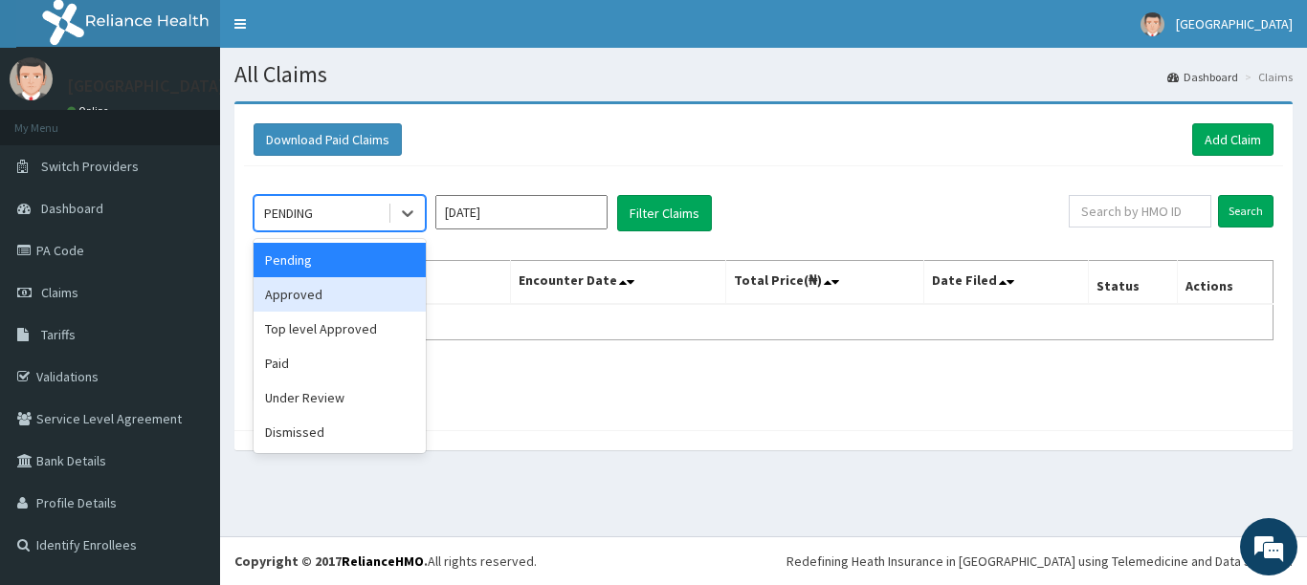
click at [382, 290] on div "Approved" at bounding box center [339, 294] width 172 height 34
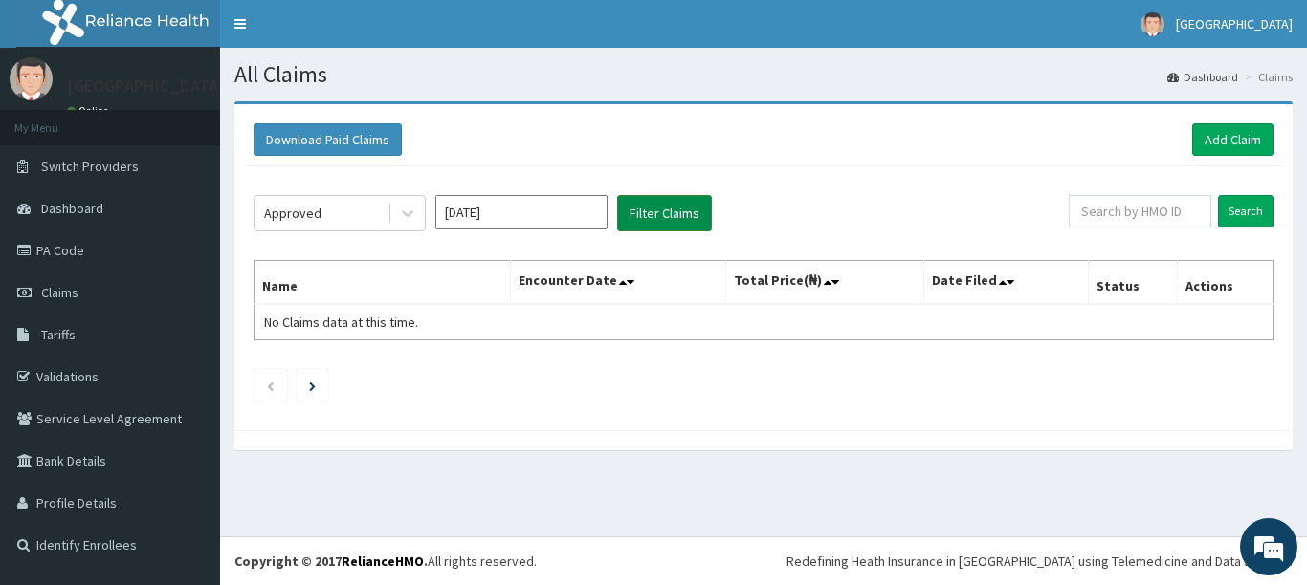
click at [678, 202] on button "Filter Claims" at bounding box center [664, 213] width 95 height 36
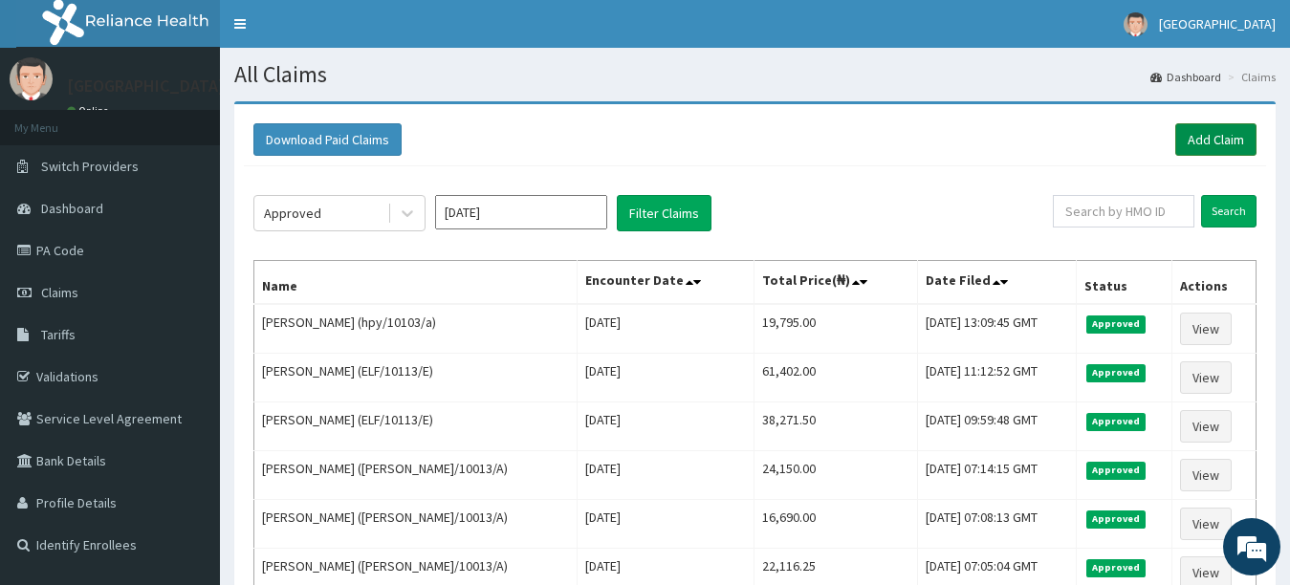
click at [1211, 131] on link "Add Claim" at bounding box center [1216, 139] width 81 height 33
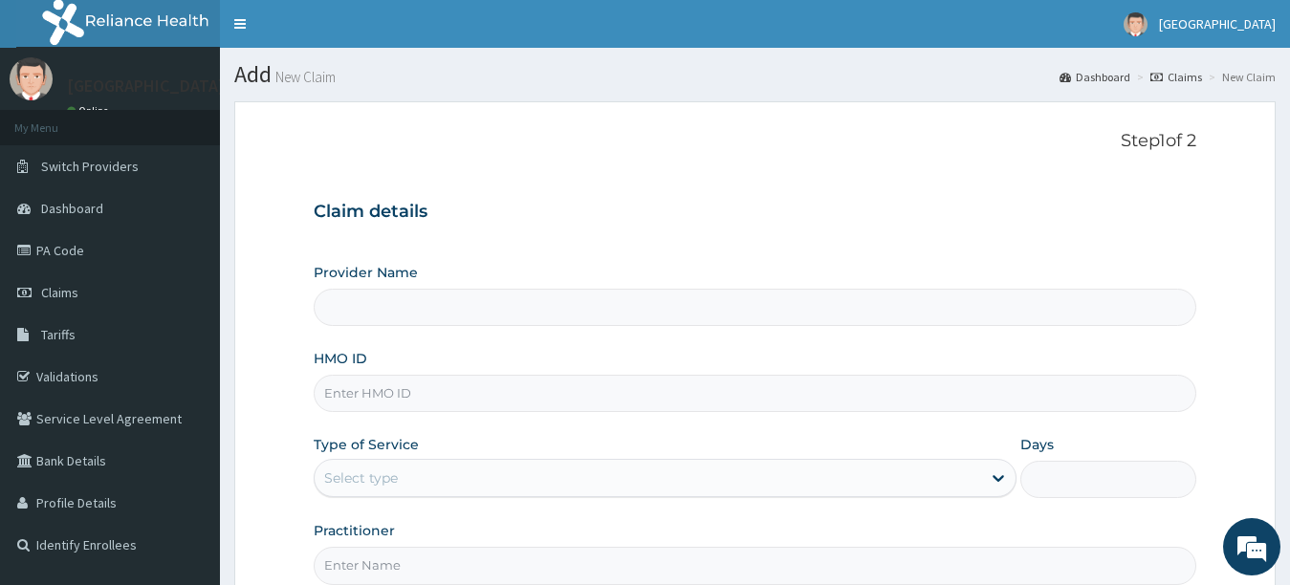
type input "[GEOGRAPHIC_DATA]"
click at [838, 385] on input "HMO ID" at bounding box center [756, 393] width 884 height 37
type input "GSV/10178/B"
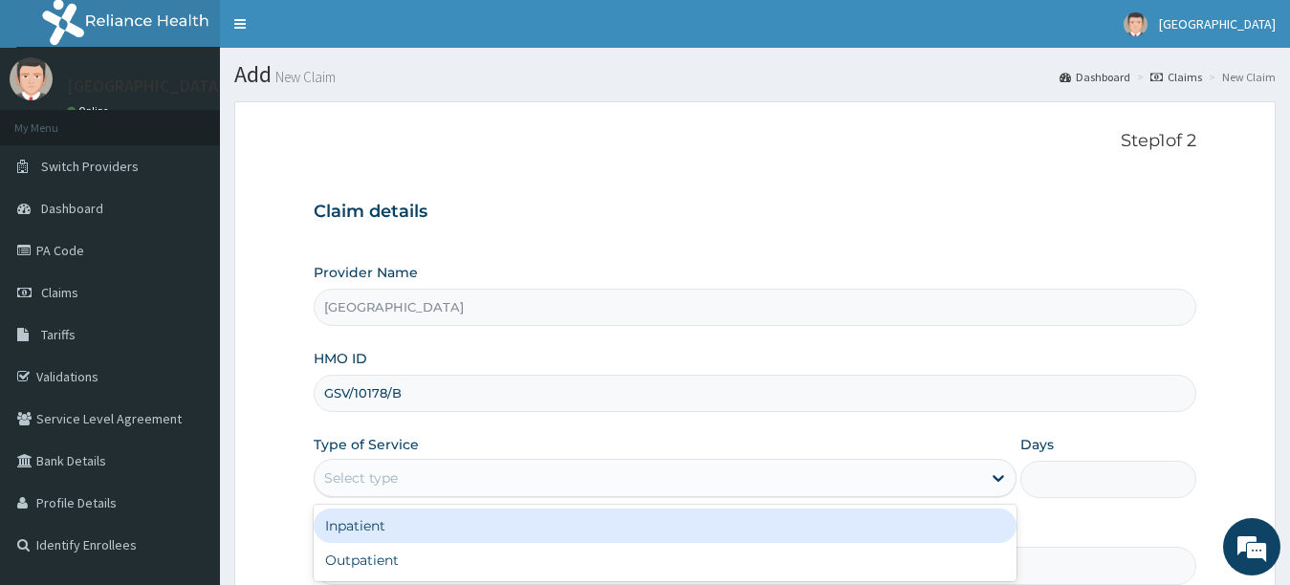
click at [867, 477] on div "Select type" at bounding box center [649, 478] width 668 height 31
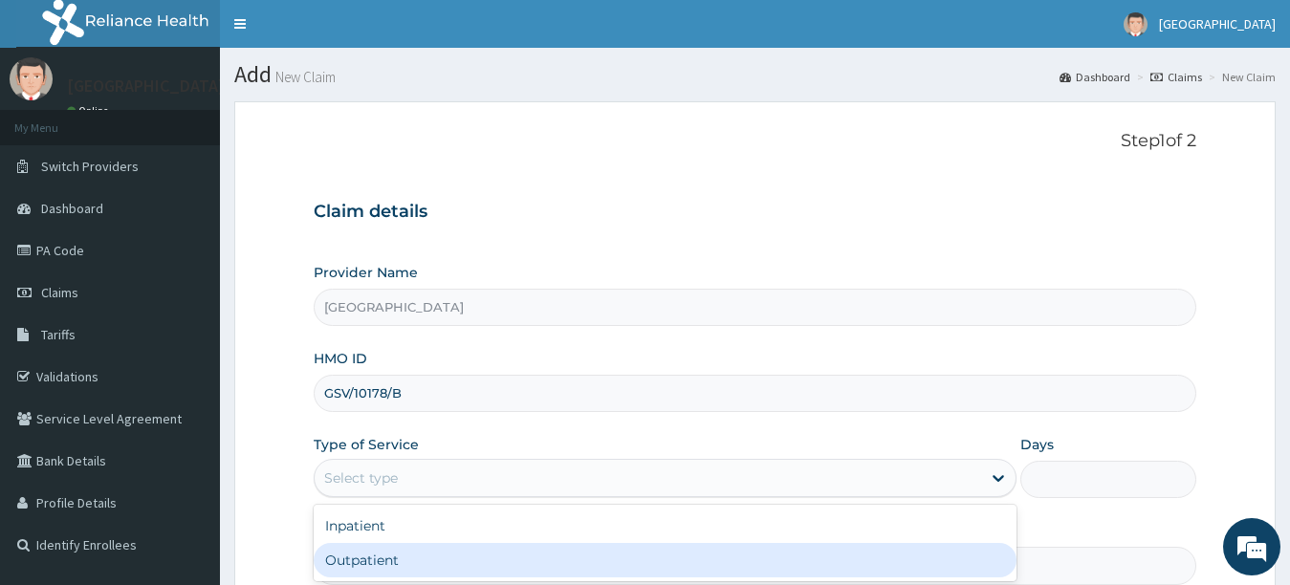
click at [875, 556] on div "Outpatient" at bounding box center [666, 560] width 704 height 34
type input "1"
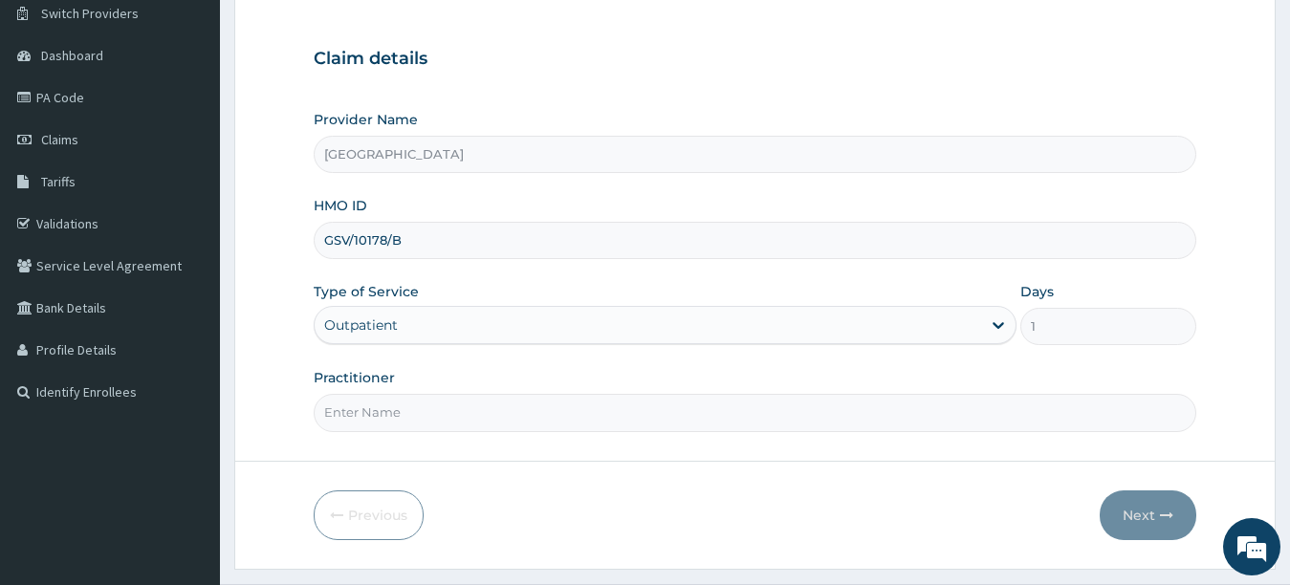
scroll to position [201, 0]
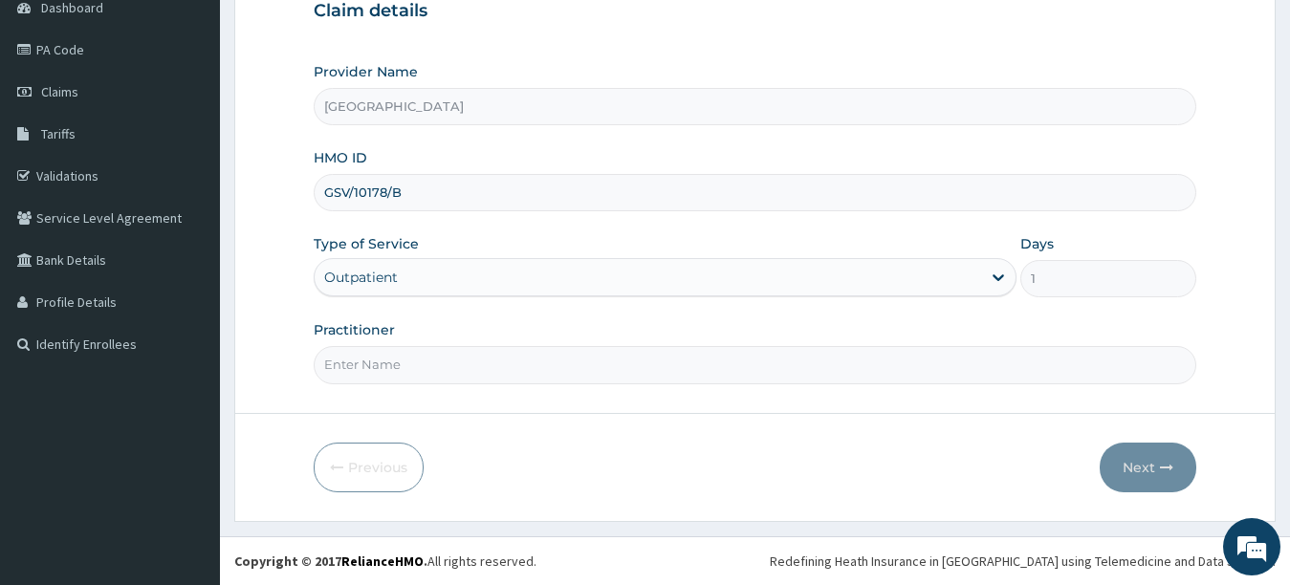
click at [1040, 366] on input "Practitioner" at bounding box center [756, 364] width 884 height 37
type input "[PERSON_NAME]"
click at [1142, 463] on button "Next" at bounding box center [1148, 468] width 97 height 50
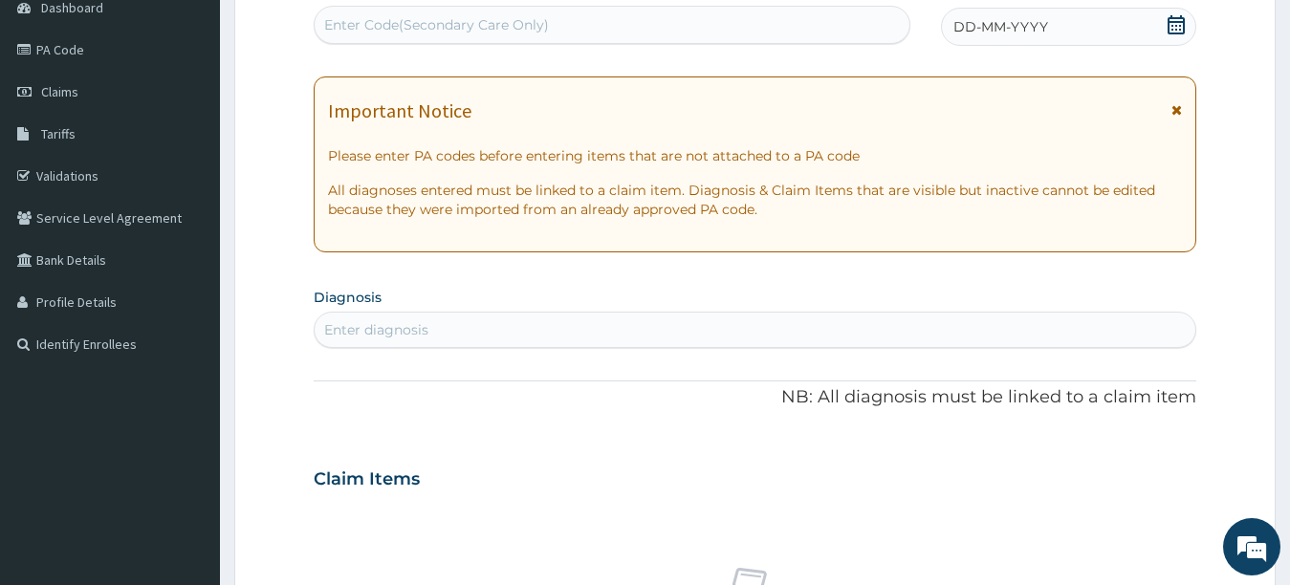
click at [1023, 43] on div "DD-MM-YYYY" at bounding box center [1069, 27] width 256 height 38
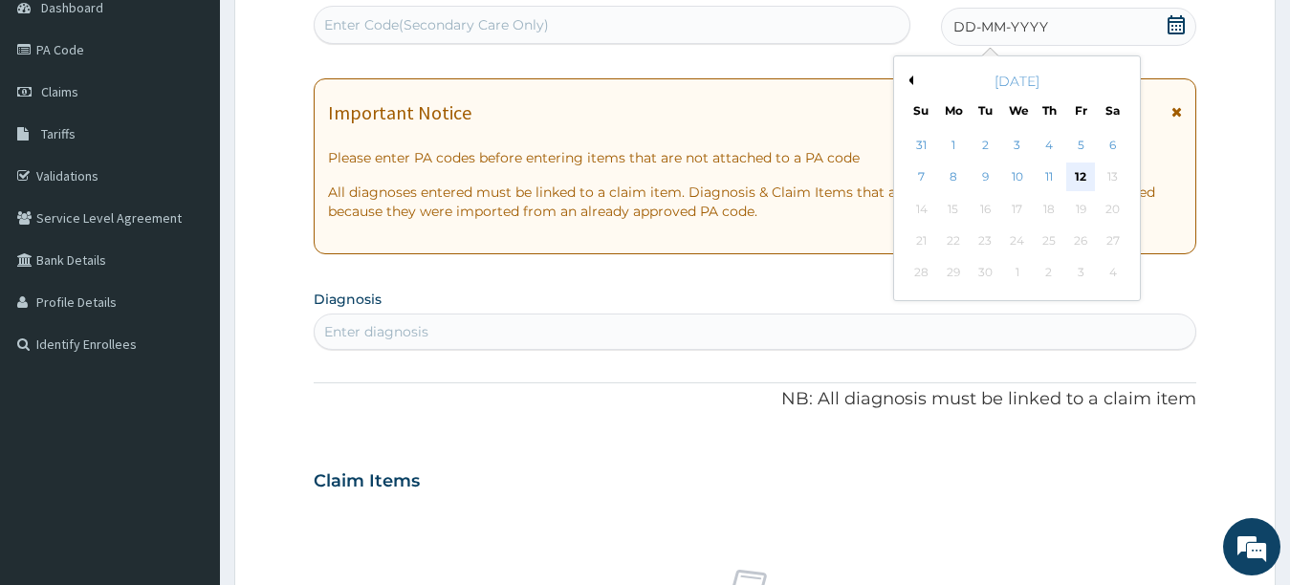
click at [1084, 174] on div "12" at bounding box center [1080, 178] width 29 height 29
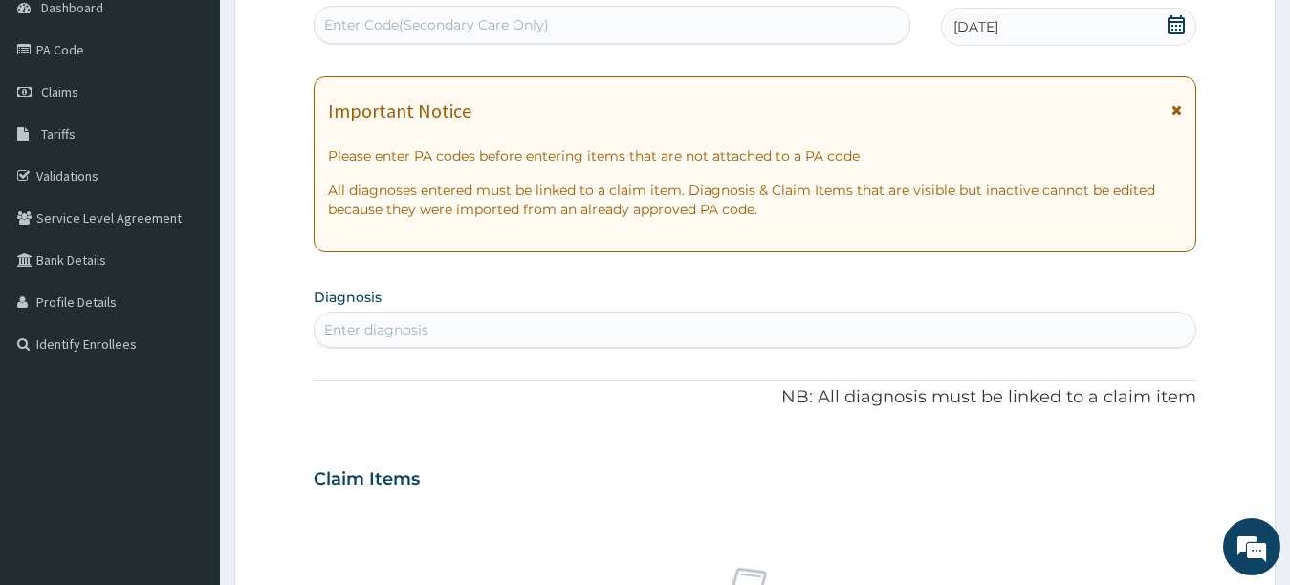
click at [1054, 337] on div "Enter diagnosis" at bounding box center [756, 330] width 882 height 31
type input "PLASMOD"
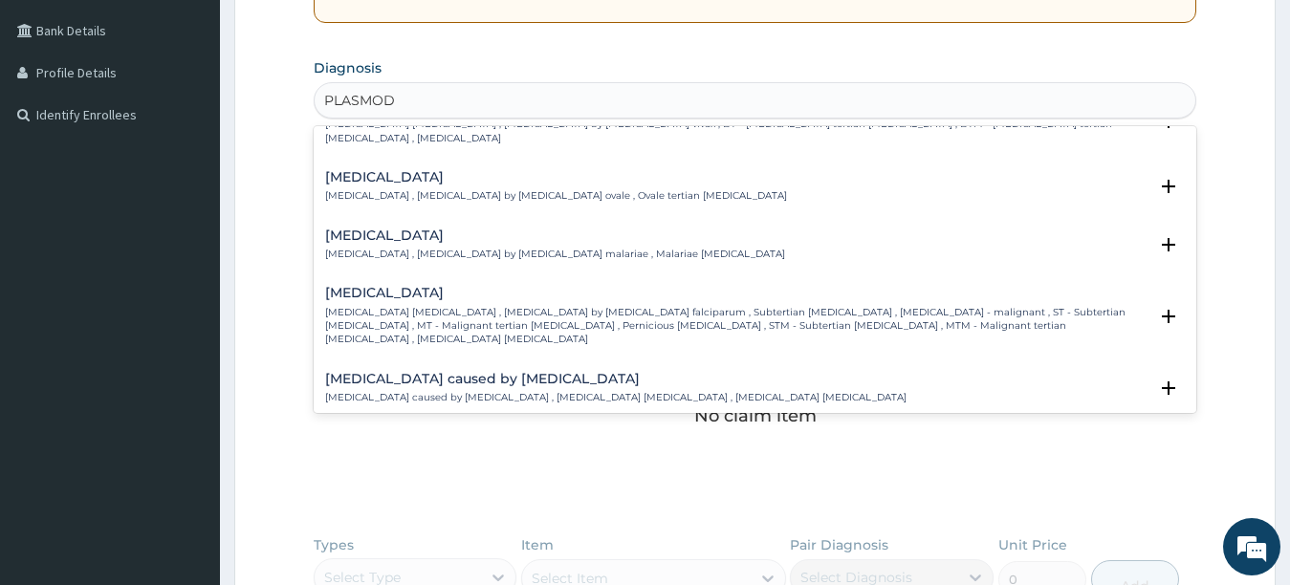
scroll to position [115, 0]
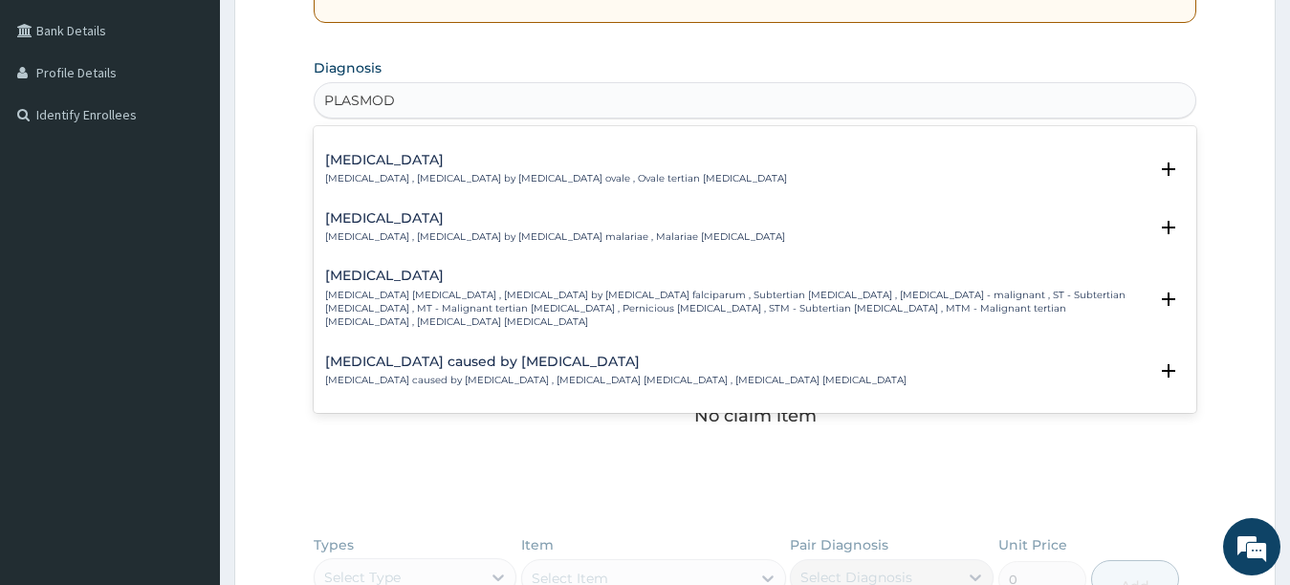
click at [1020, 289] on p "[MEDICAL_DATA] [MEDICAL_DATA] , [MEDICAL_DATA] by [MEDICAL_DATA] falciparum , S…" at bounding box center [737, 309] width 824 height 41
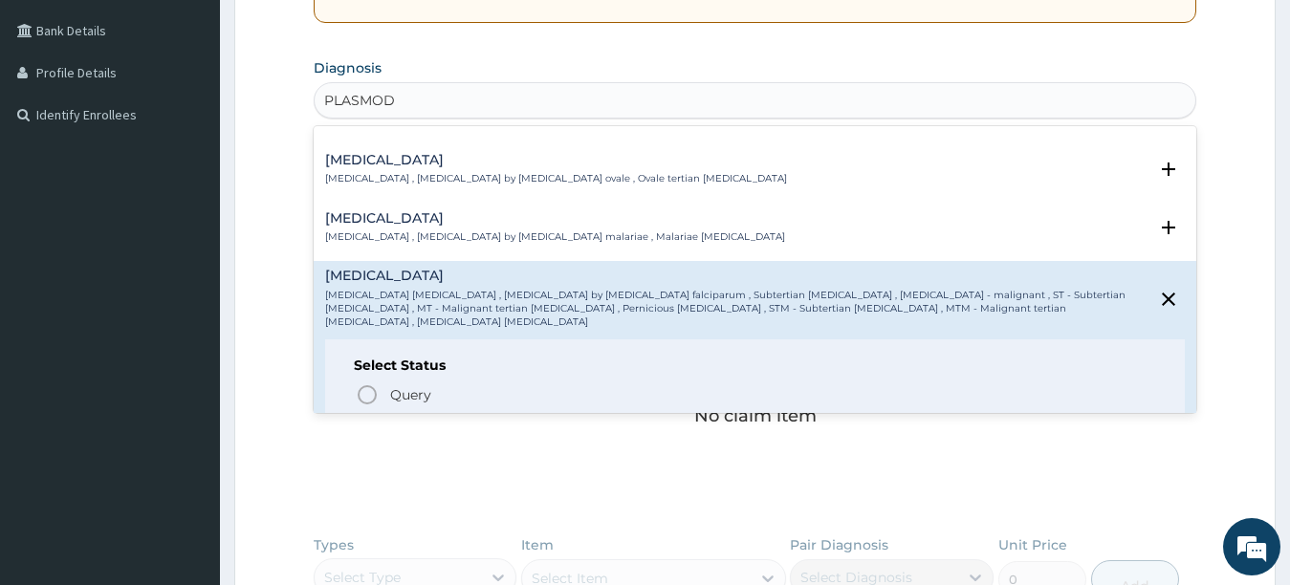
click at [368, 418] on icon "status option filled" at bounding box center [367, 429] width 23 height 23
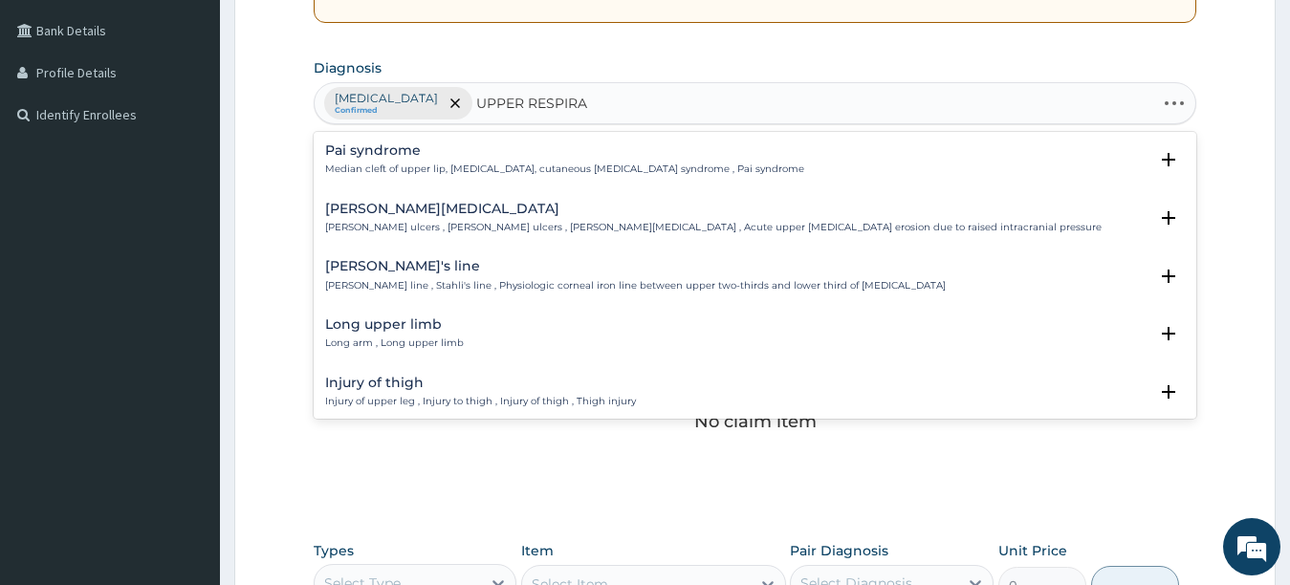
type input "UPPER RESPIRAT"
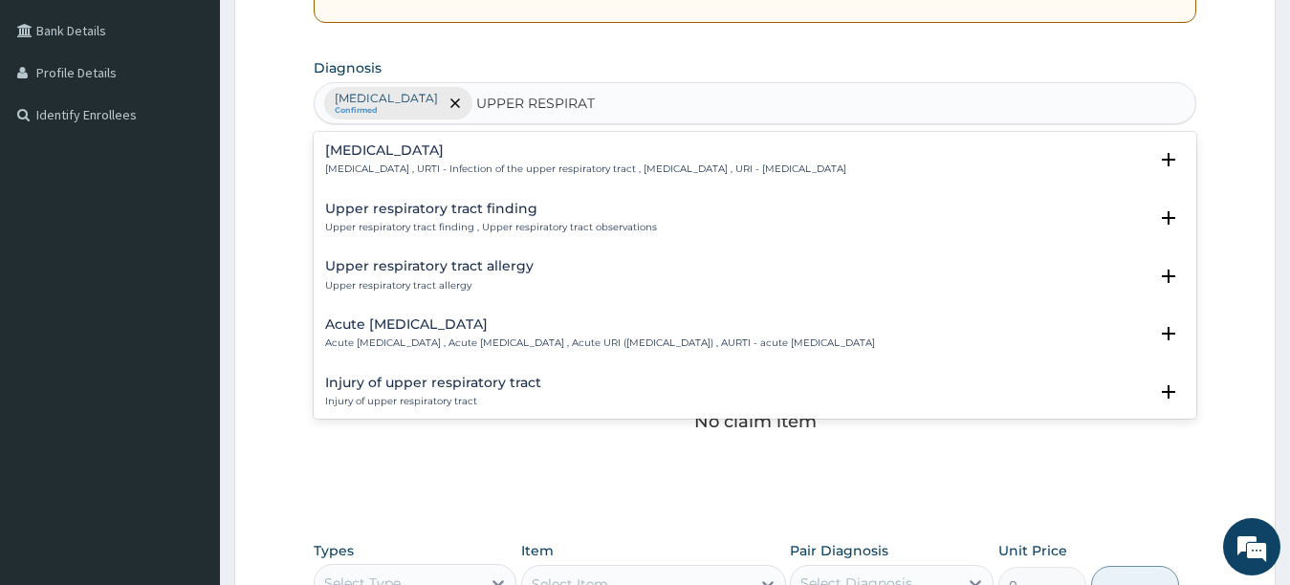
click at [351, 163] on p "[MEDICAL_DATA] , URTI - Infection of the upper respiratory tract , [MEDICAL_DAT…" at bounding box center [585, 169] width 521 height 13
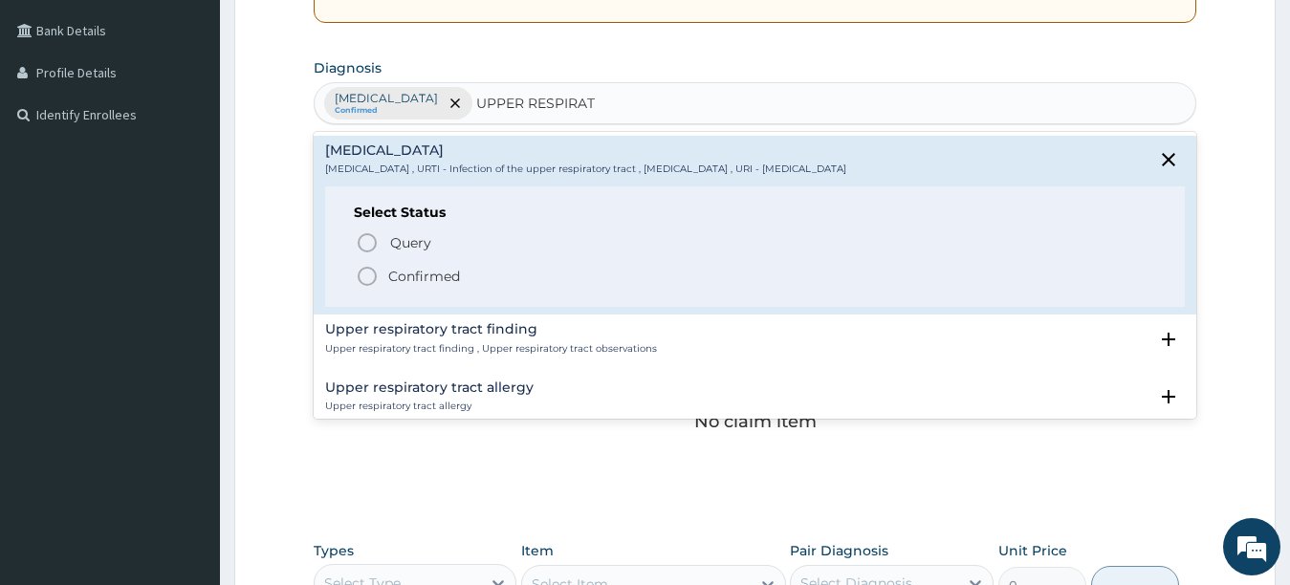
click at [366, 277] on icon "status option filled" at bounding box center [367, 276] width 23 height 23
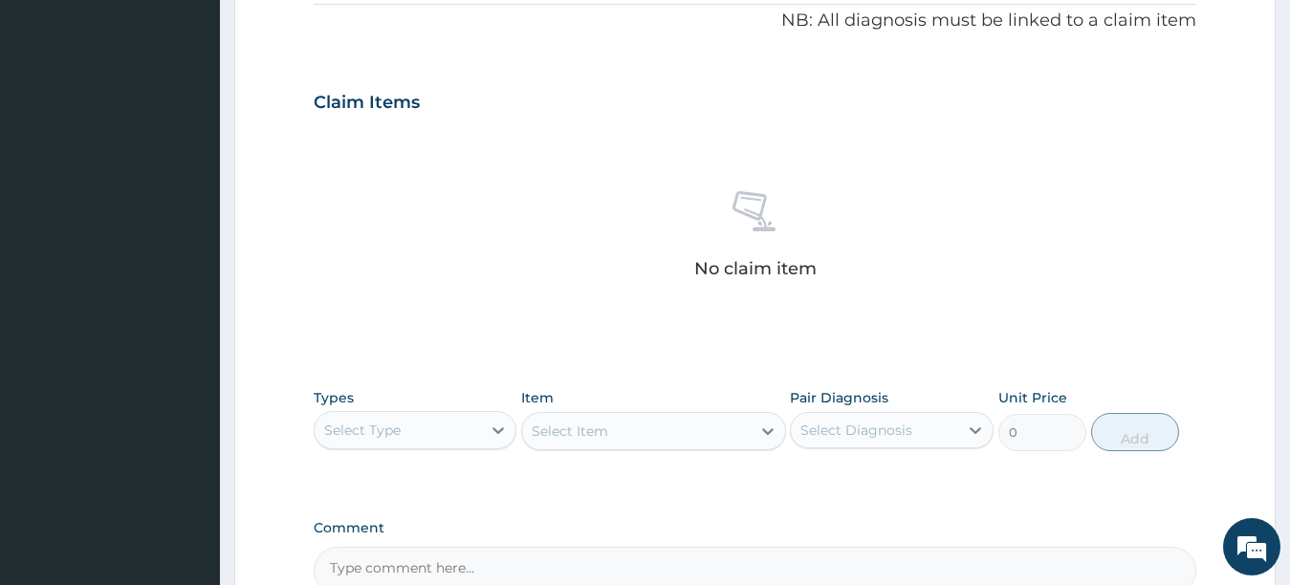
scroll to position [679, 0]
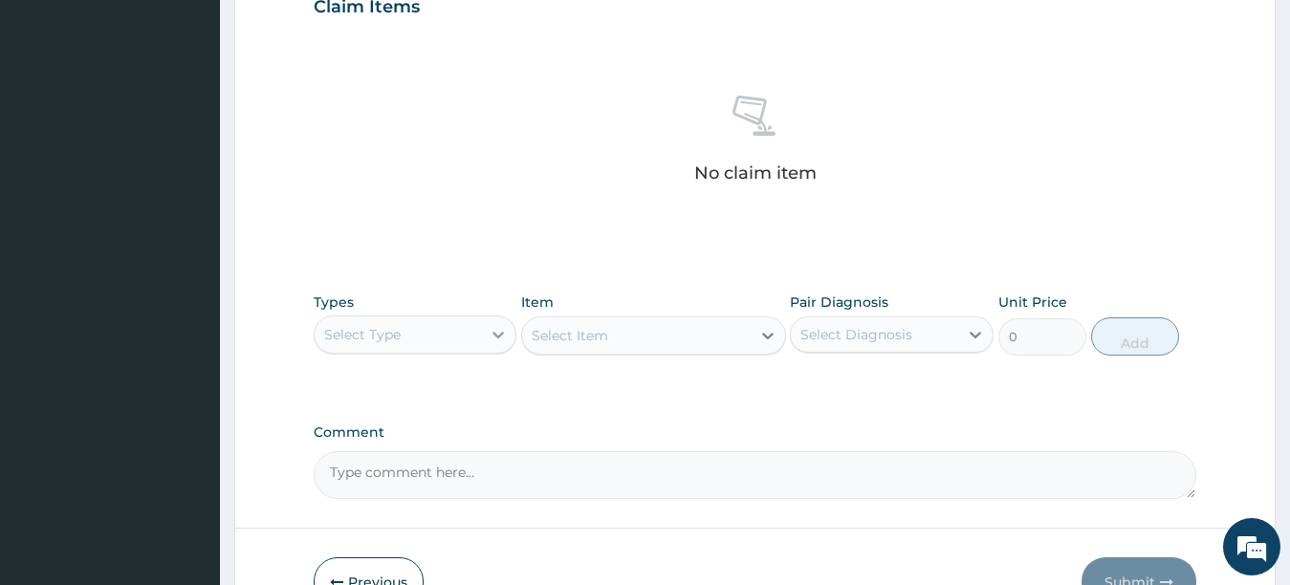
click at [503, 336] on icon at bounding box center [498, 334] width 19 height 19
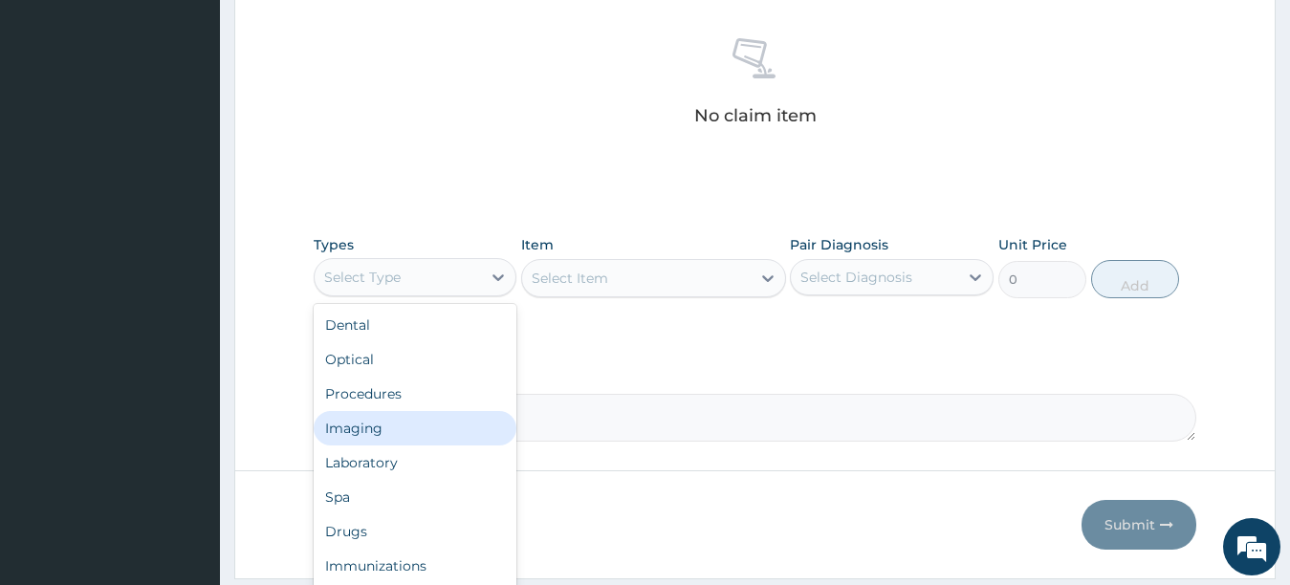
scroll to position [794, 0]
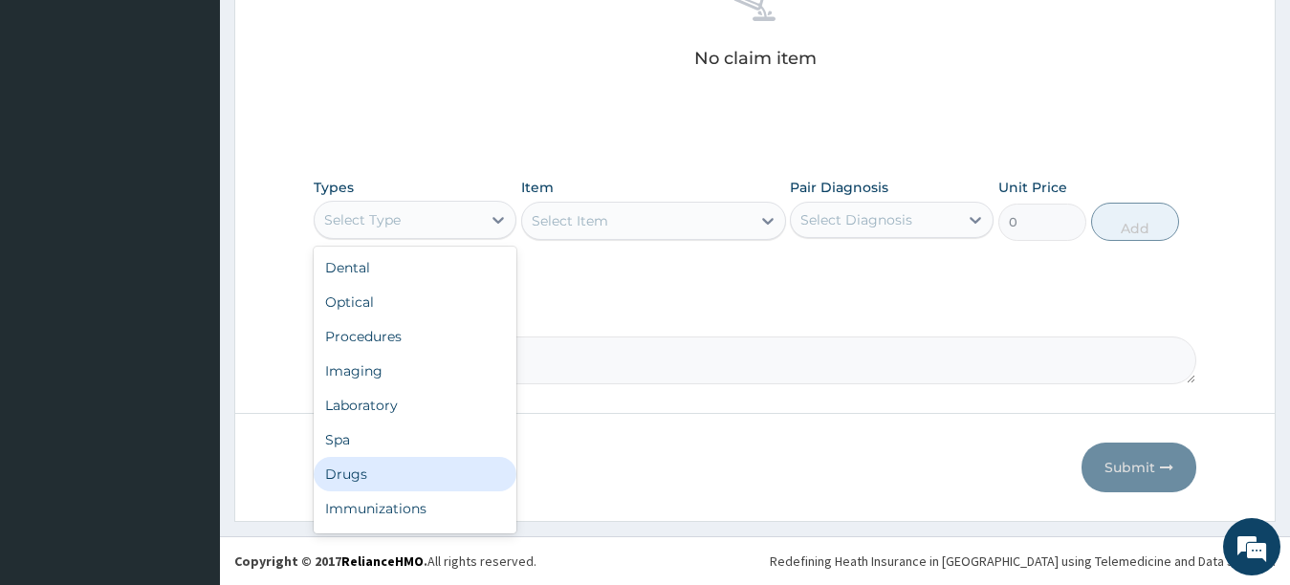
click at [407, 476] on div "Drugs" at bounding box center [416, 474] width 204 height 34
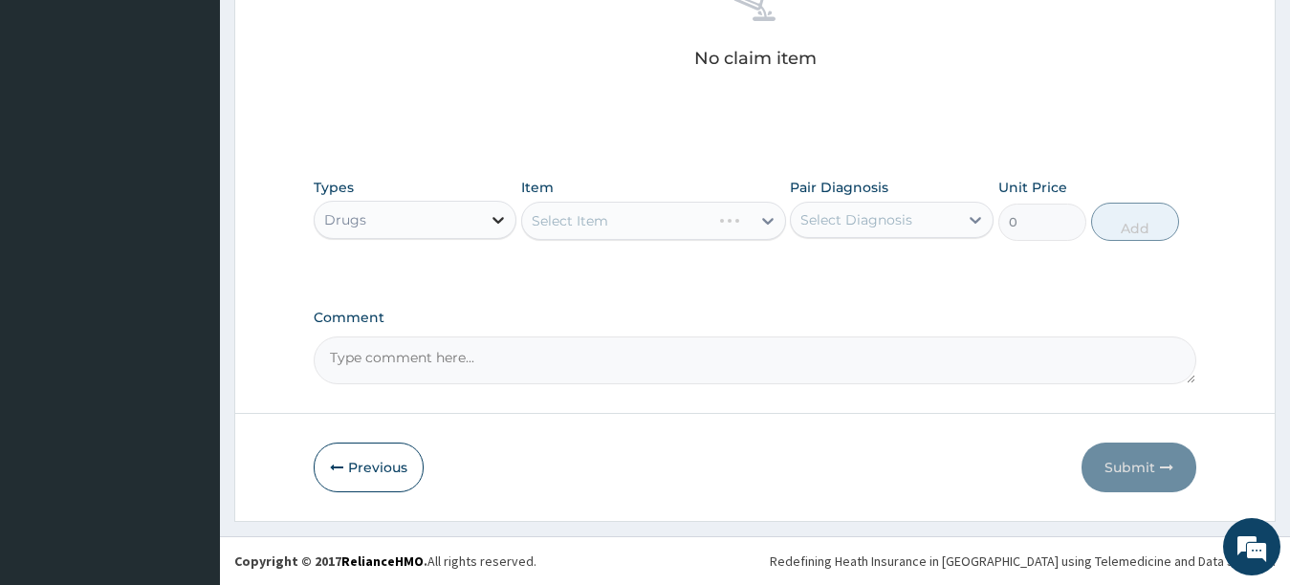
click at [486, 226] on div at bounding box center [498, 220] width 34 height 34
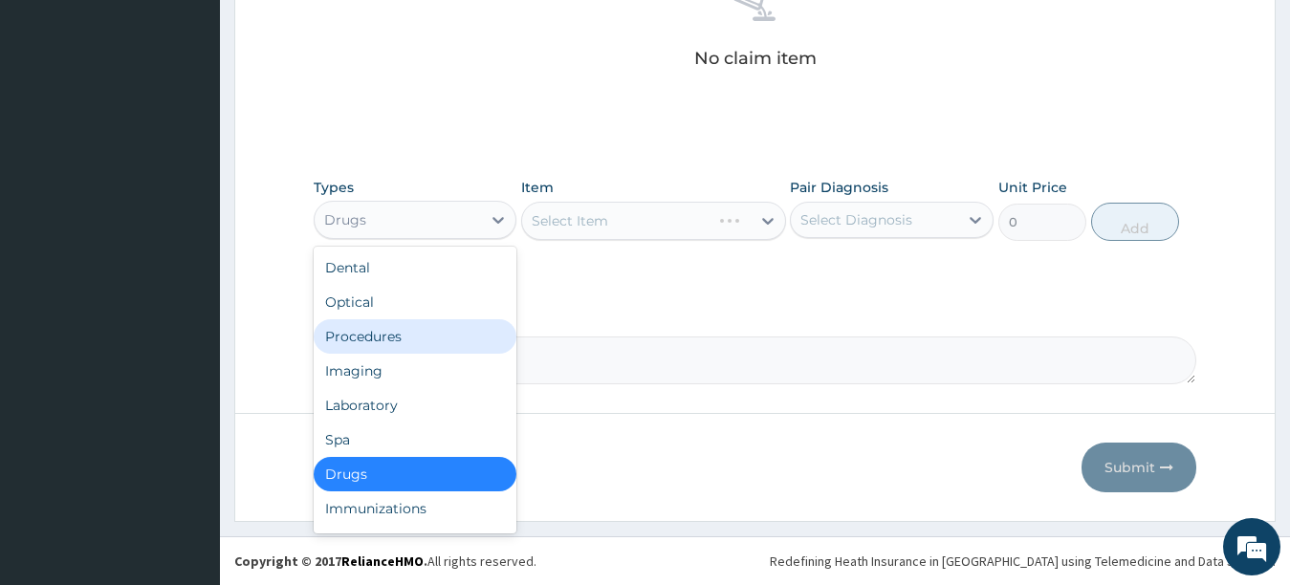
click at [451, 343] on div "Procedures" at bounding box center [416, 336] width 204 height 34
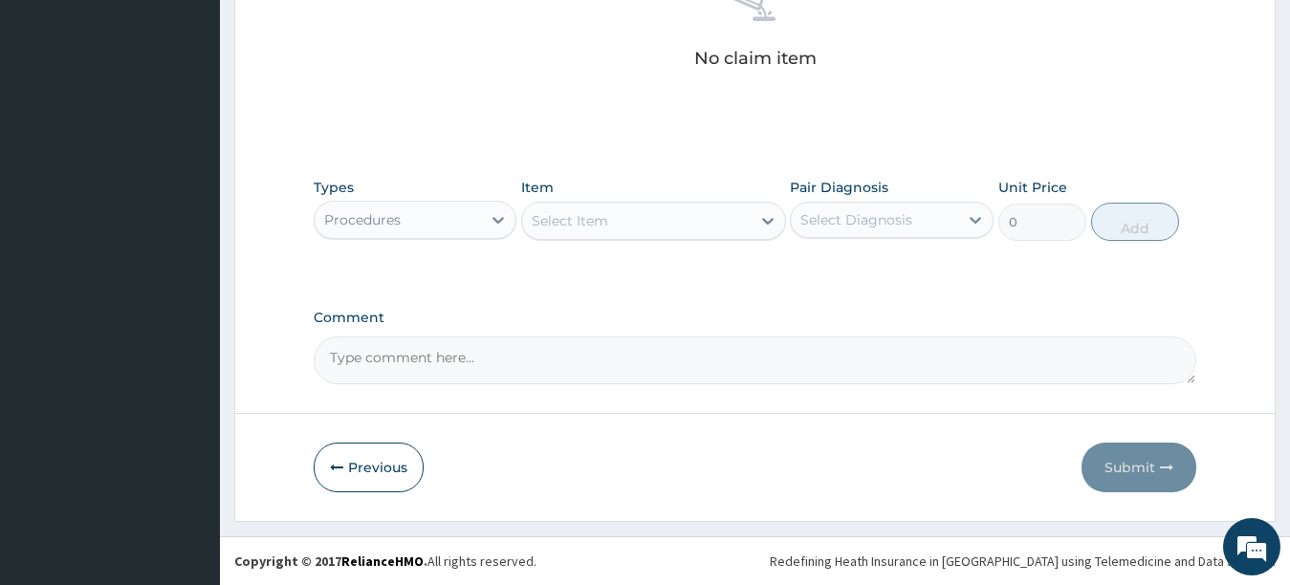
click at [721, 222] on div "Select Item" at bounding box center [636, 221] width 229 height 31
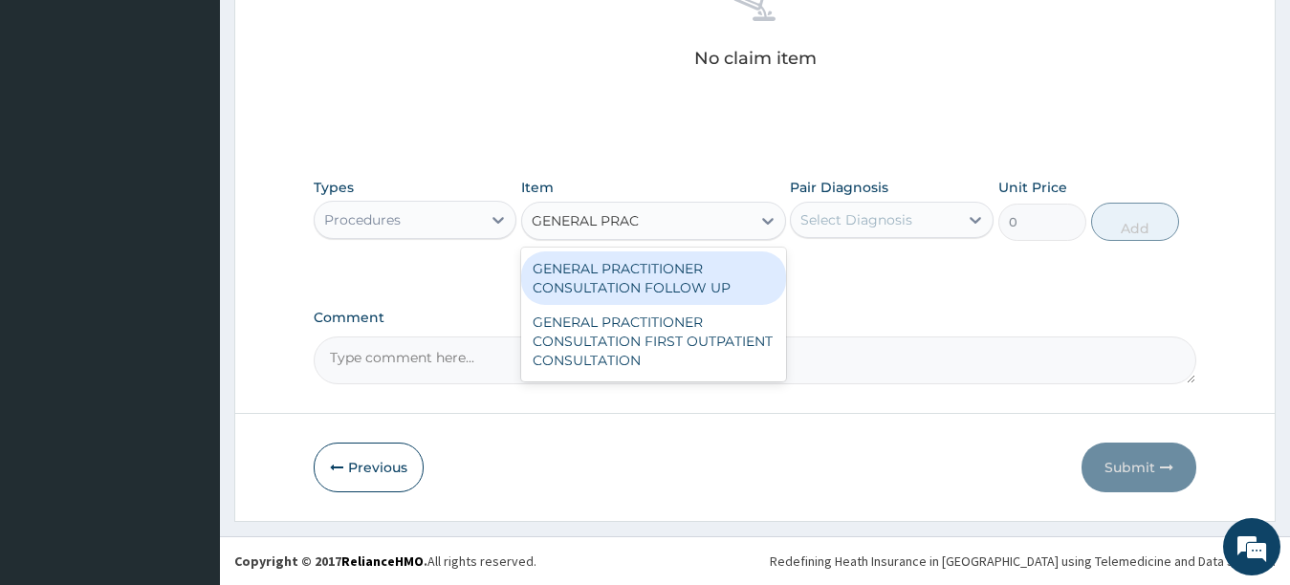
type input "GENERAL PRACT"
click at [689, 301] on div "GENERAL PRACTITIONER CONSULTATION FOLLOW UP" at bounding box center [653, 279] width 265 height 54
type input "2200"
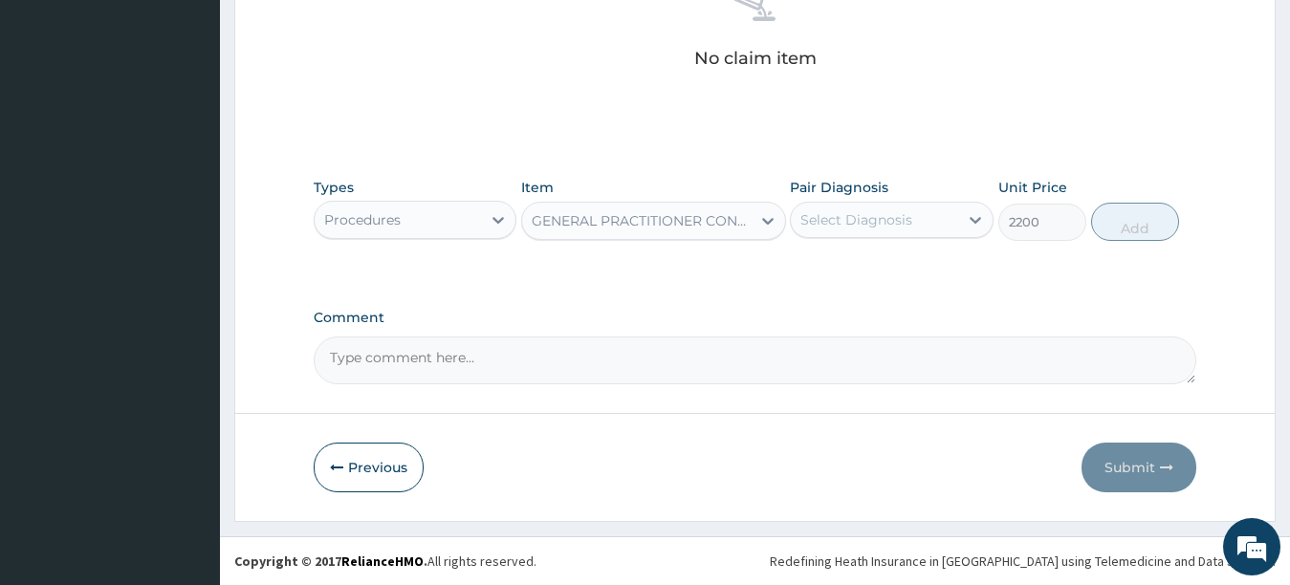
click at [930, 227] on div "Select Diagnosis" at bounding box center [874, 220] width 167 height 31
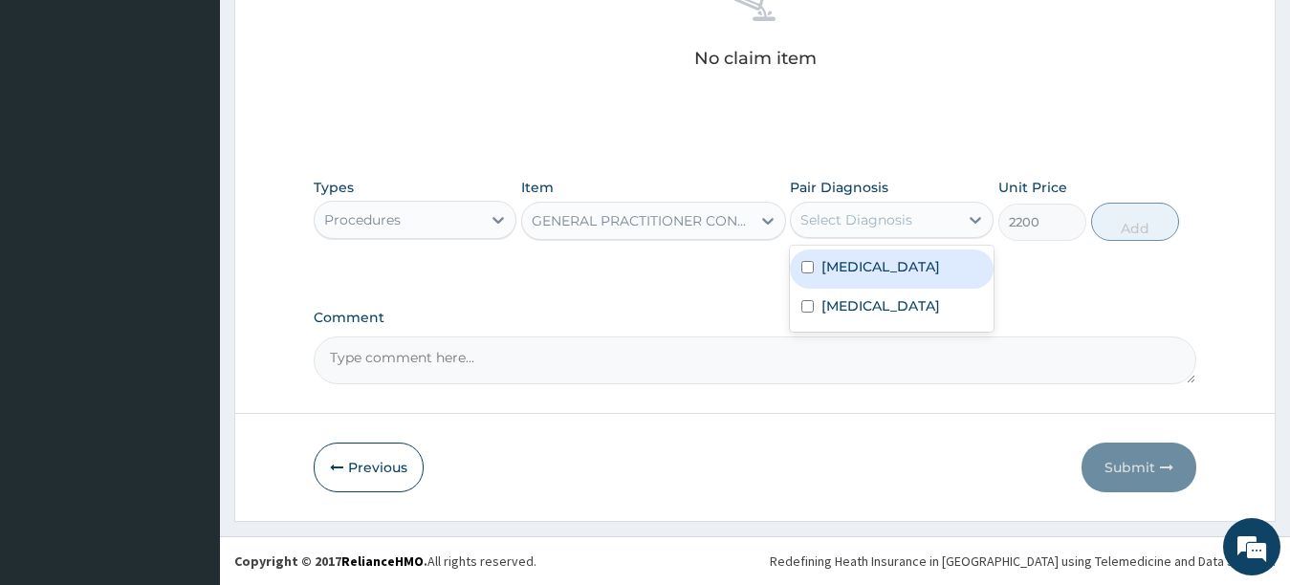
click at [808, 270] on input "checkbox" at bounding box center [808, 267] width 12 height 12
checkbox input "true"
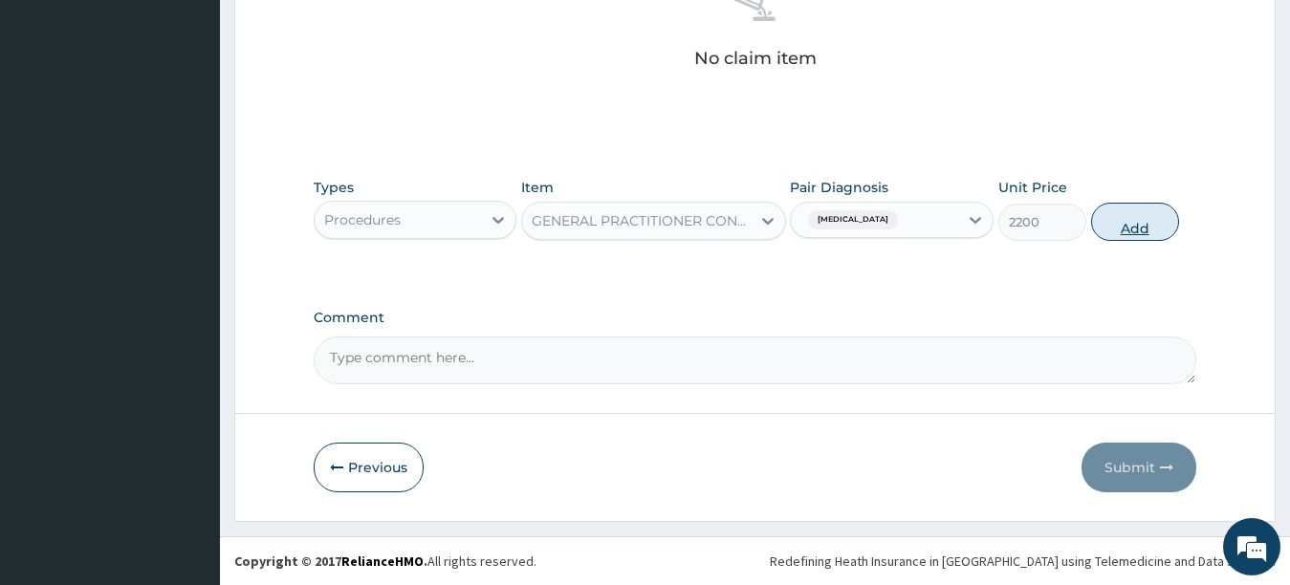
click at [1166, 223] on button "Add" at bounding box center [1135, 222] width 88 height 38
type input "0"
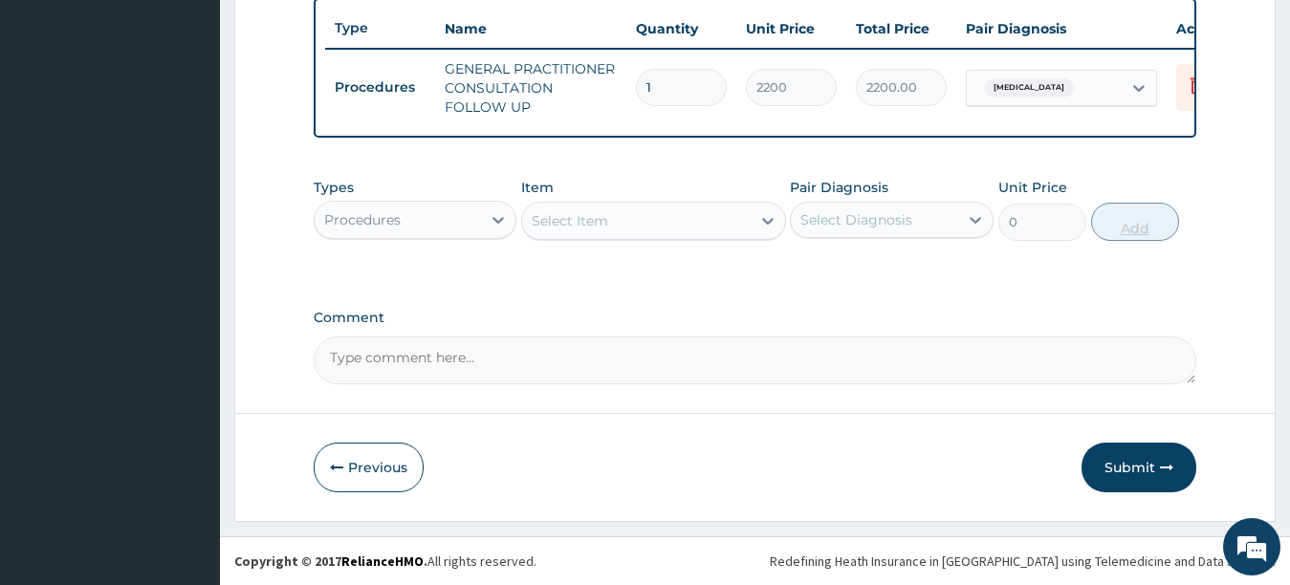
scroll to position [730, 0]
click at [483, 219] on div at bounding box center [498, 220] width 34 height 34
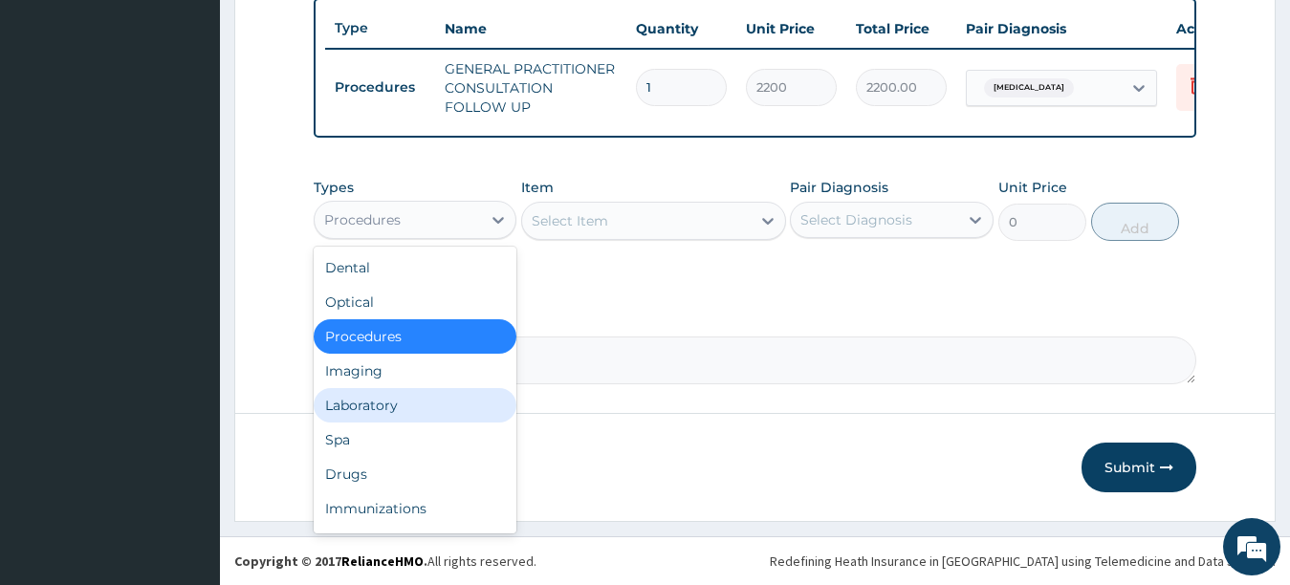
click at [369, 411] on div "Laboratory" at bounding box center [416, 405] width 204 height 34
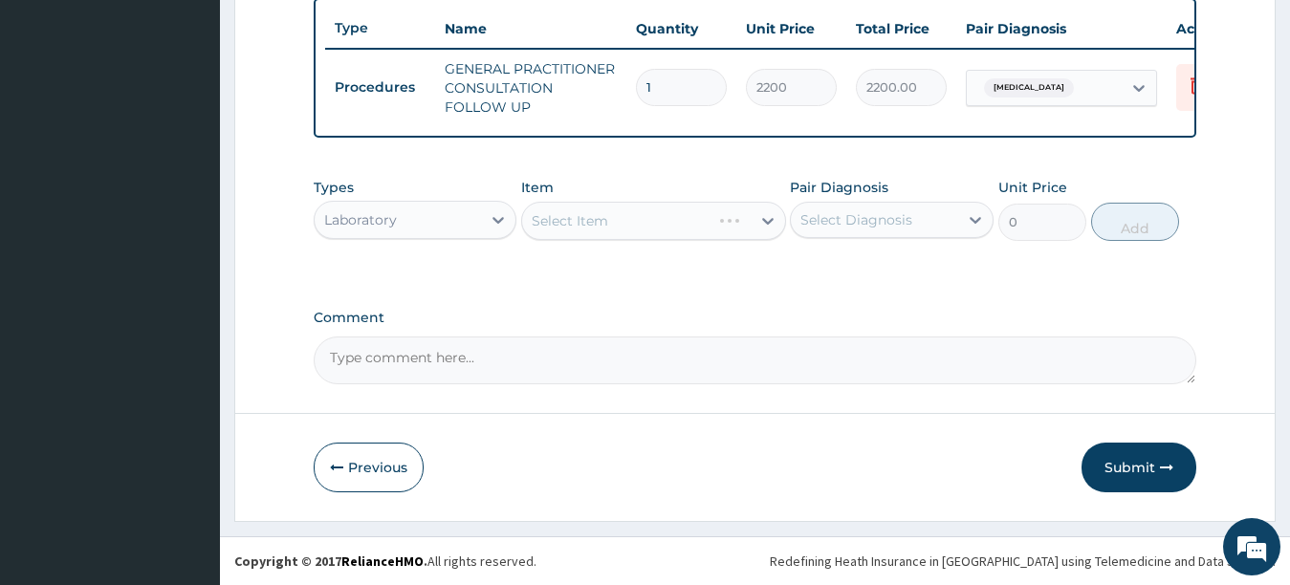
click at [689, 224] on div "Select Item" at bounding box center [616, 221] width 188 height 31
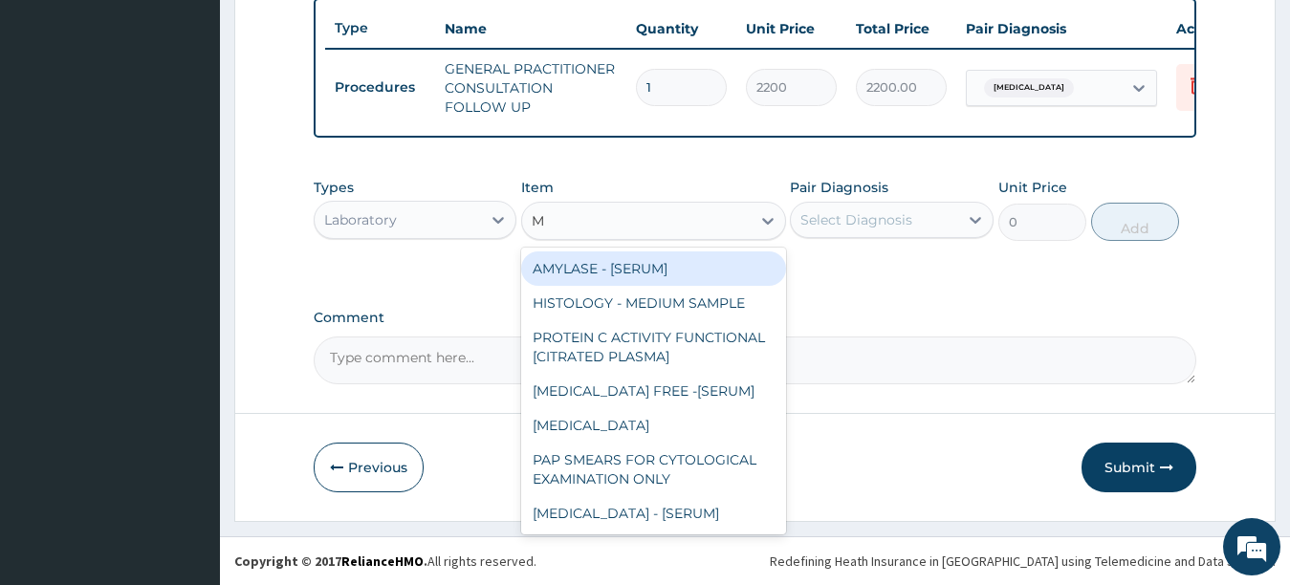
type input "MA"
click at [689, 224] on div "M" at bounding box center [636, 221] width 229 height 31
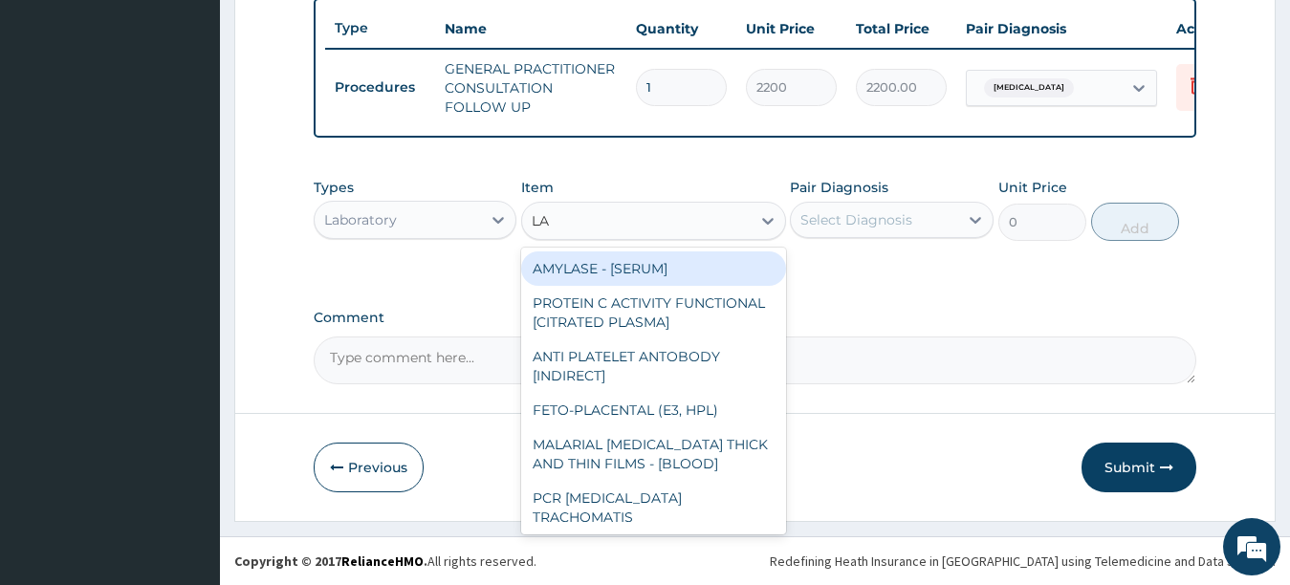
type input "L"
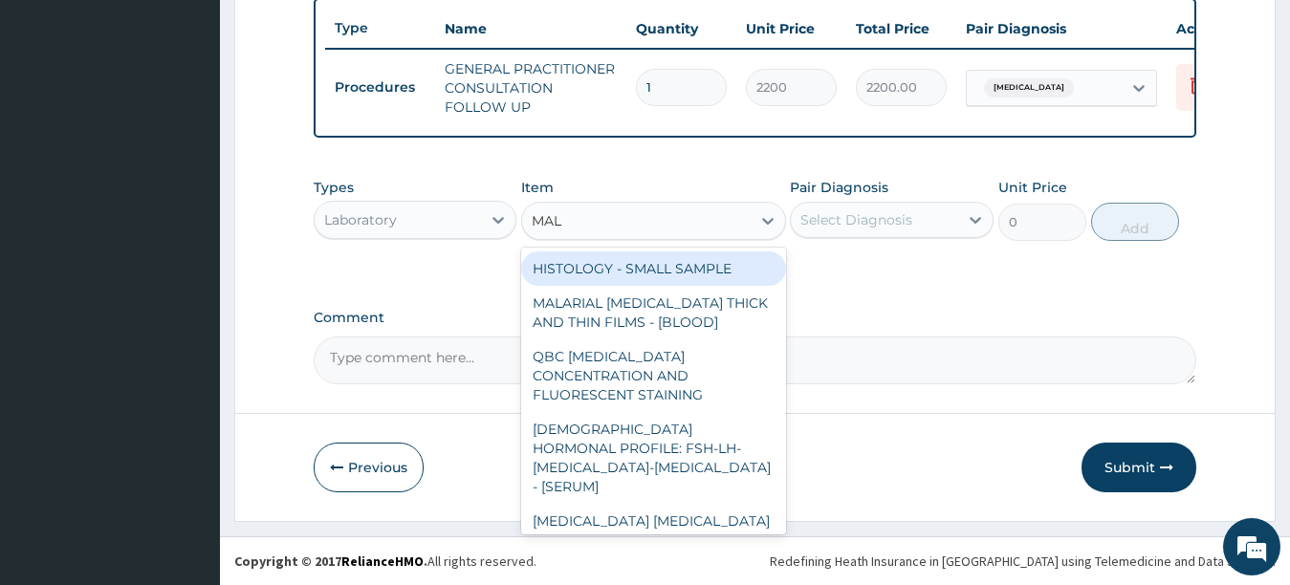
type input "MALA"
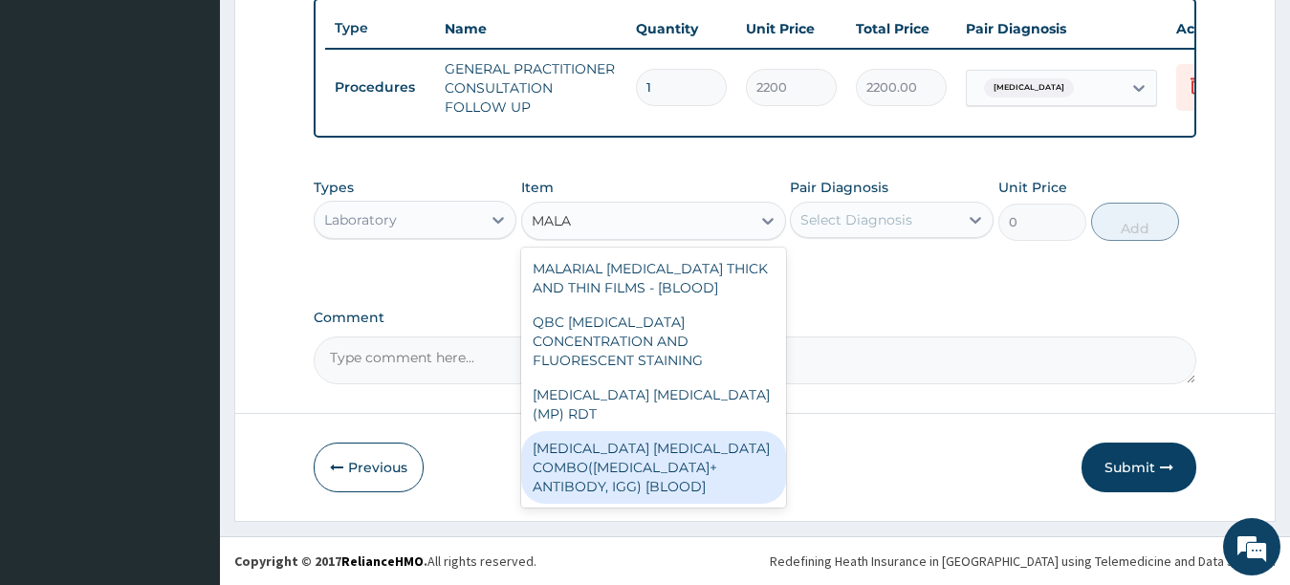
click at [662, 431] on div "[MEDICAL_DATA] [MEDICAL_DATA] COMBO([MEDICAL_DATA]+ ANTIBODY, IGG) [BLOOD]" at bounding box center [653, 467] width 265 height 73
type input "2400"
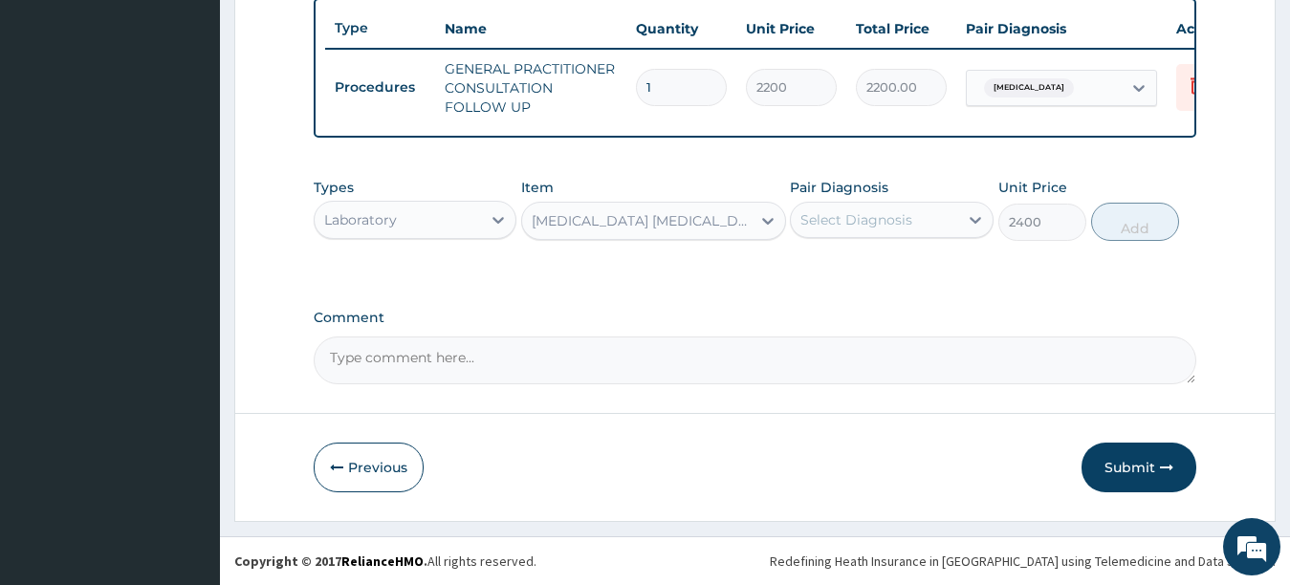
click at [929, 215] on div "Select Diagnosis" at bounding box center [874, 220] width 167 height 31
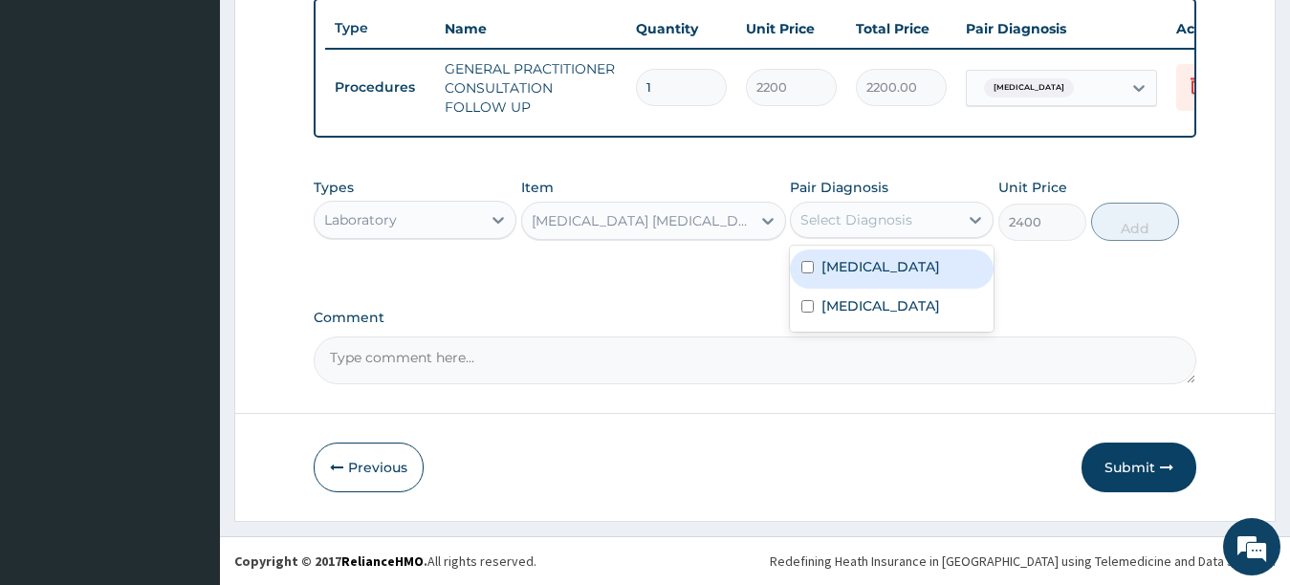
click at [806, 266] on input "checkbox" at bounding box center [808, 267] width 12 height 12
checkbox input "true"
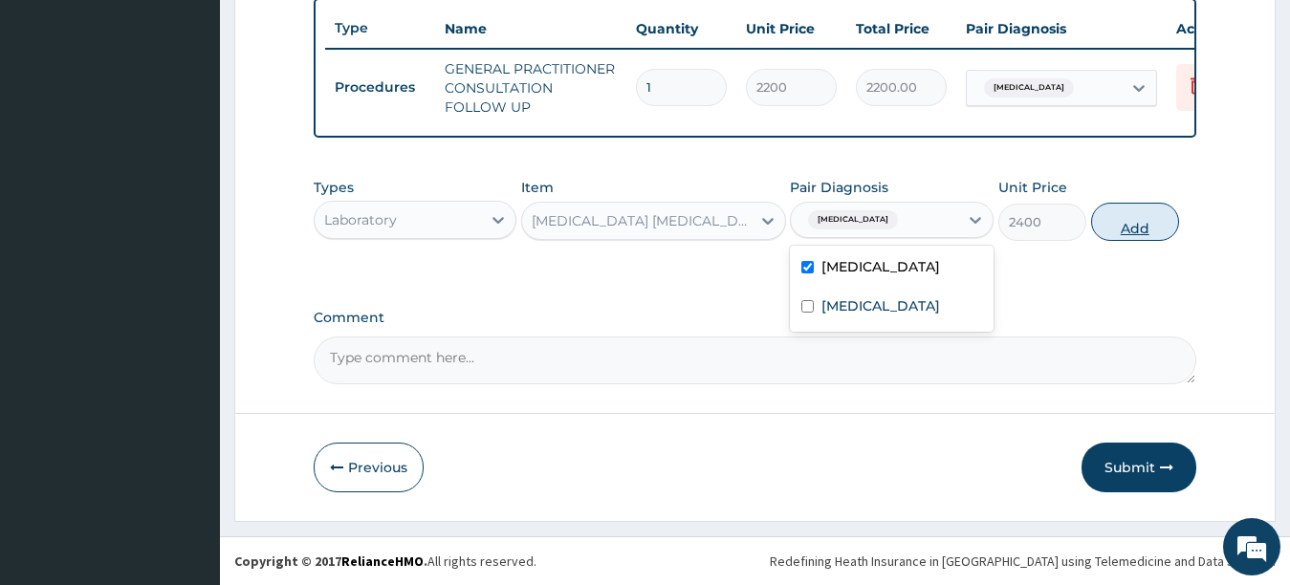
click at [1123, 224] on button "Add" at bounding box center [1135, 222] width 88 height 38
type input "0"
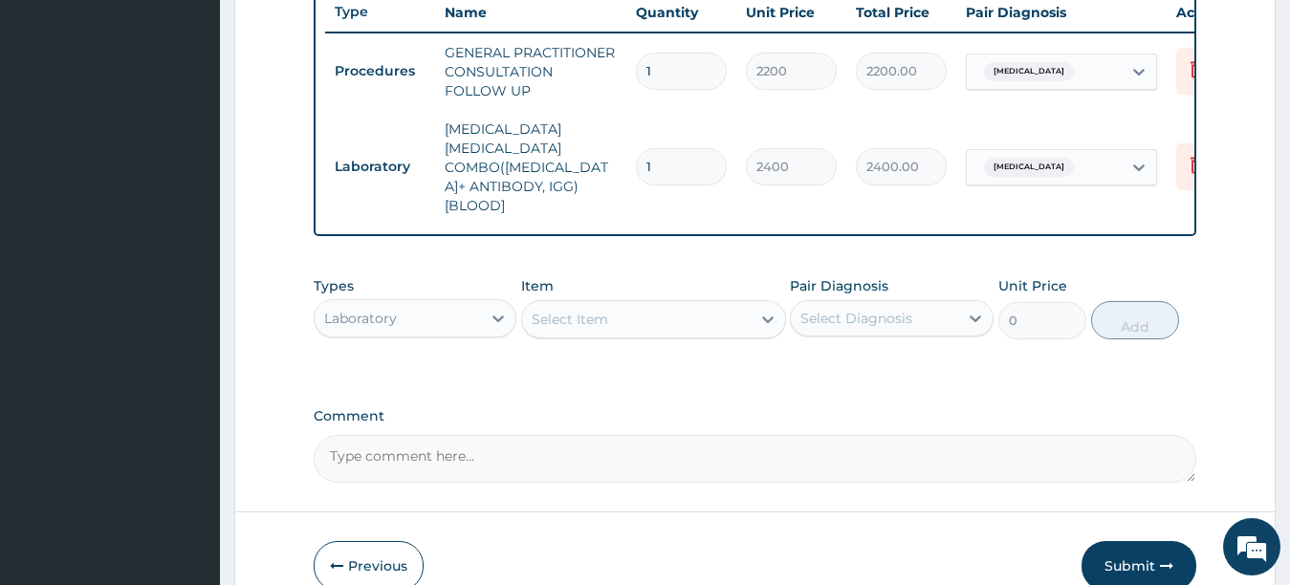
click at [687, 319] on div "Select Item" at bounding box center [636, 319] width 229 height 31
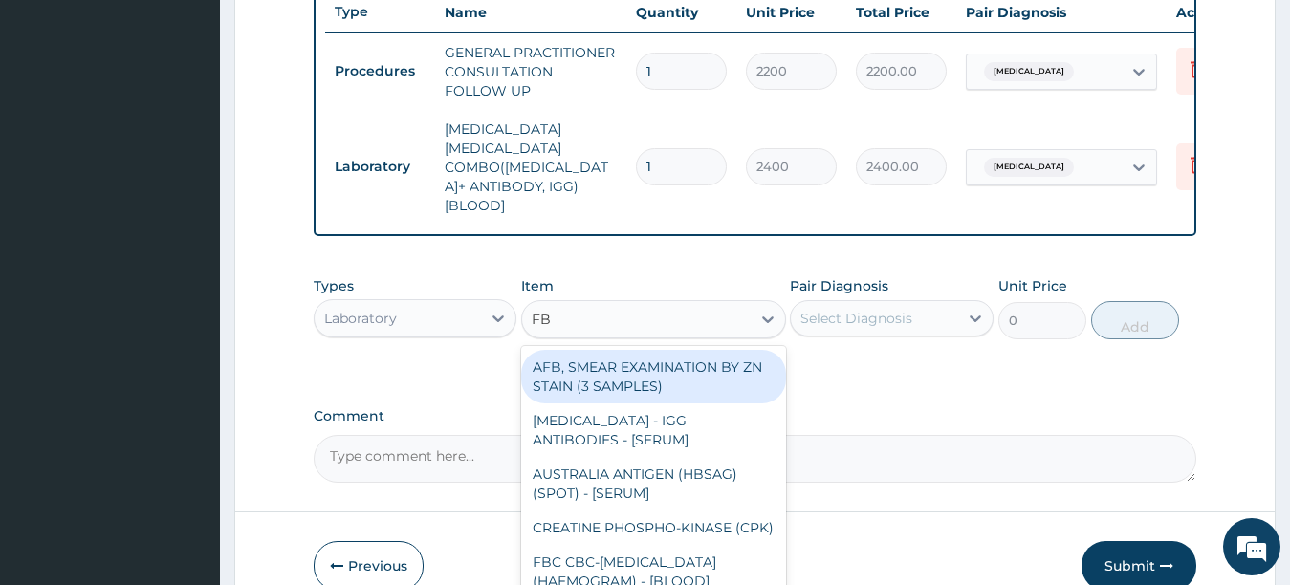
type input "FBC"
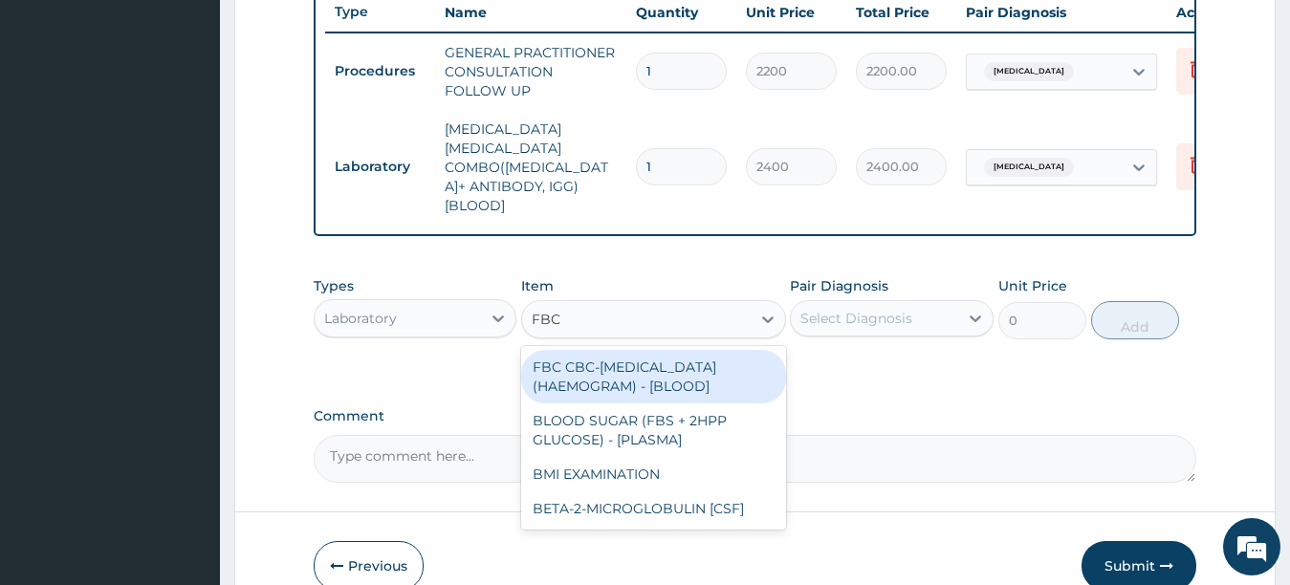
click at [688, 382] on div "FBC CBC-[MEDICAL_DATA] (HAEMOGRAM) - [BLOOD]" at bounding box center [653, 377] width 265 height 54
type input "3600"
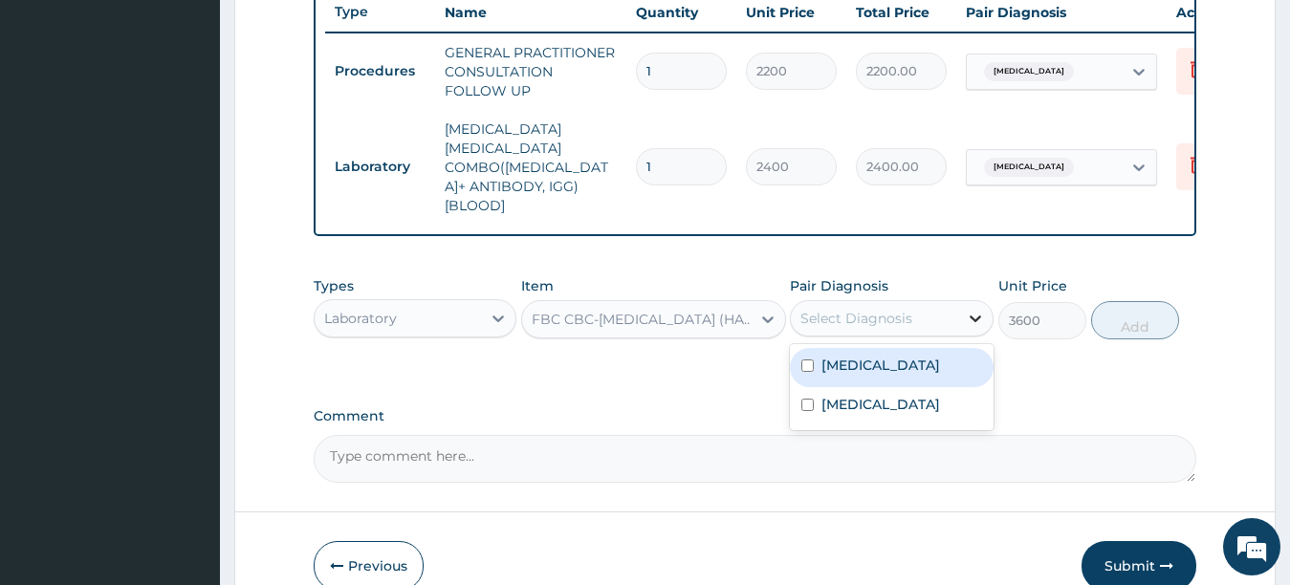
click at [969, 311] on icon at bounding box center [975, 318] width 19 height 19
click at [805, 364] on input "checkbox" at bounding box center [808, 366] width 12 height 12
checkbox input "true"
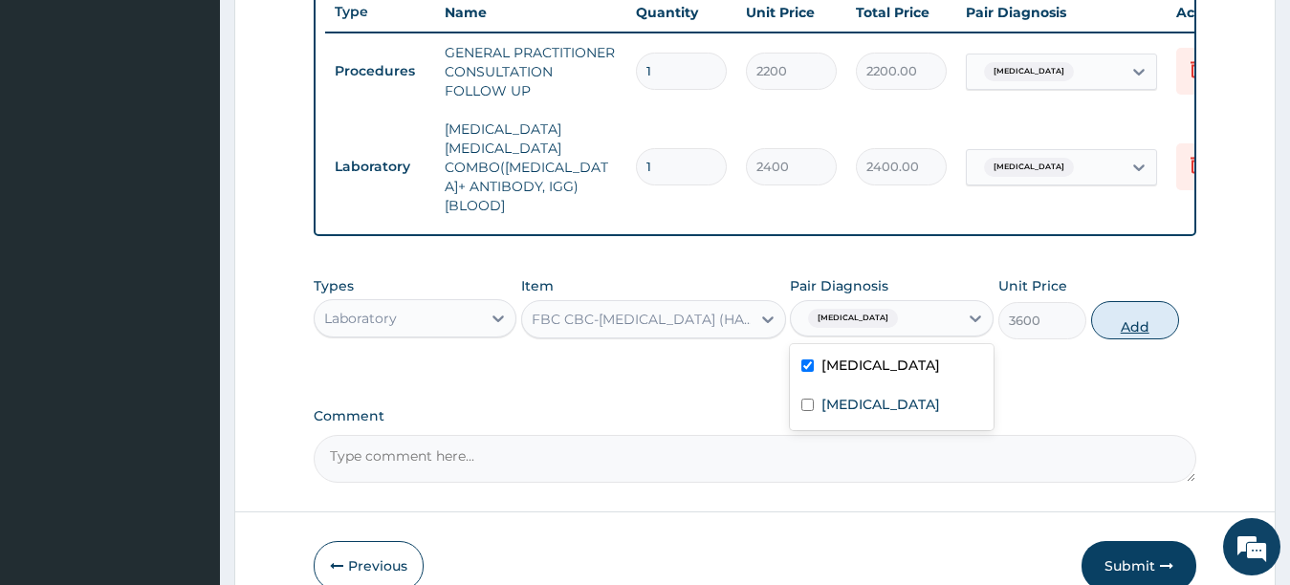
click at [1145, 314] on button "Add" at bounding box center [1135, 320] width 88 height 38
type input "0"
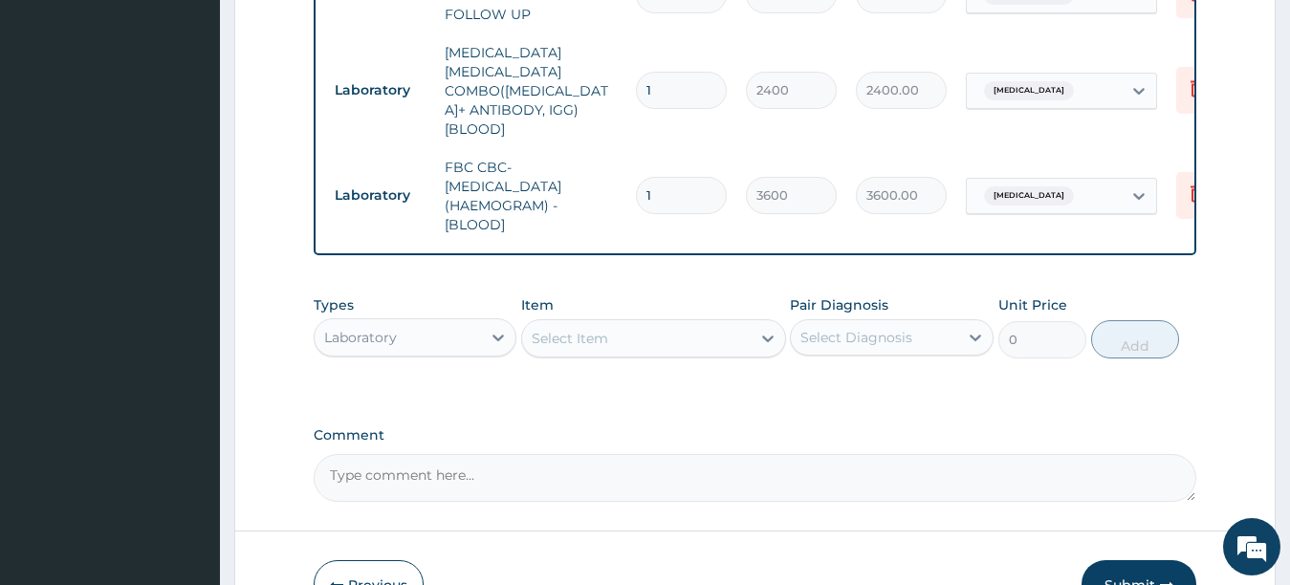
scroll to position [921, 0]
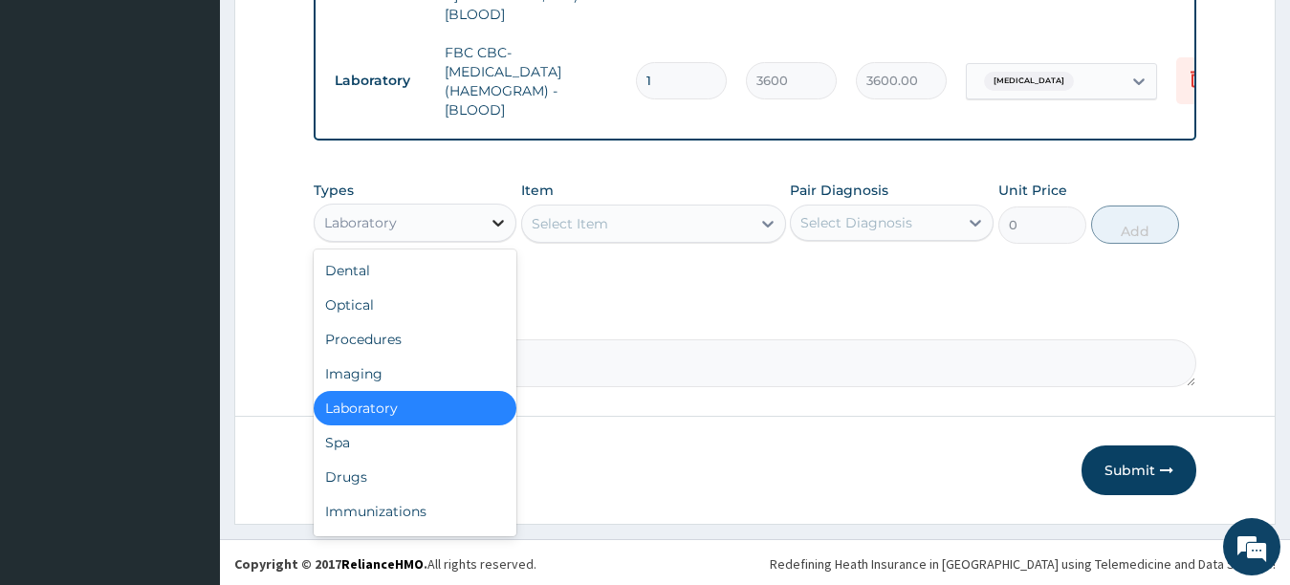
click at [499, 222] on icon at bounding box center [498, 223] width 11 height 7
click at [442, 473] on div "Drugs" at bounding box center [416, 477] width 204 height 34
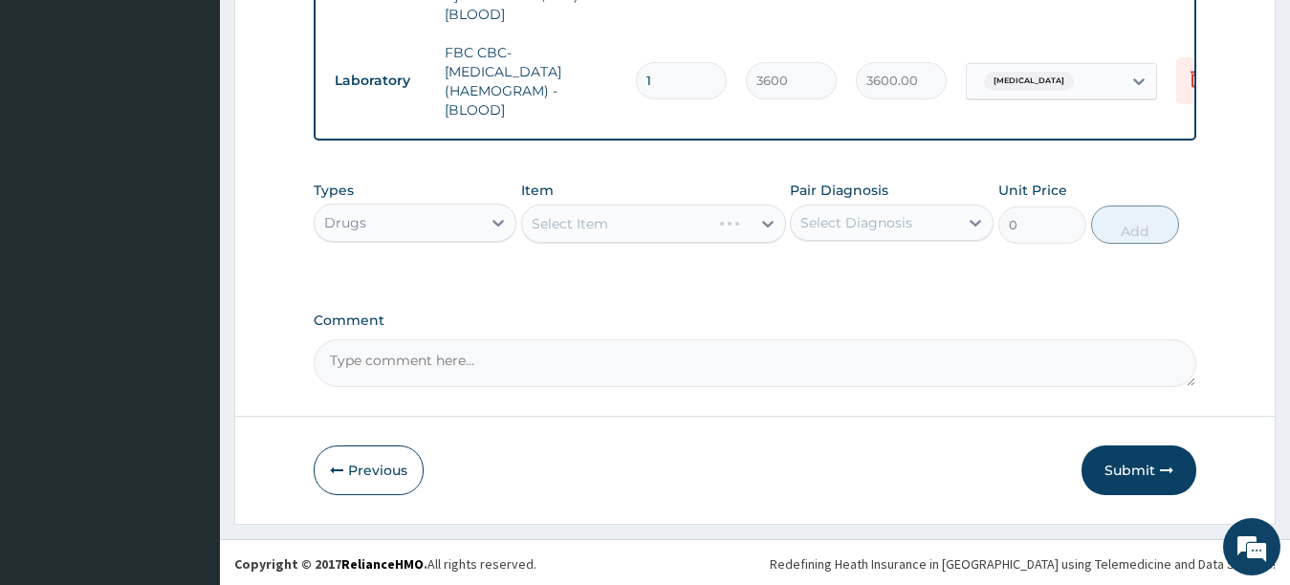
click at [756, 223] on div "Select Item" at bounding box center [653, 224] width 265 height 38
click at [757, 214] on div "Select Item" at bounding box center [653, 224] width 265 height 38
click at [764, 218] on icon at bounding box center [768, 223] width 19 height 19
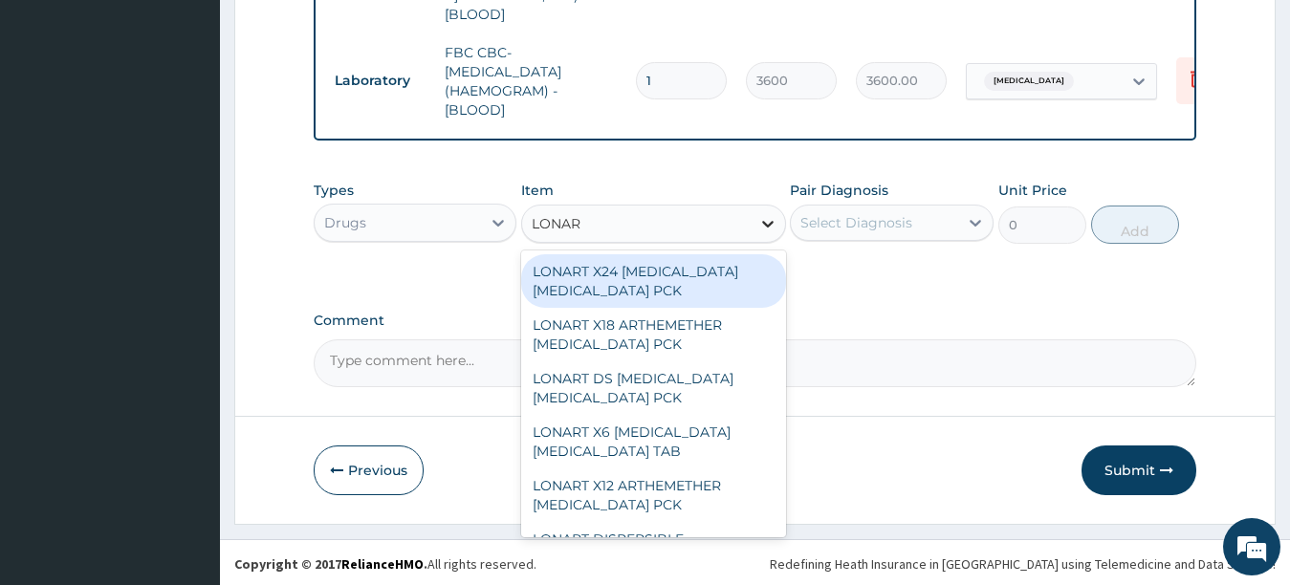
type input "LONART"
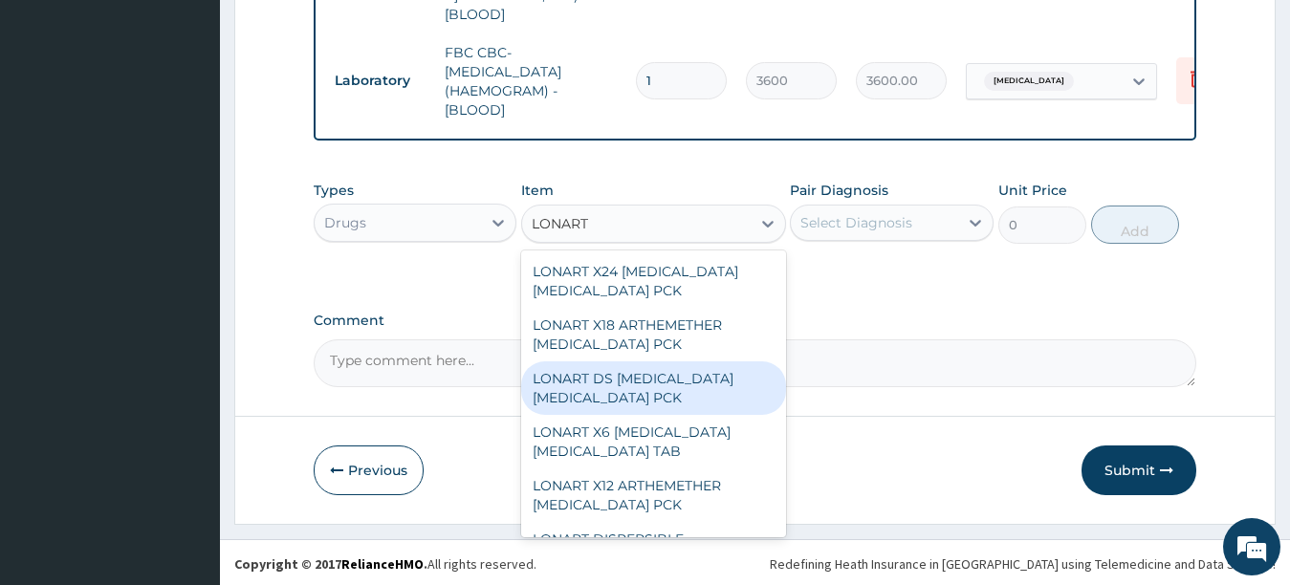
click at [657, 376] on div "LONART DS [MEDICAL_DATA] [MEDICAL_DATA] PCK" at bounding box center [653, 389] width 265 height 54
type input "2673.75"
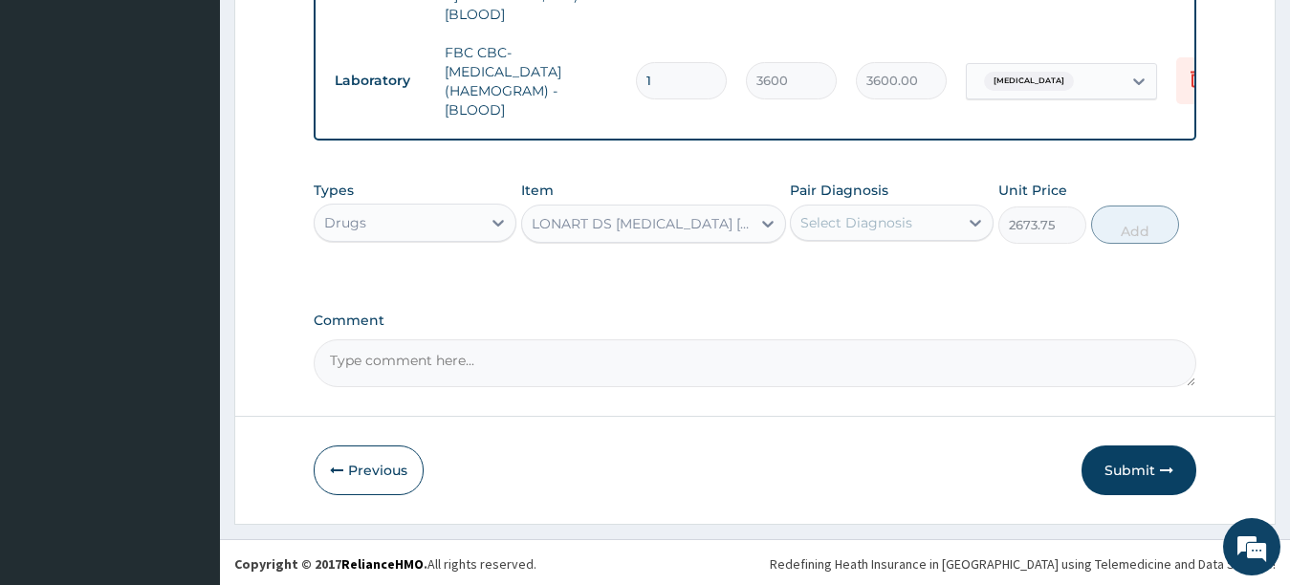
click at [883, 215] on div "Select Diagnosis" at bounding box center [857, 222] width 112 height 19
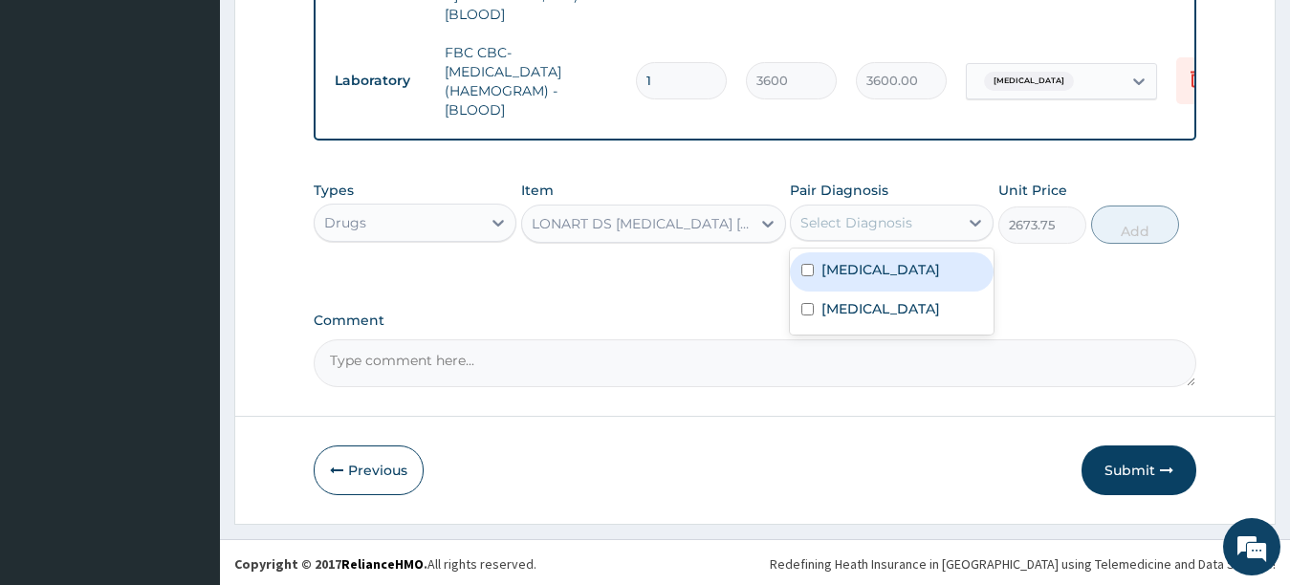
click at [804, 264] on input "checkbox" at bounding box center [808, 270] width 12 height 12
checkbox input "true"
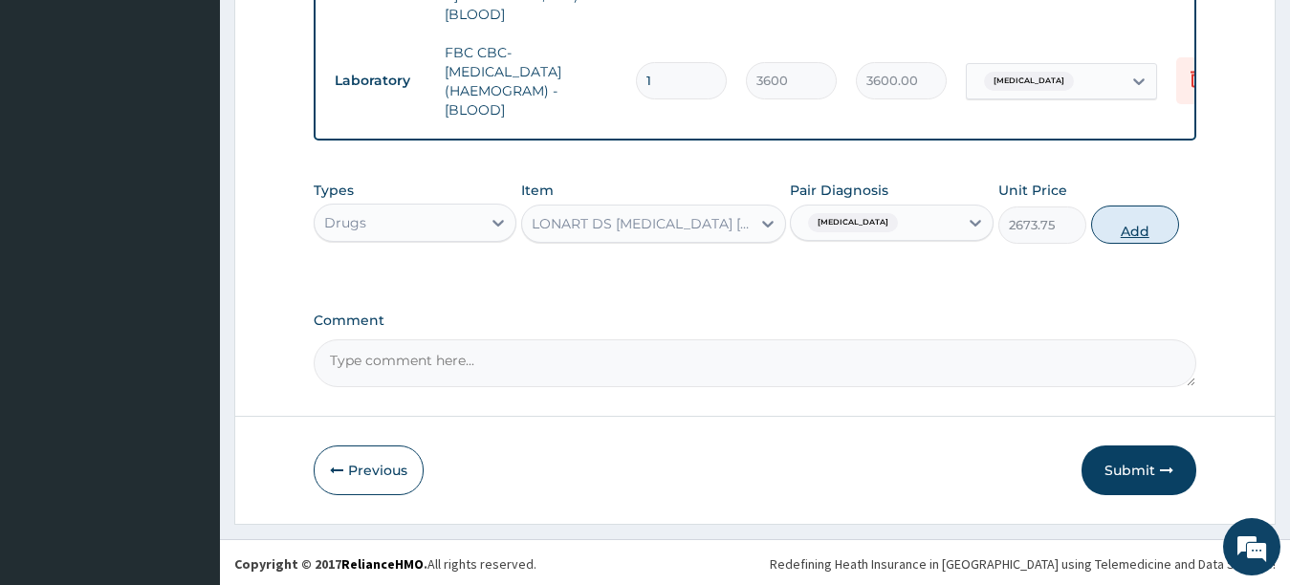
click at [1097, 226] on button "Add" at bounding box center [1135, 225] width 88 height 38
type input "0"
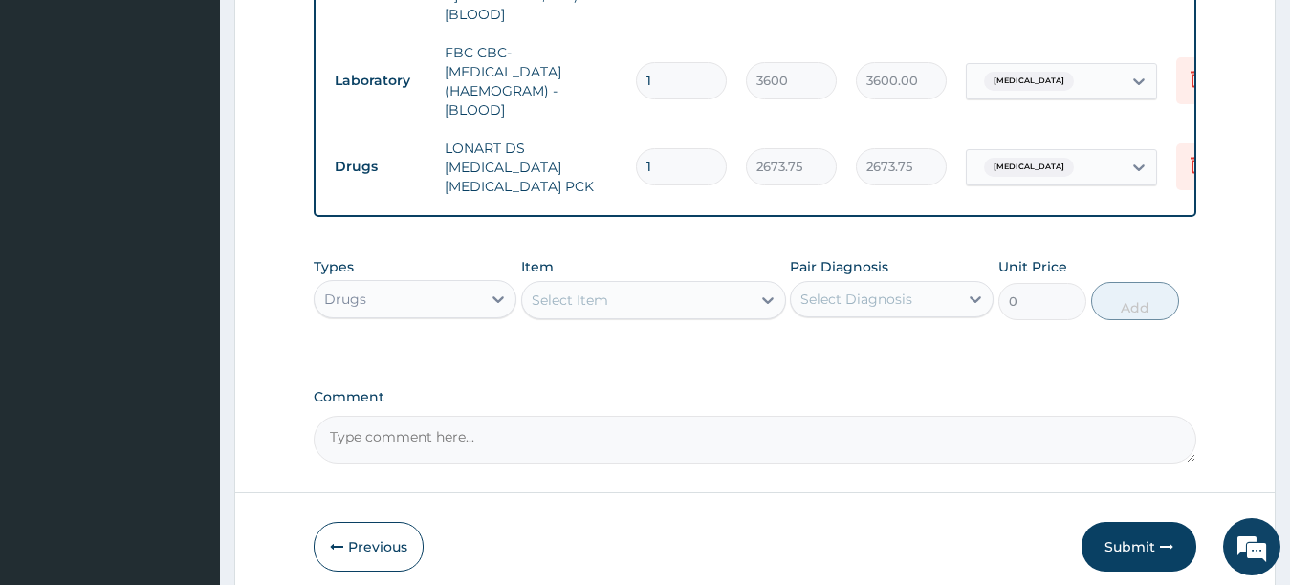
click at [699, 300] on div "Select Item" at bounding box center [636, 300] width 229 height 31
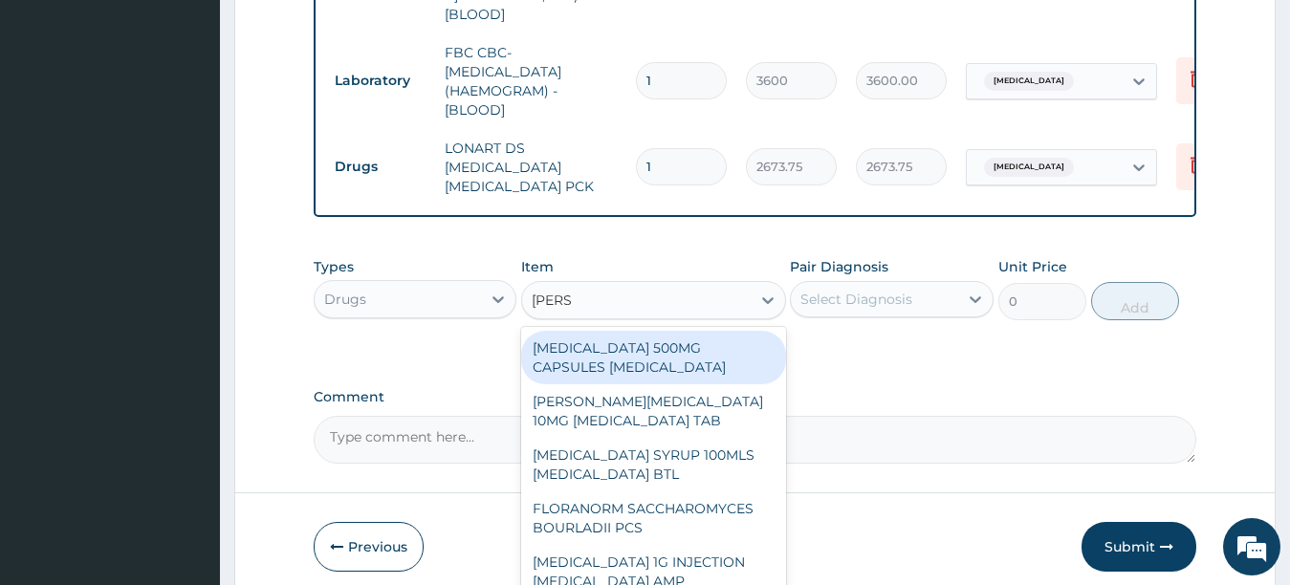
type input "LORAT"
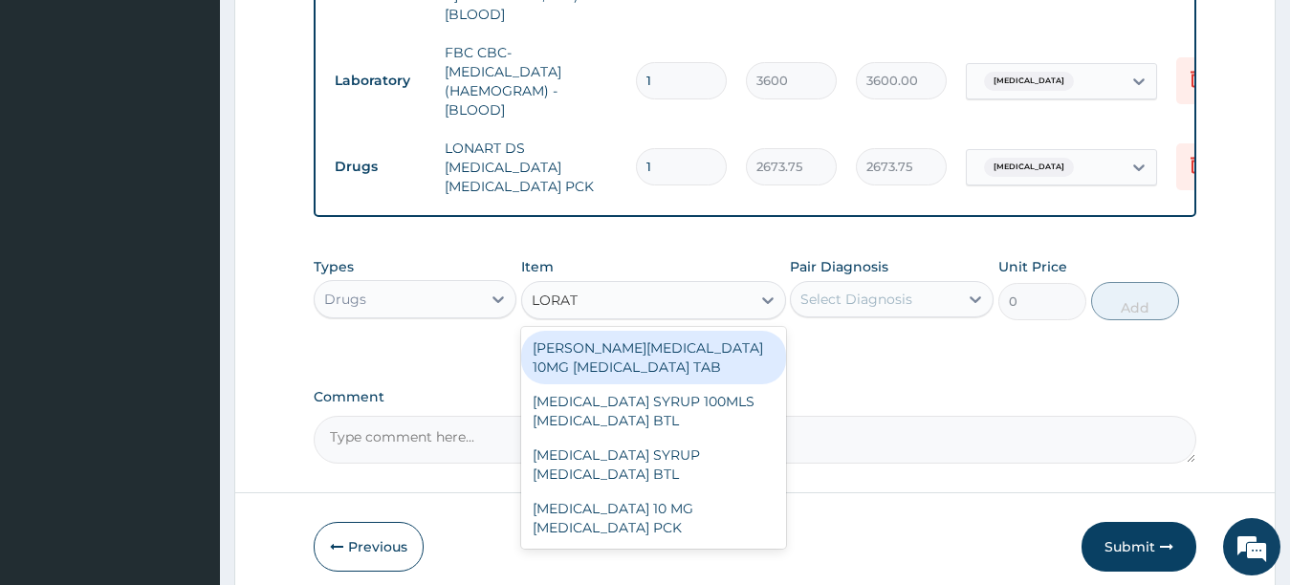
click at [689, 353] on div "[PERSON_NAME][MEDICAL_DATA] 10MG [MEDICAL_DATA] TAB" at bounding box center [653, 358] width 265 height 54
type input "77.625"
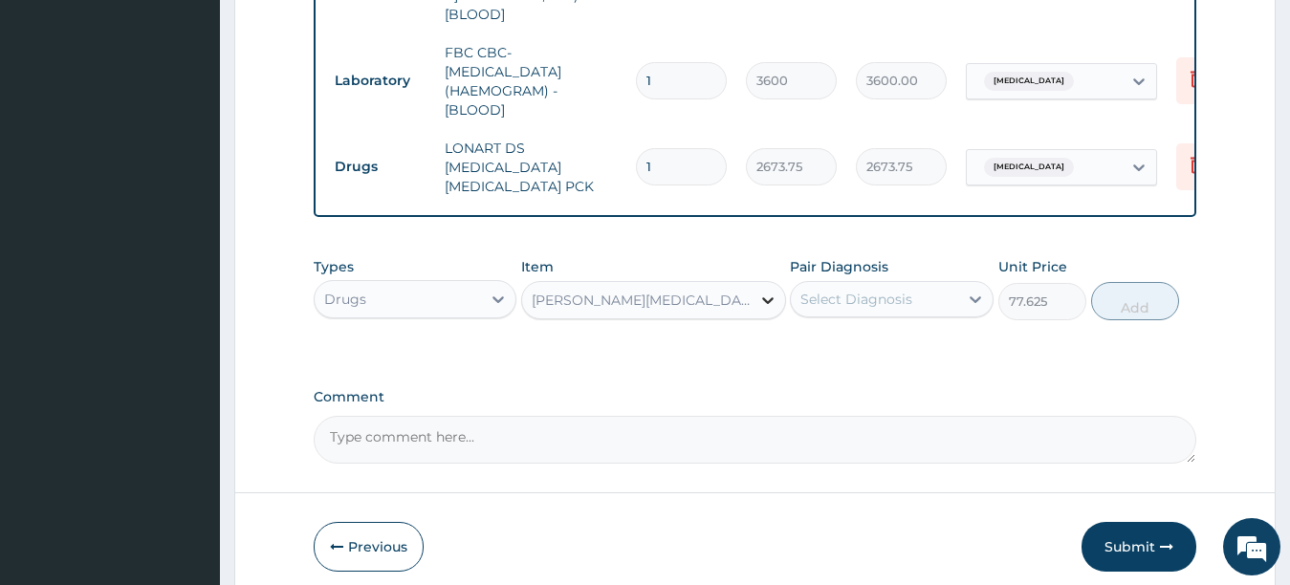
click at [767, 291] on icon at bounding box center [768, 300] width 19 height 19
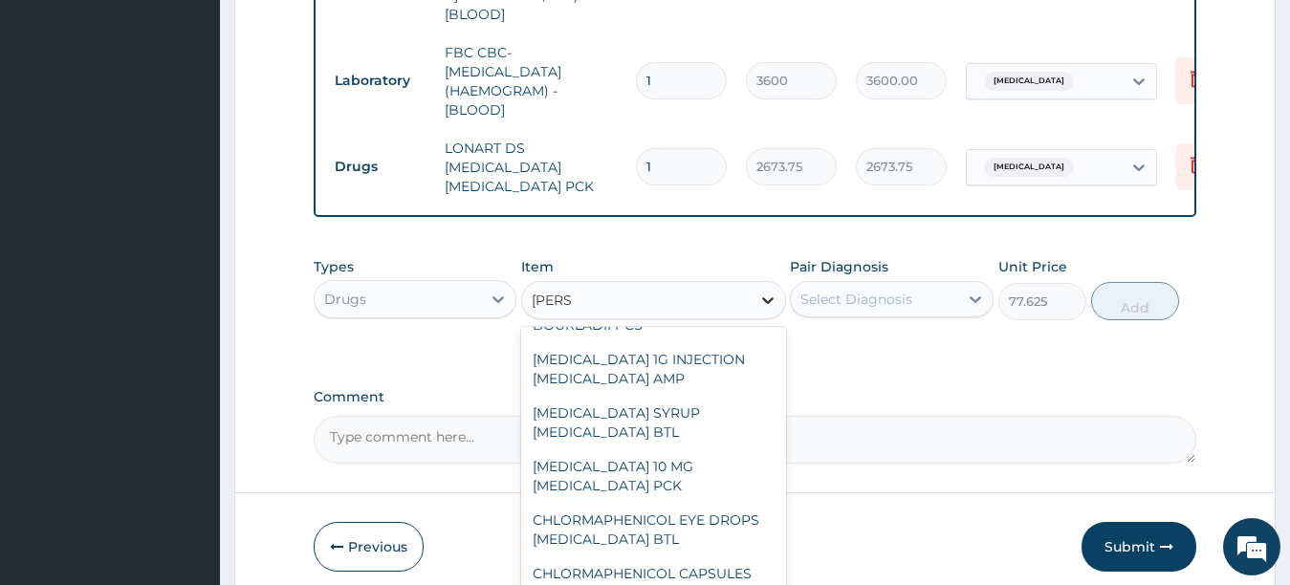
scroll to position [0, 0]
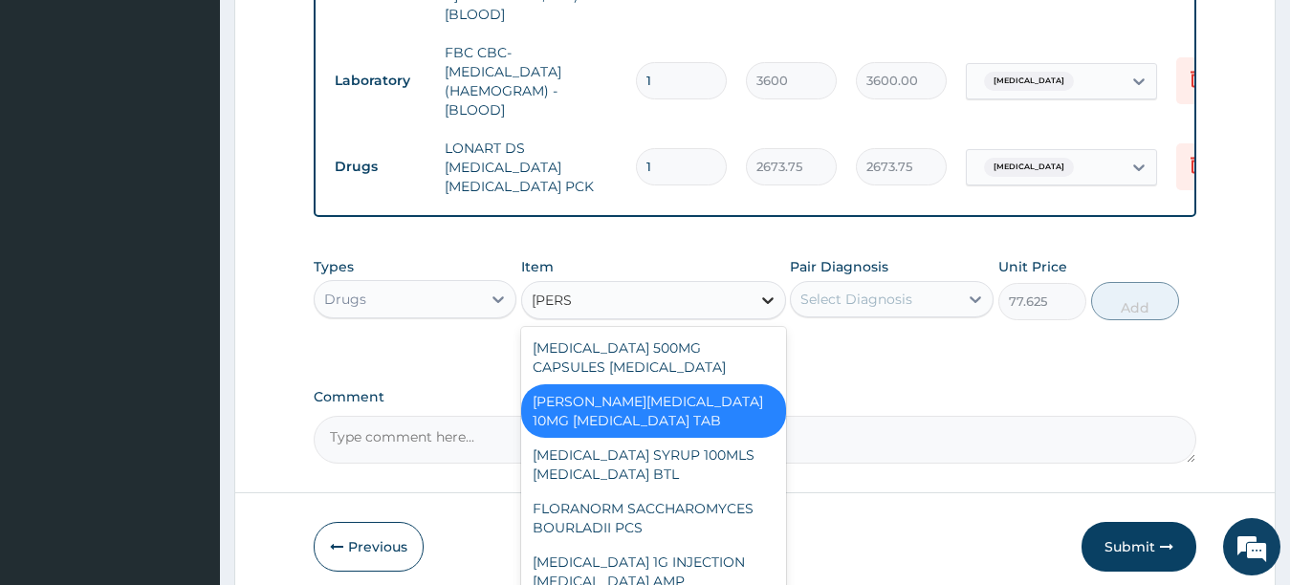
type input "LORAT"
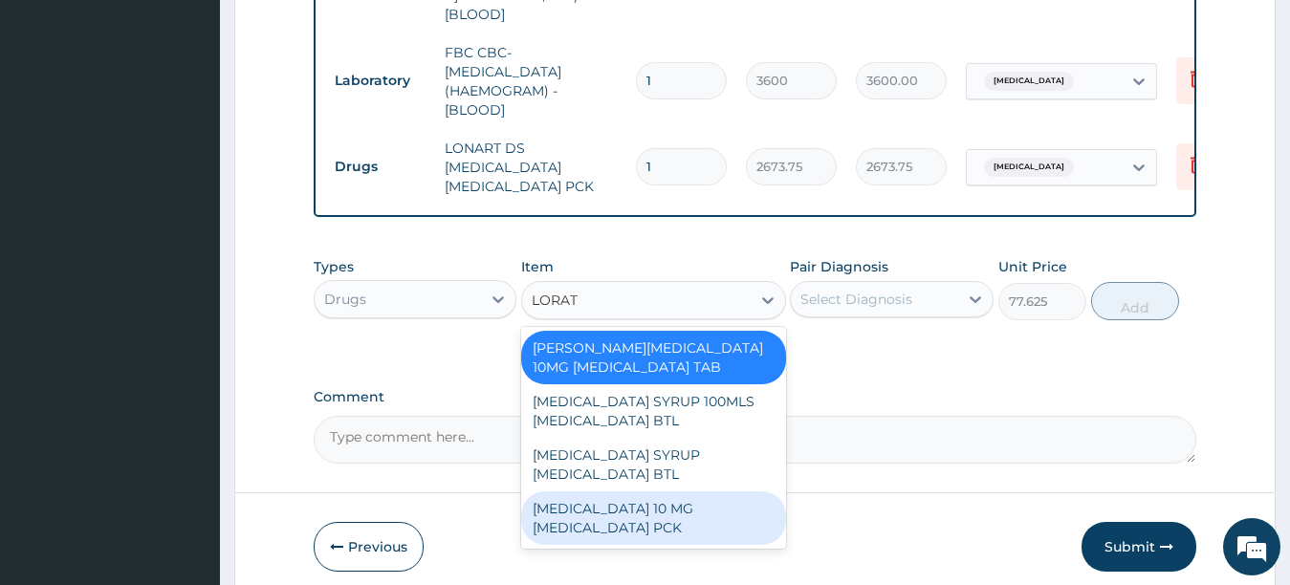
click at [729, 503] on div "[MEDICAL_DATA] 10 MG [MEDICAL_DATA] PCK" at bounding box center [653, 519] width 265 height 54
type input "1207.5"
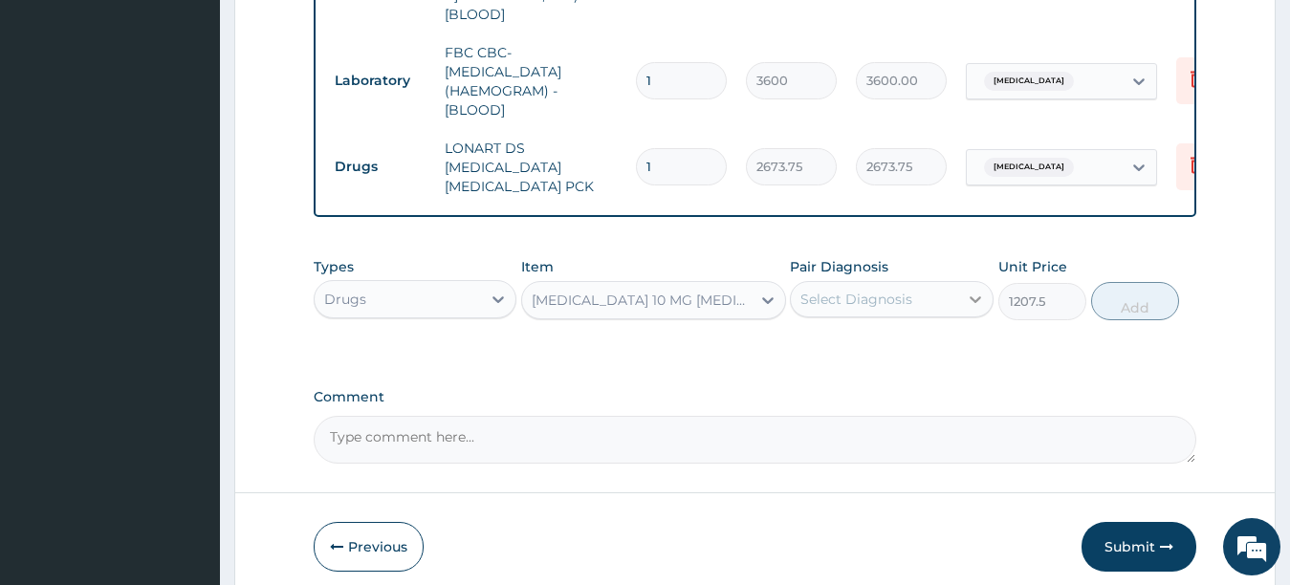
click at [959, 297] on div at bounding box center [975, 299] width 34 height 34
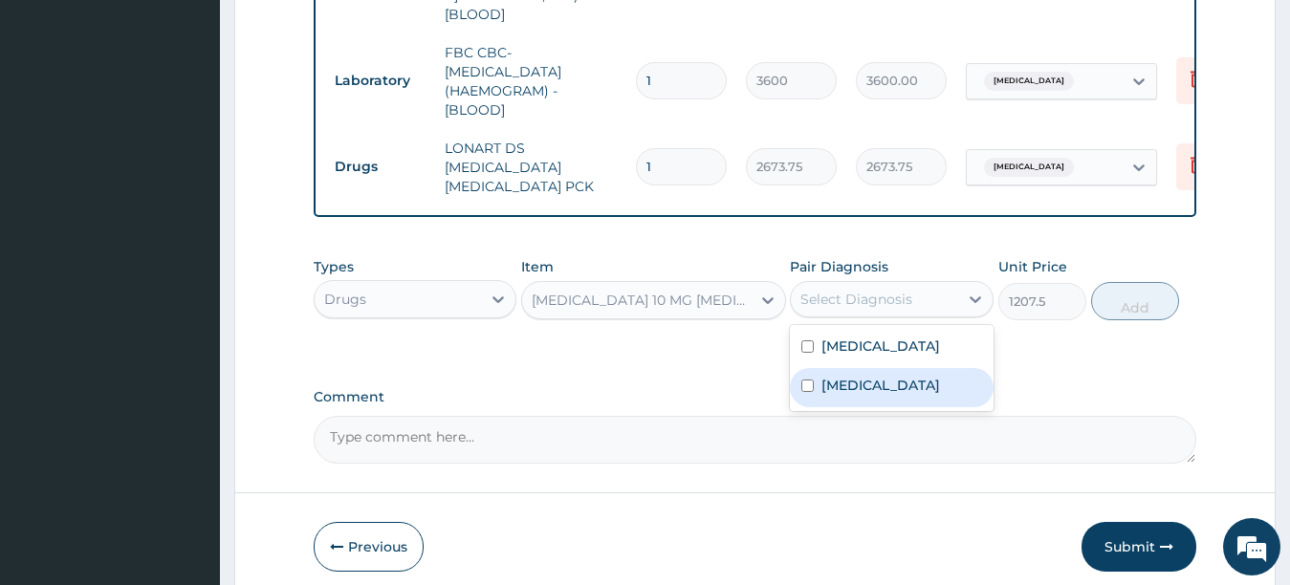
click at [807, 391] on input "checkbox" at bounding box center [808, 386] width 12 height 12
checkbox input "true"
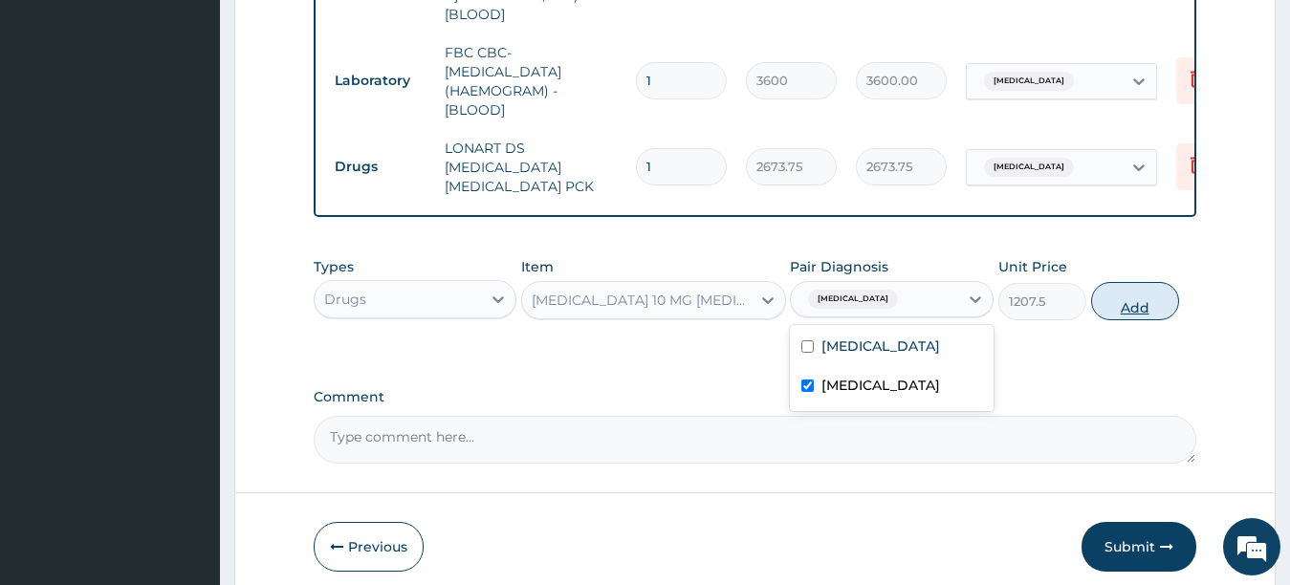
click at [1153, 297] on button "Add" at bounding box center [1135, 301] width 88 height 38
type input "0"
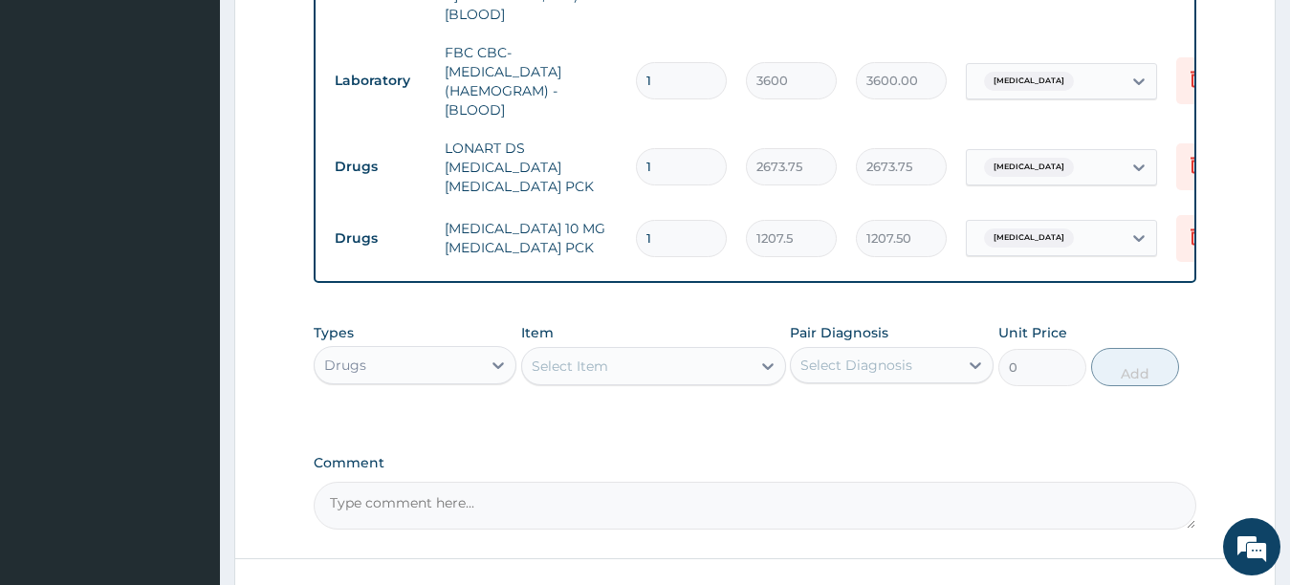
click at [641, 372] on div "Select Item" at bounding box center [636, 366] width 229 height 31
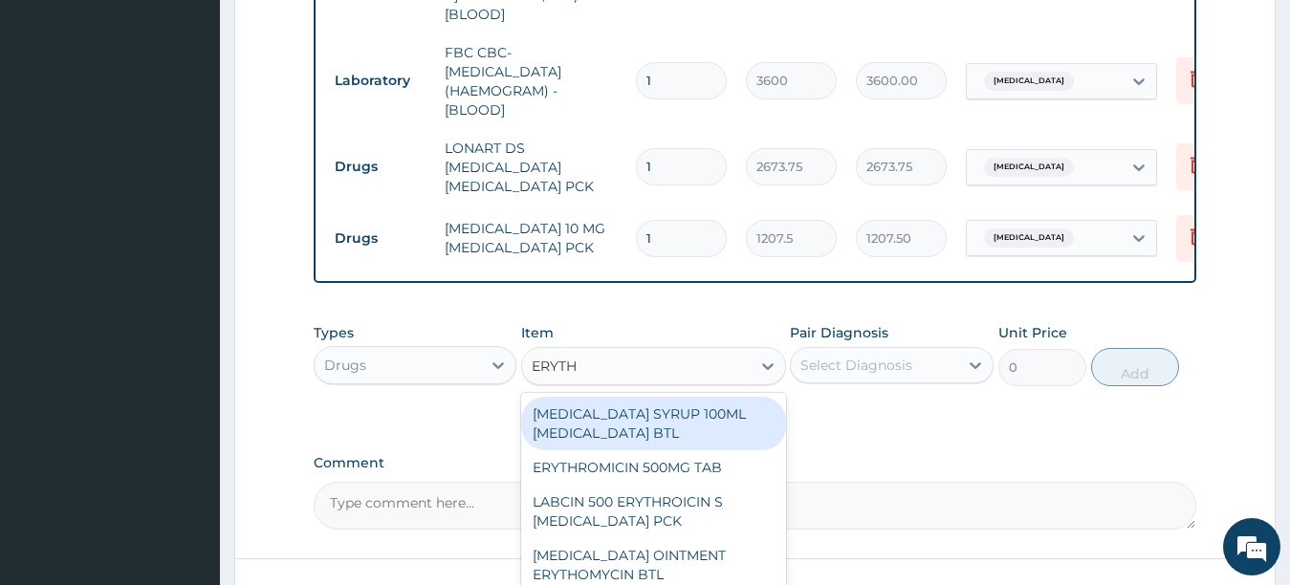
type input "ERYTHR"
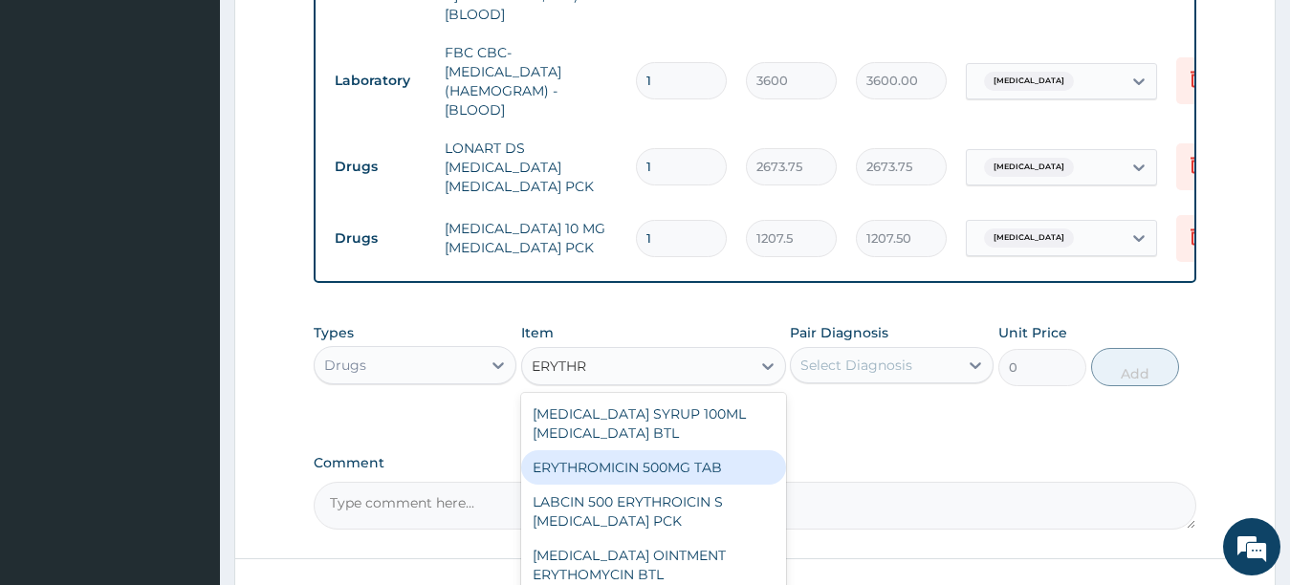
click at [655, 463] on div "ERYTHROMICIN 500MG TAB" at bounding box center [653, 468] width 265 height 34
type input "172.5"
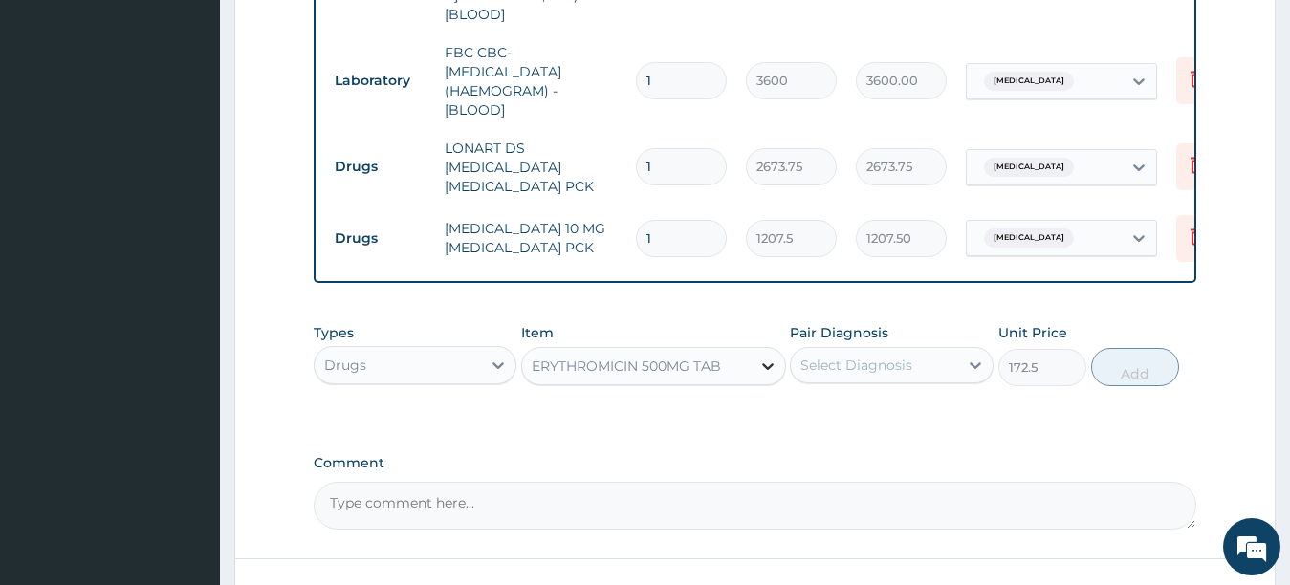
click at [759, 361] on icon at bounding box center [768, 366] width 19 height 19
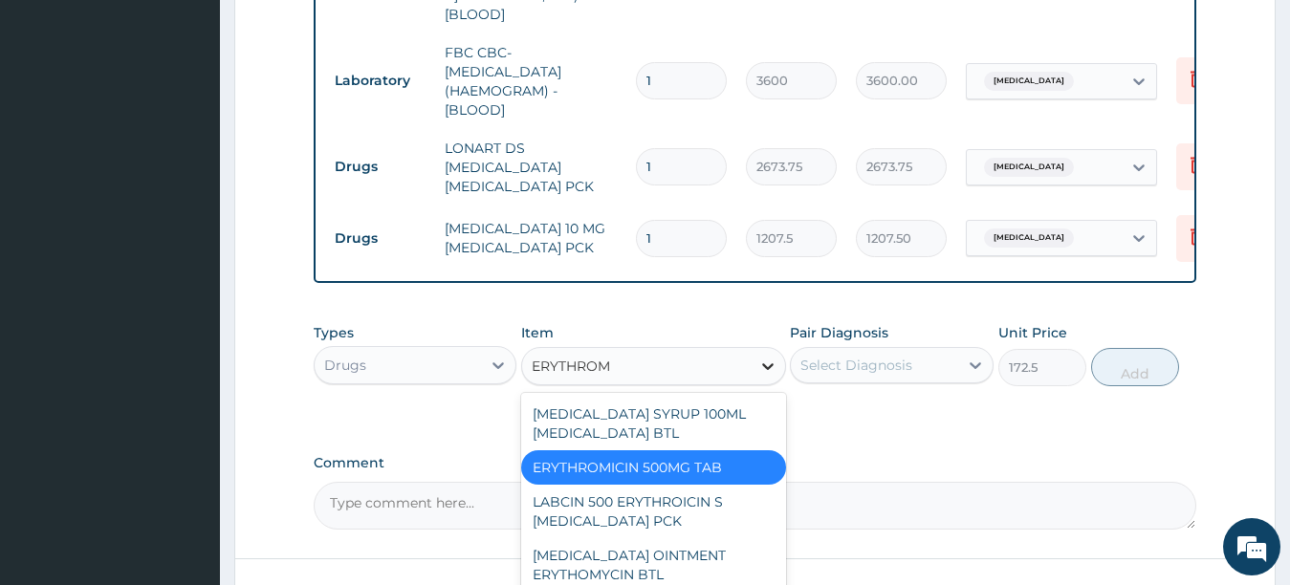
type input "ERYTHROMY"
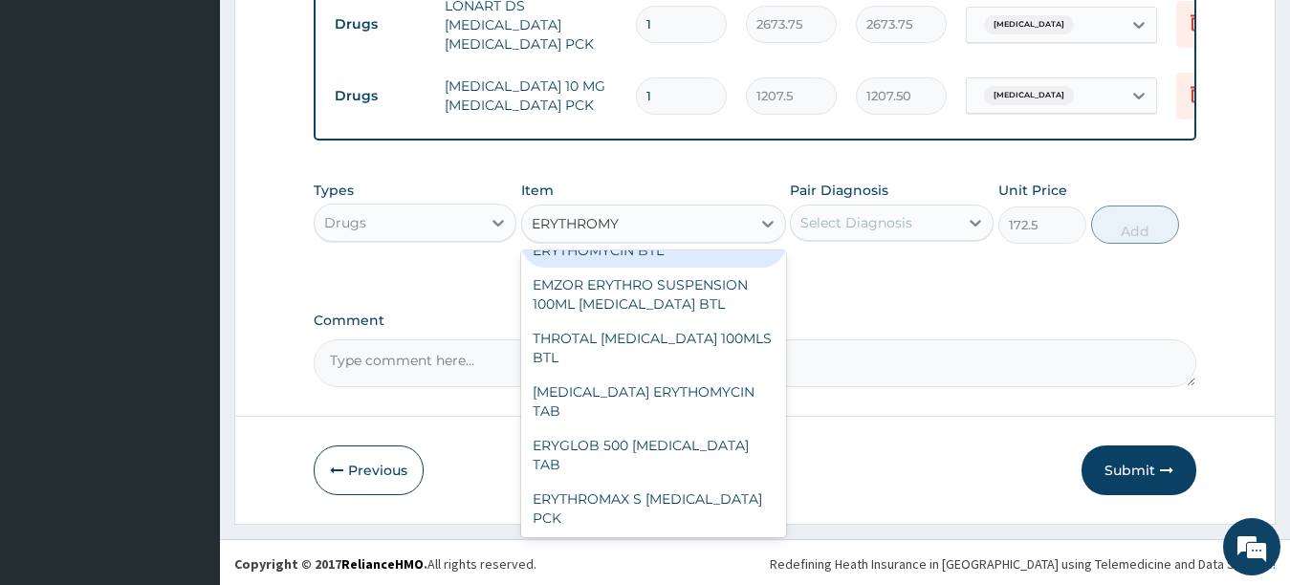
scroll to position [149, 0]
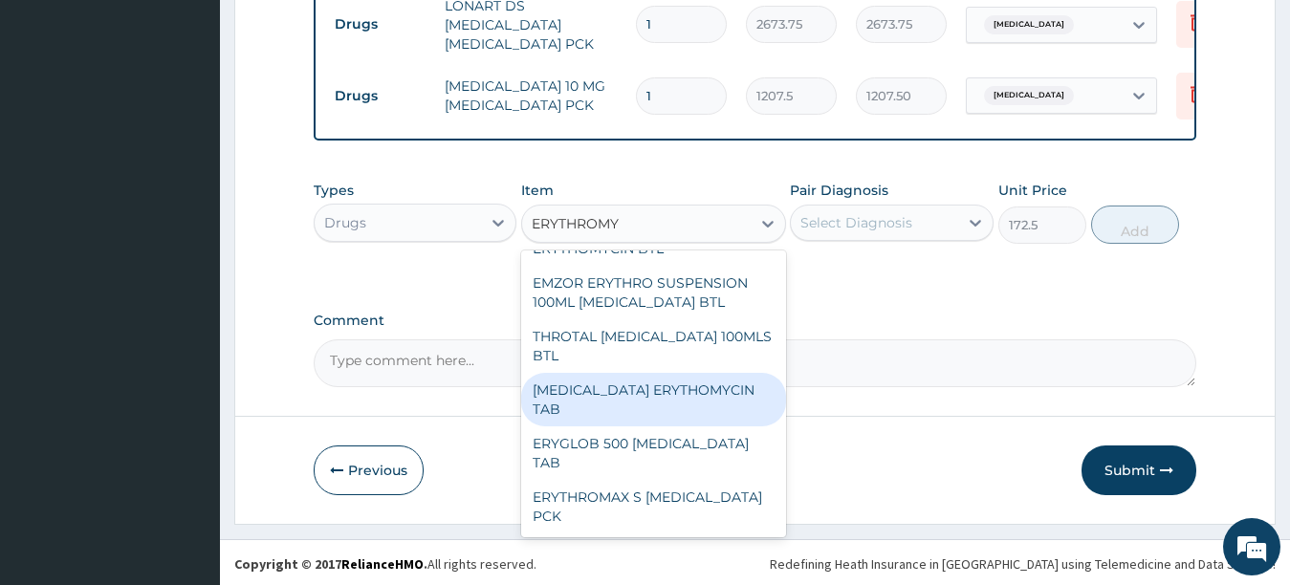
click at [678, 409] on div "[MEDICAL_DATA] ERYTHOMYCIN TAB" at bounding box center [653, 400] width 265 height 54
type input "1380"
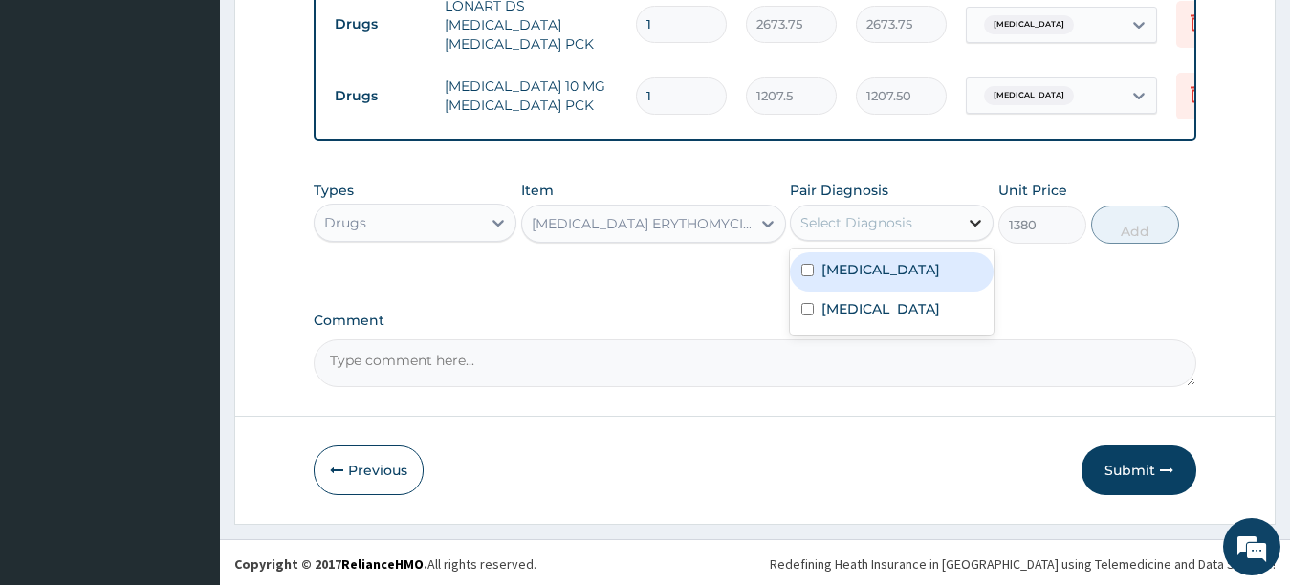
click at [963, 222] on div at bounding box center [975, 223] width 34 height 34
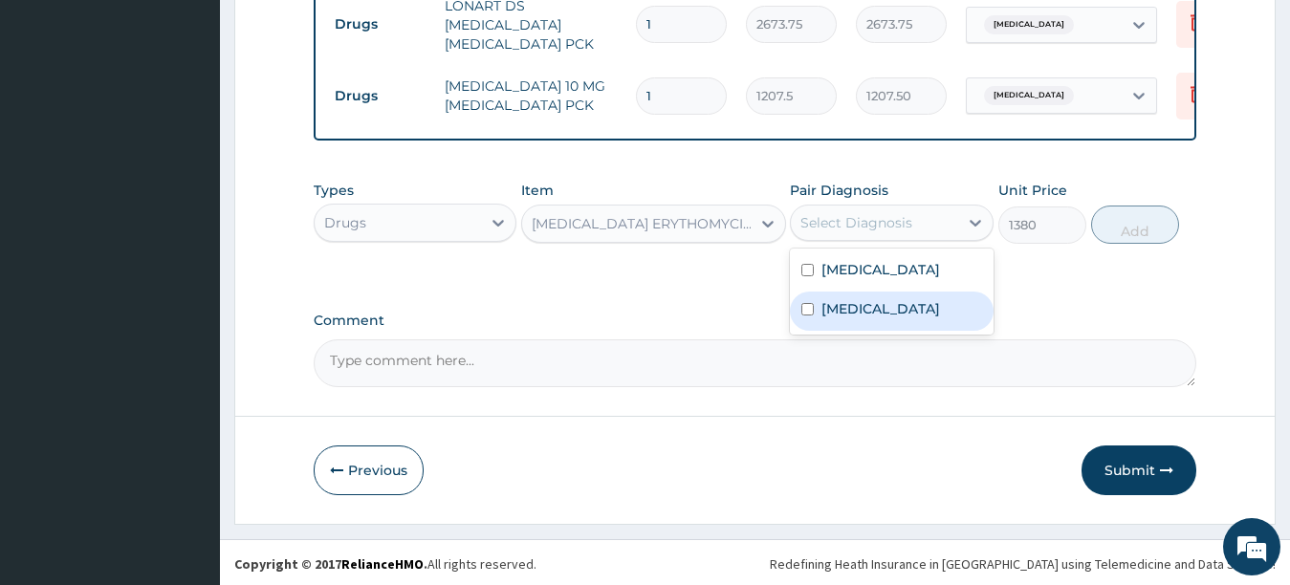
click at [808, 312] on input "checkbox" at bounding box center [808, 309] width 12 height 12
checkbox input "true"
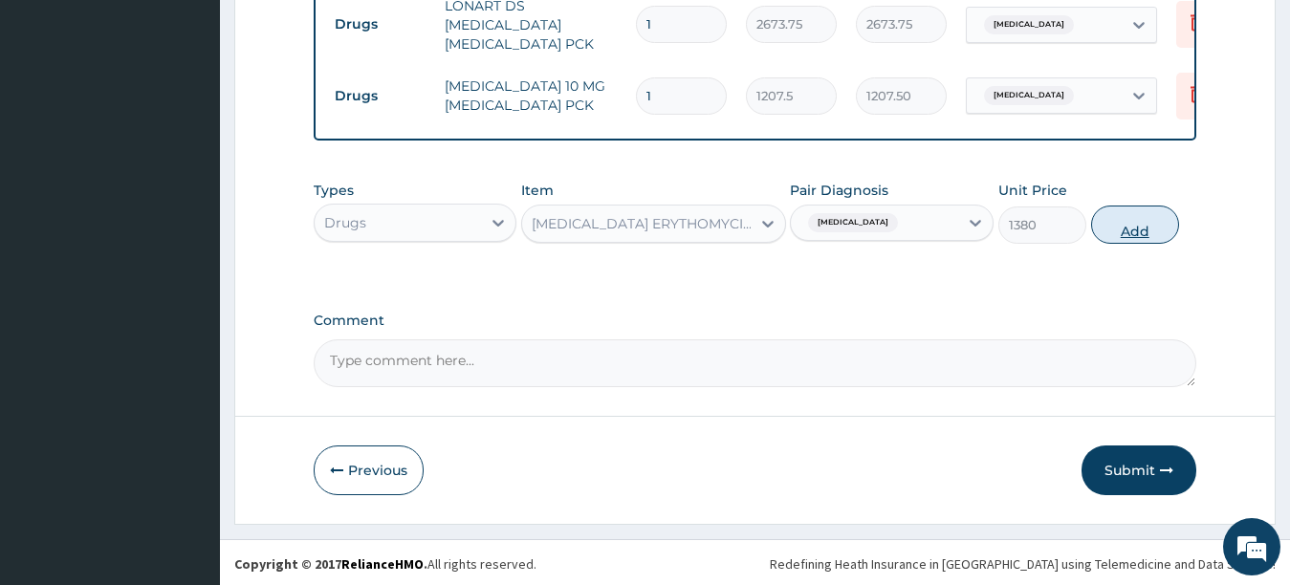
click at [1154, 218] on button "Add" at bounding box center [1135, 225] width 88 height 38
type input "0"
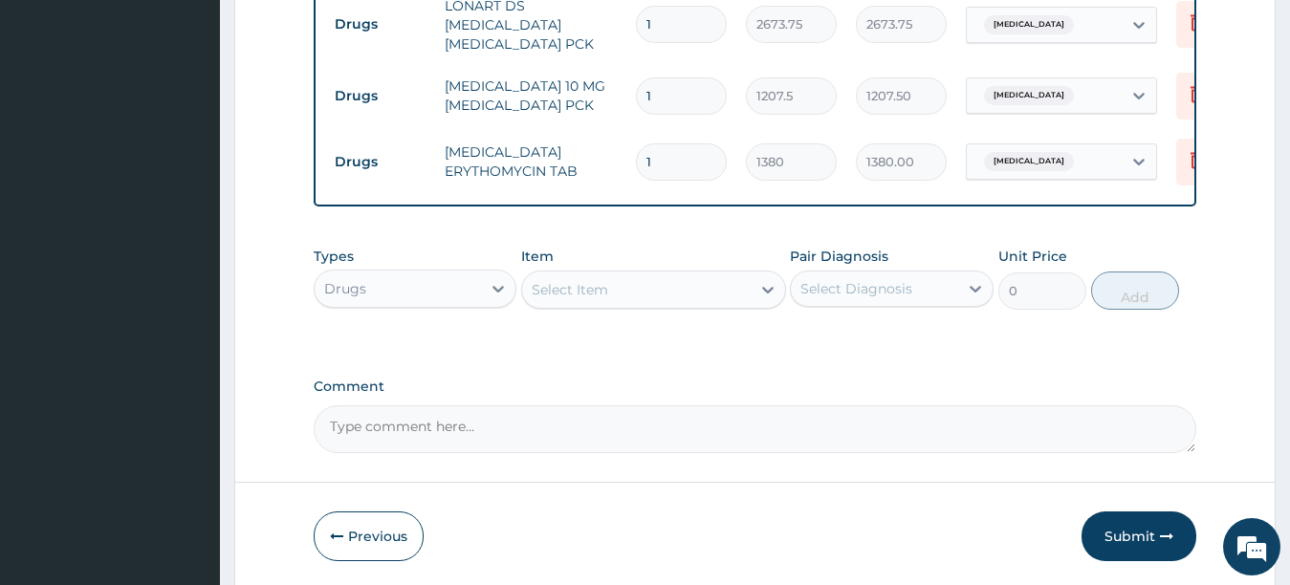
click at [702, 296] on div "Select Item" at bounding box center [636, 290] width 229 height 31
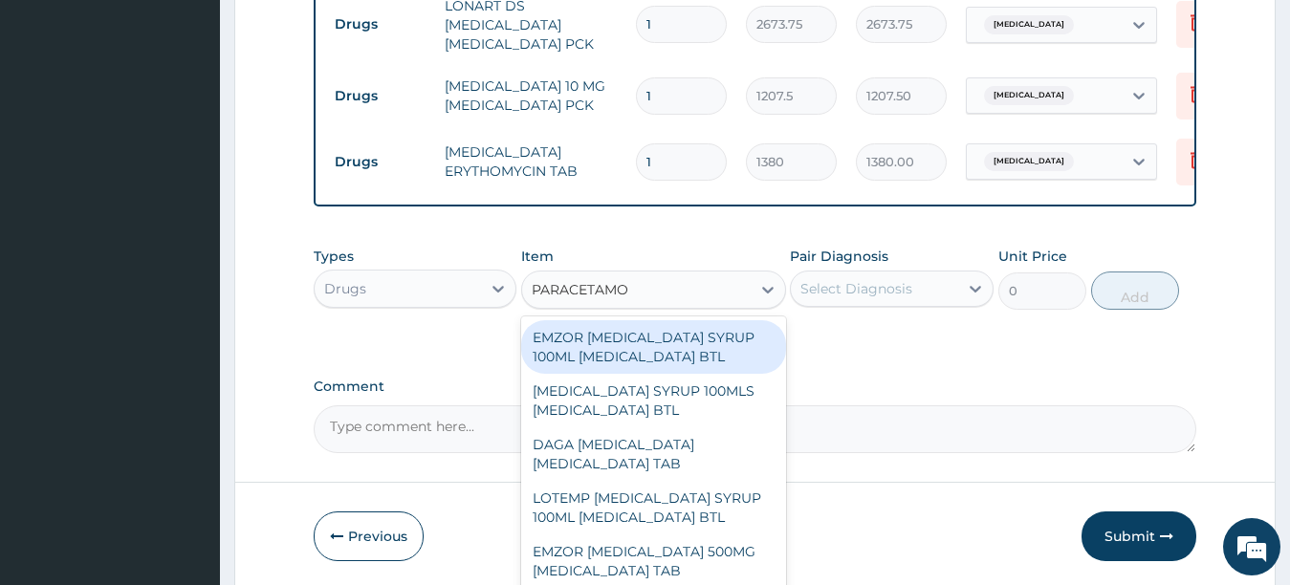
type input "[MEDICAL_DATA]"
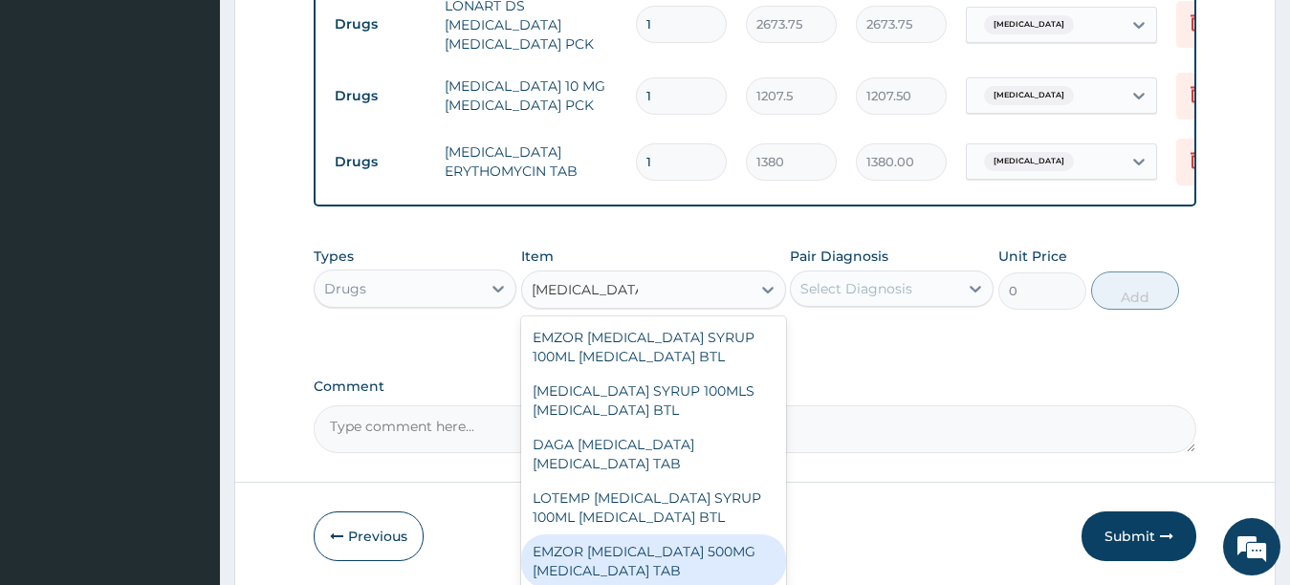
click at [693, 535] on div "EMZOR [MEDICAL_DATA] 500MG [MEDICAL_DATA] TAB" at bounding box center [653, 562] width 265 height 54
type input "17.25"
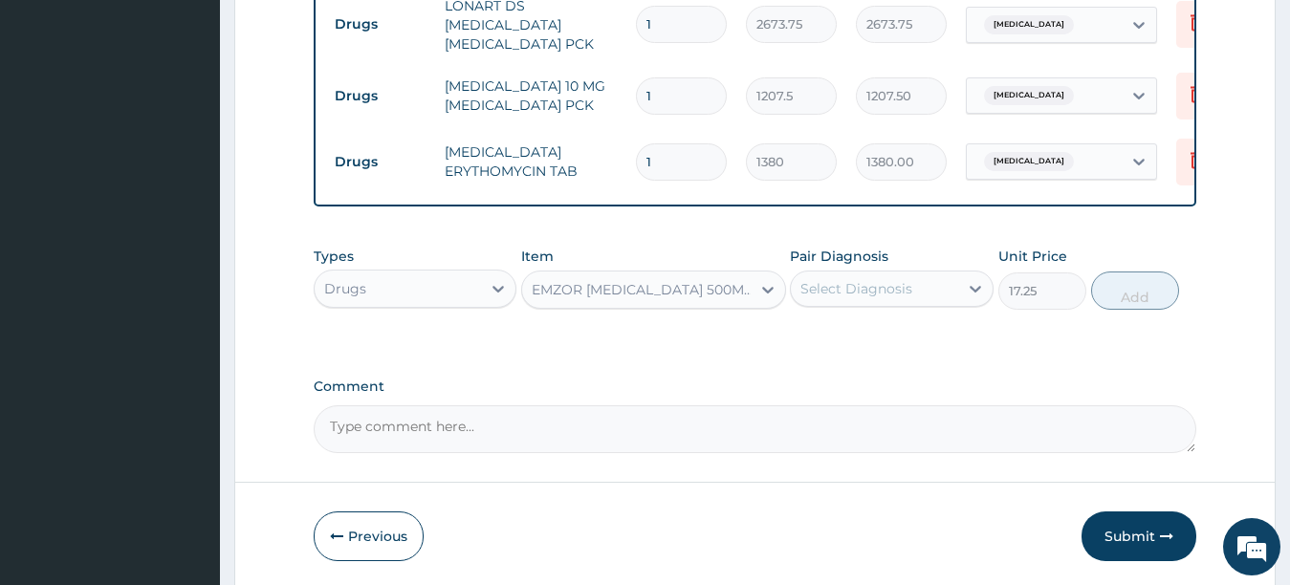
click at [923, 287] on div "Select Diagnosis" at bounding box center [874, 289] width 167 height 31
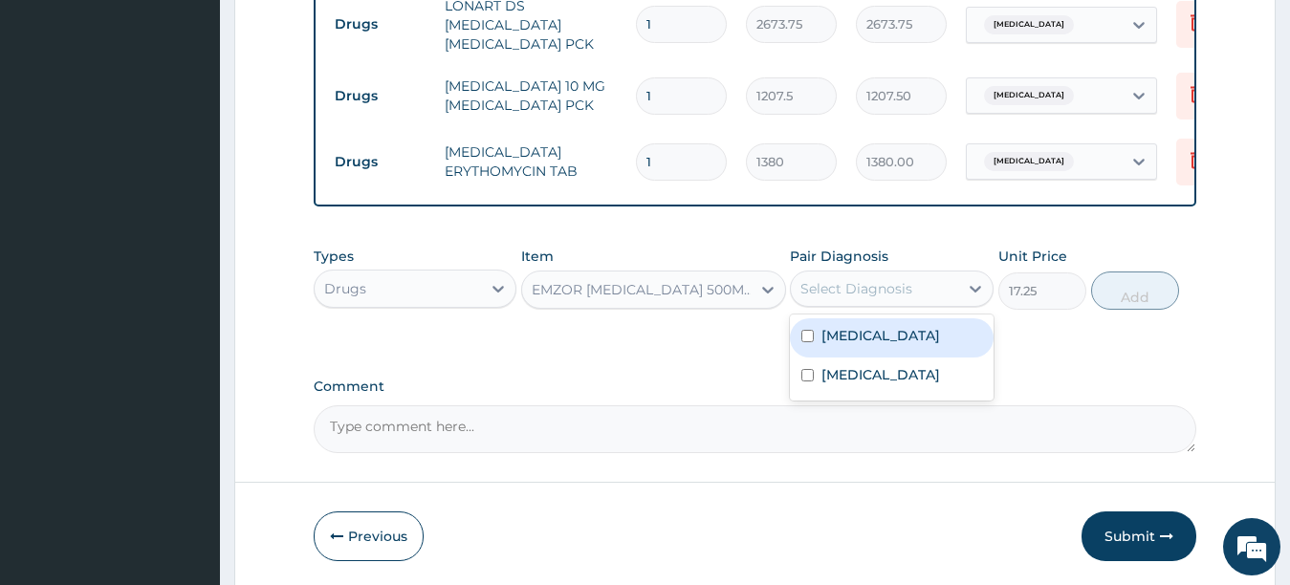
click at [807, 336] on input "checkbox" at bounding box center [808, 336] width 12 height 12
checkbox input "true"
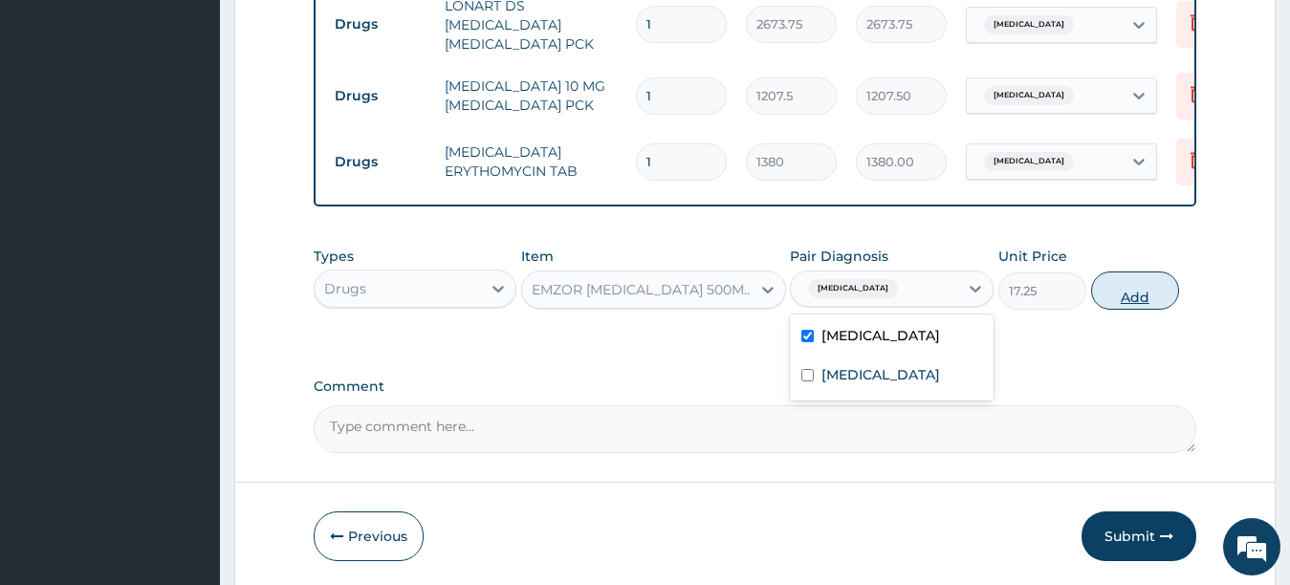
click at [1119, 283] on button "Add" at bounding box center [1135, 291] width 88 height 38
type input "0"
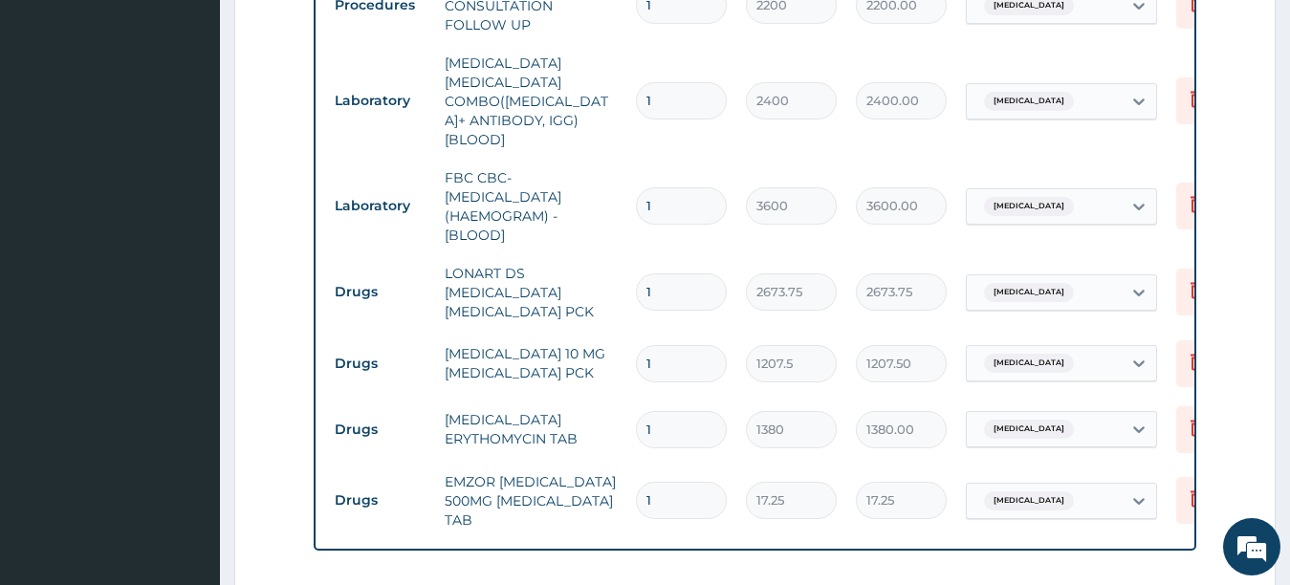
scroll to position [758, 0]
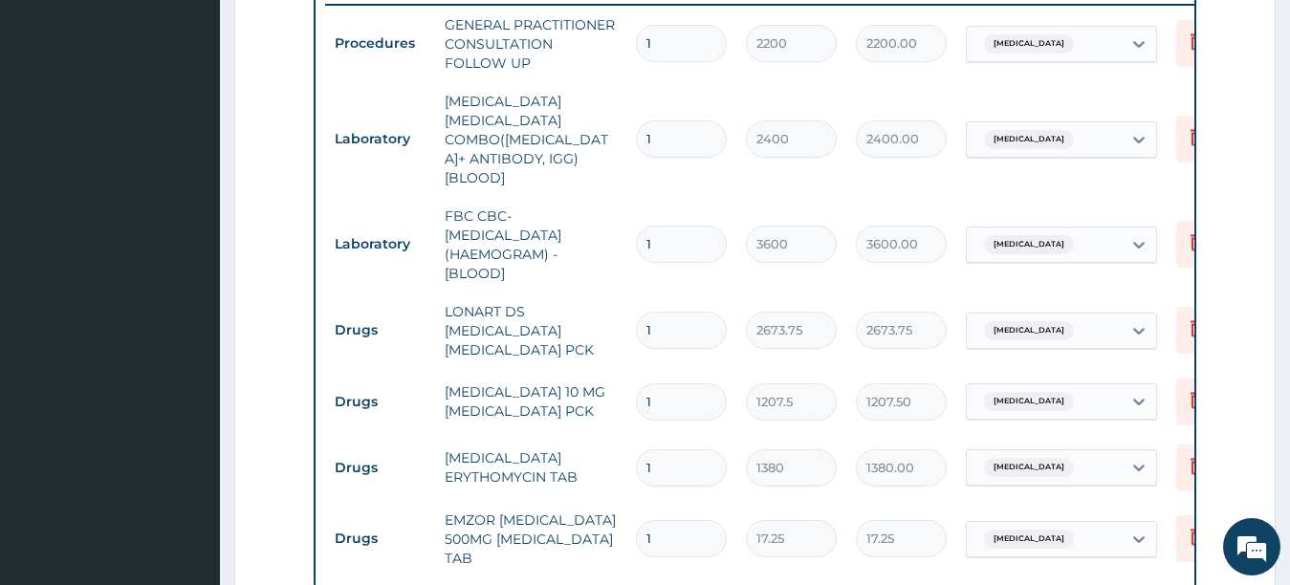
type input "18"
type input "310.50"
type input "18"
click at [664, 450] on input "1" at bounding box center [681, 468] width 91 height 37
type input "10"
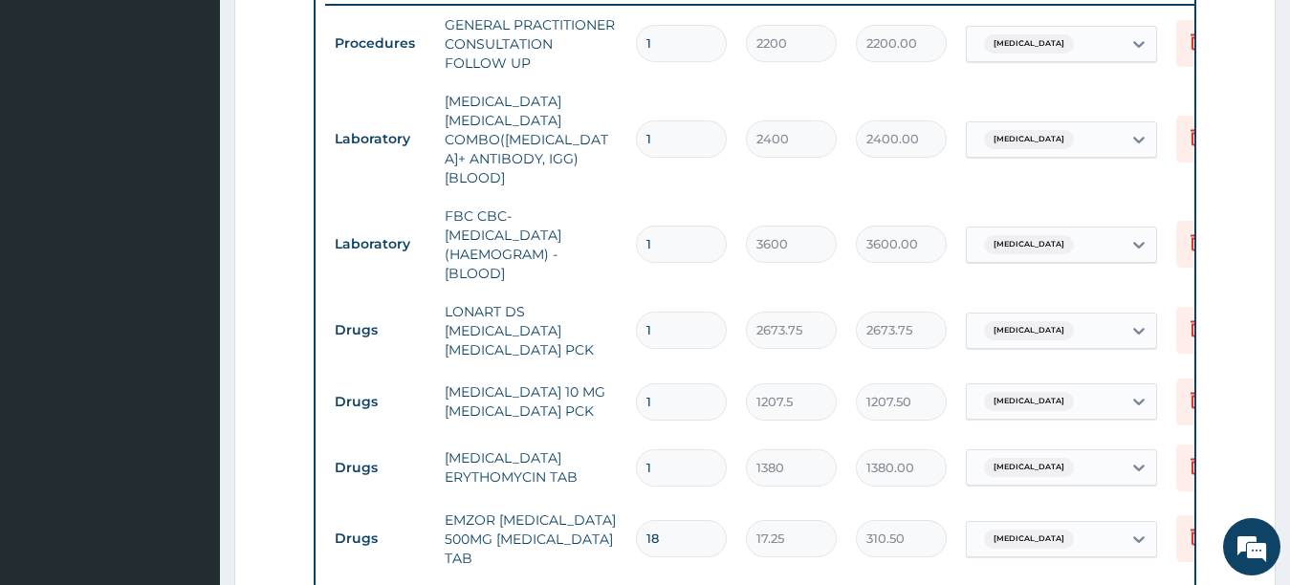
type input "13800.00"
type input "10"
click at [665, 384] on input "1" at bounding box center [681, 402] width 91 height 37
type input "10"
type input "12075.00"
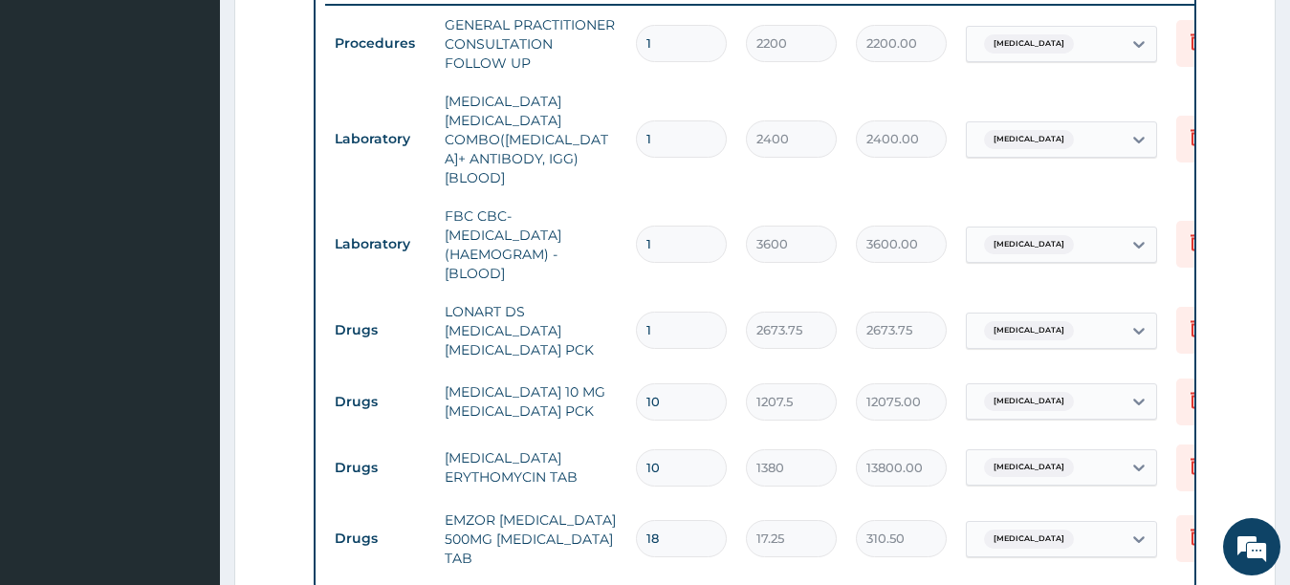
type input "10"
click at [664, 316] on input "1" at bounding box center [681, 330] width 91 height 37
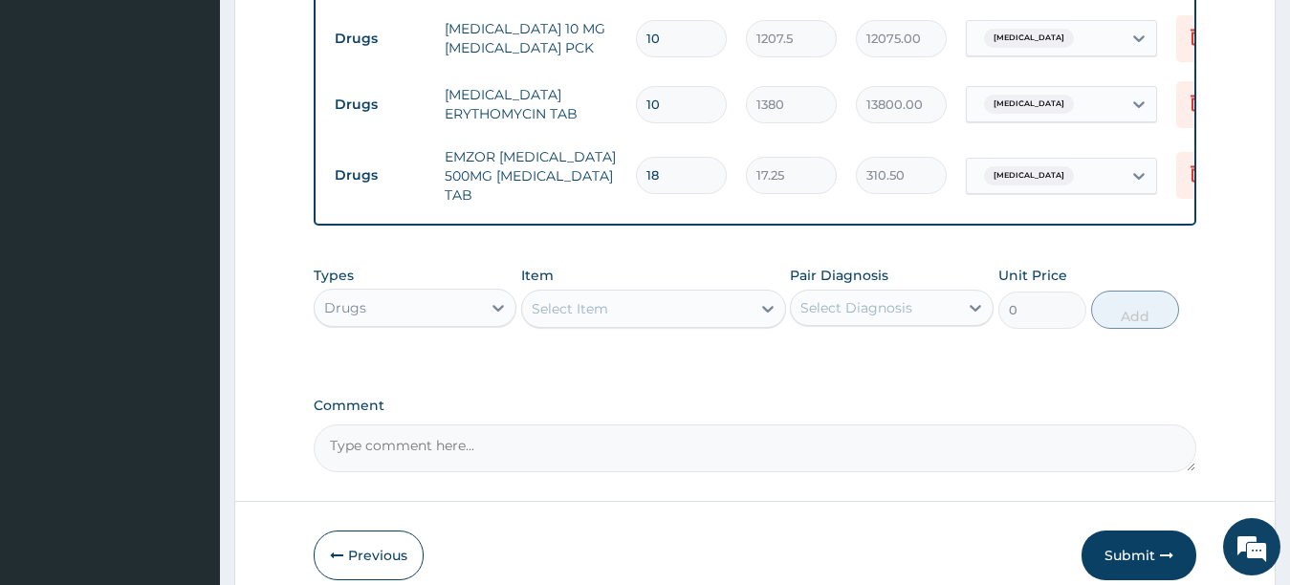
scroll to position [1206, 0]
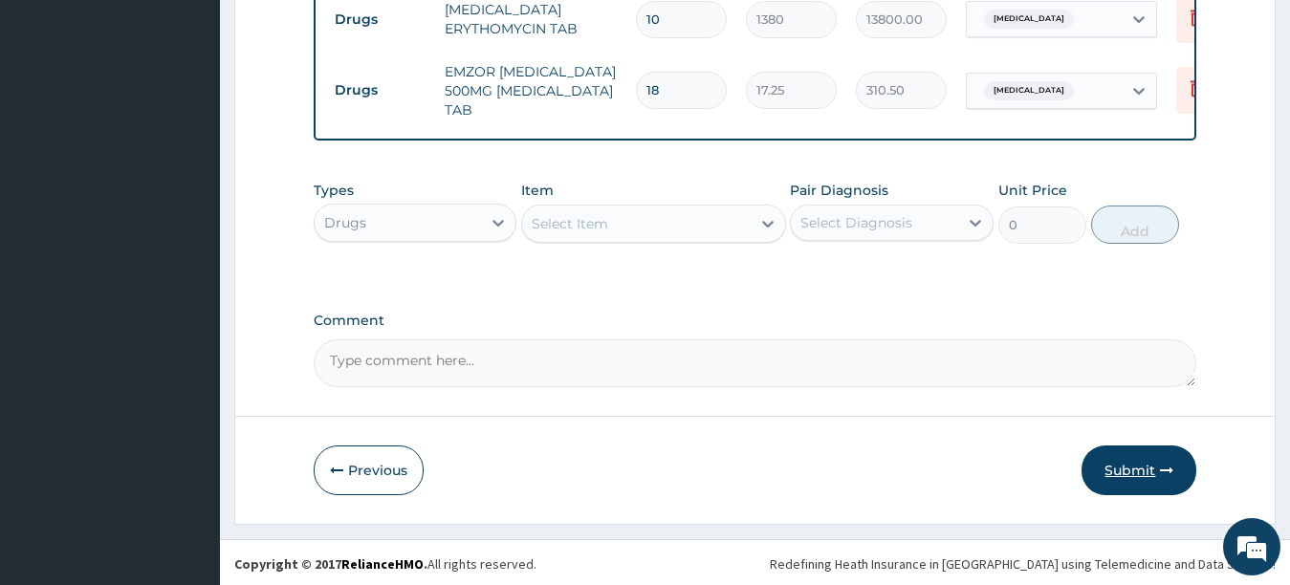
click at [1132, 468] on button "Submit" at bounding box center [1139, 471] width 115 height 50
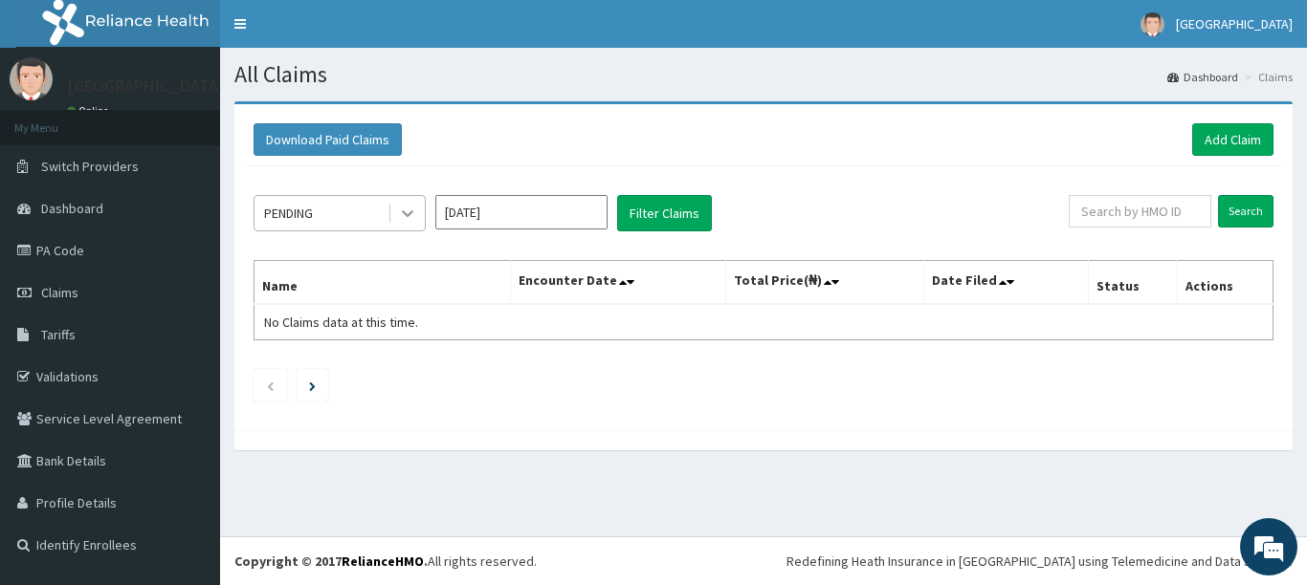
click at [415, 215] on icon at bounding box center [407, 213] width 19 height 19
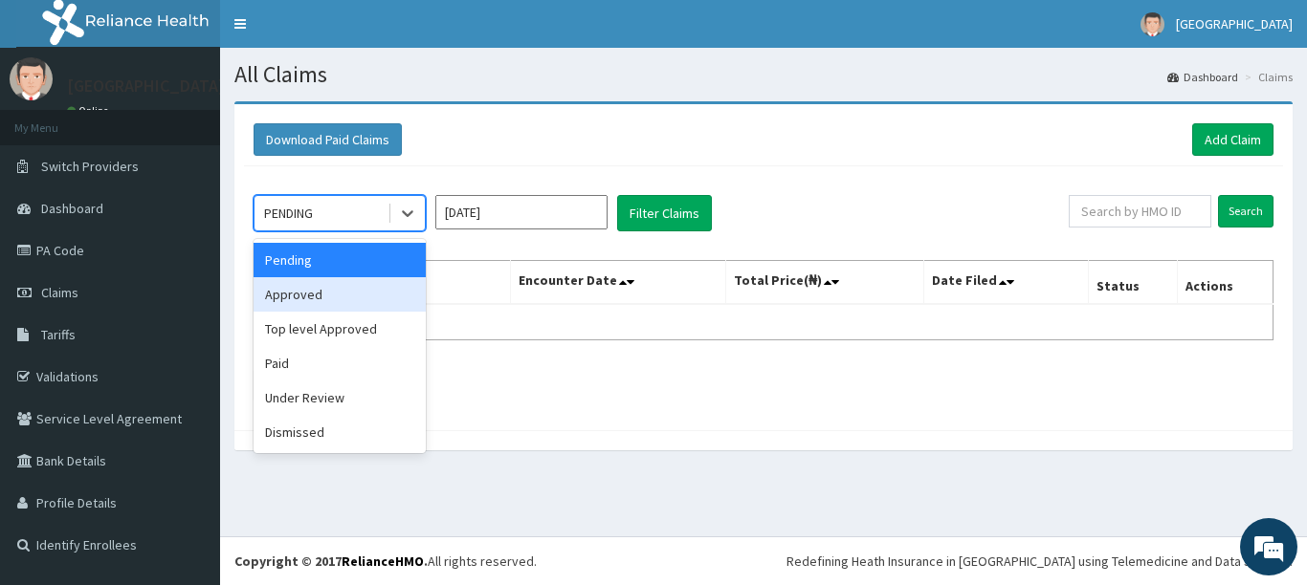
click at [354, 304] on div "Approved" at bounding box center [339, 294] width 172 height 34
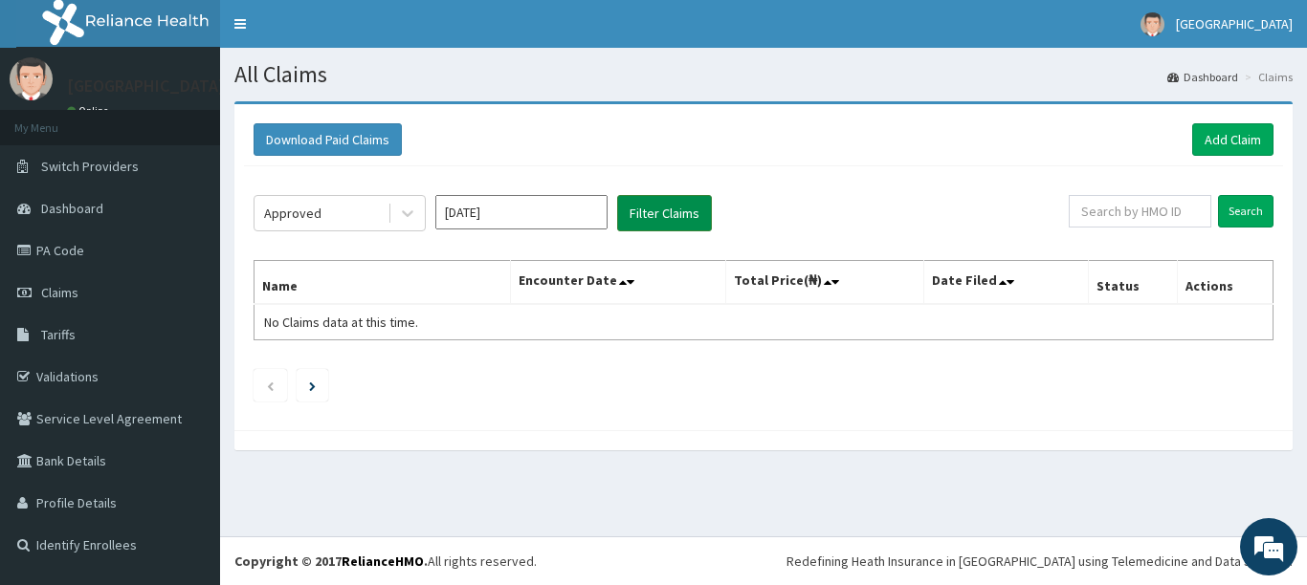
click at [671, 212] on button "Filter Claims" at bounding box center [664, 213] width 95 height 36
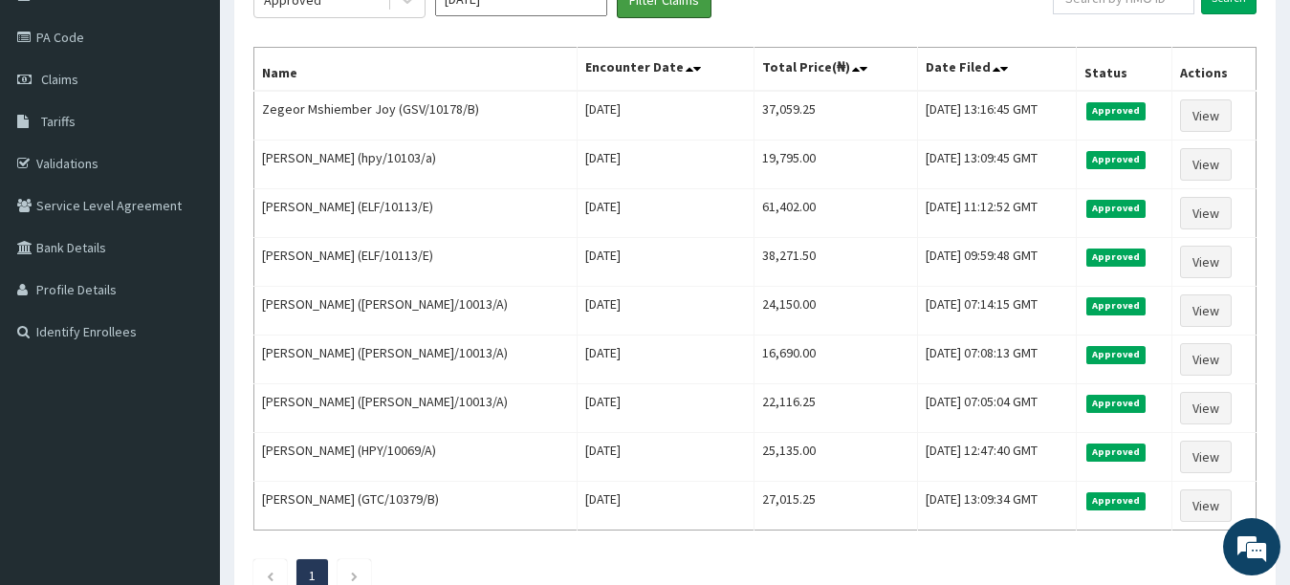
scroll to position [230, 0]
